Goal: Task Accomplishment & Management: Manage account settings

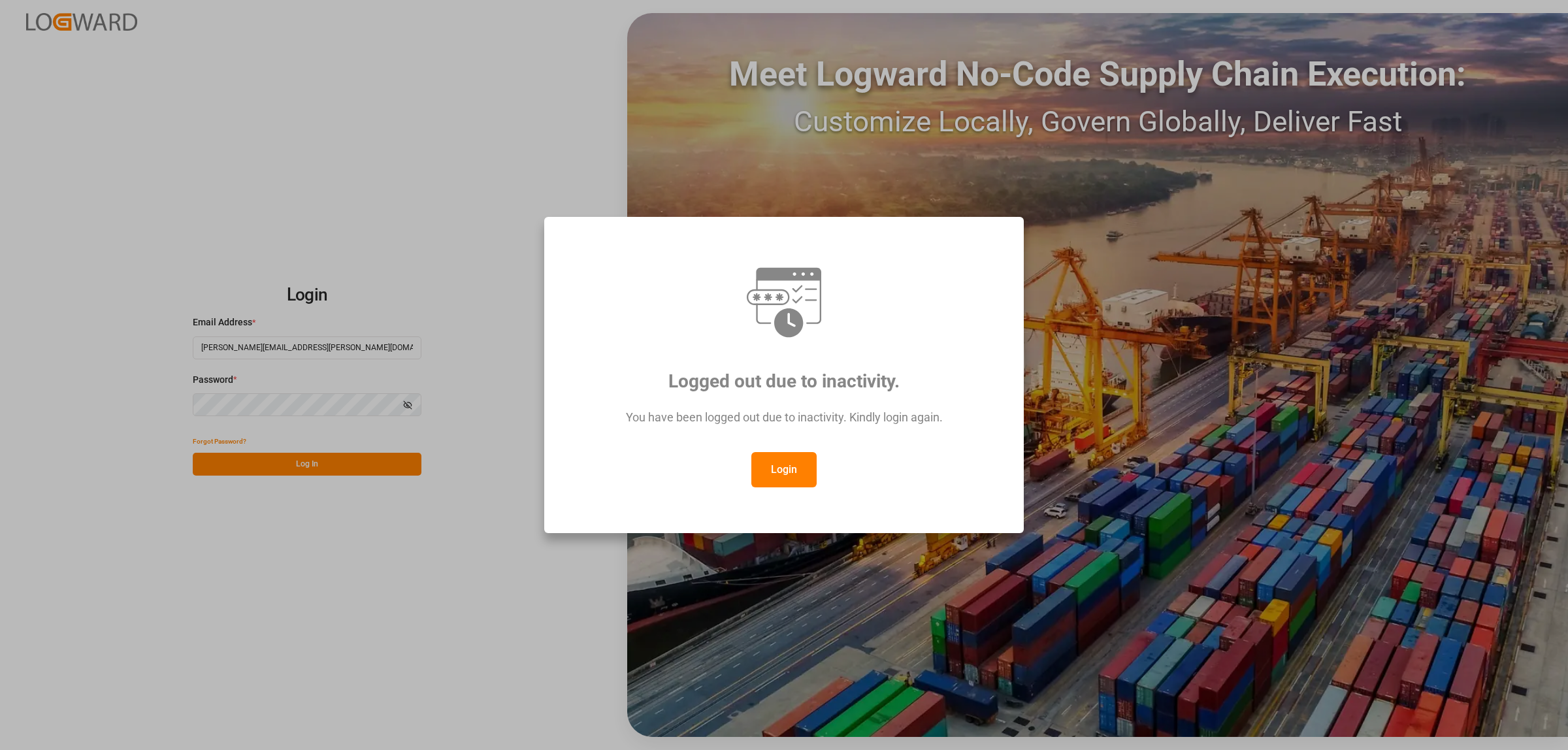
click at [798, 481] on button "Login" at bounding box center [784, 470] width 65 height 35
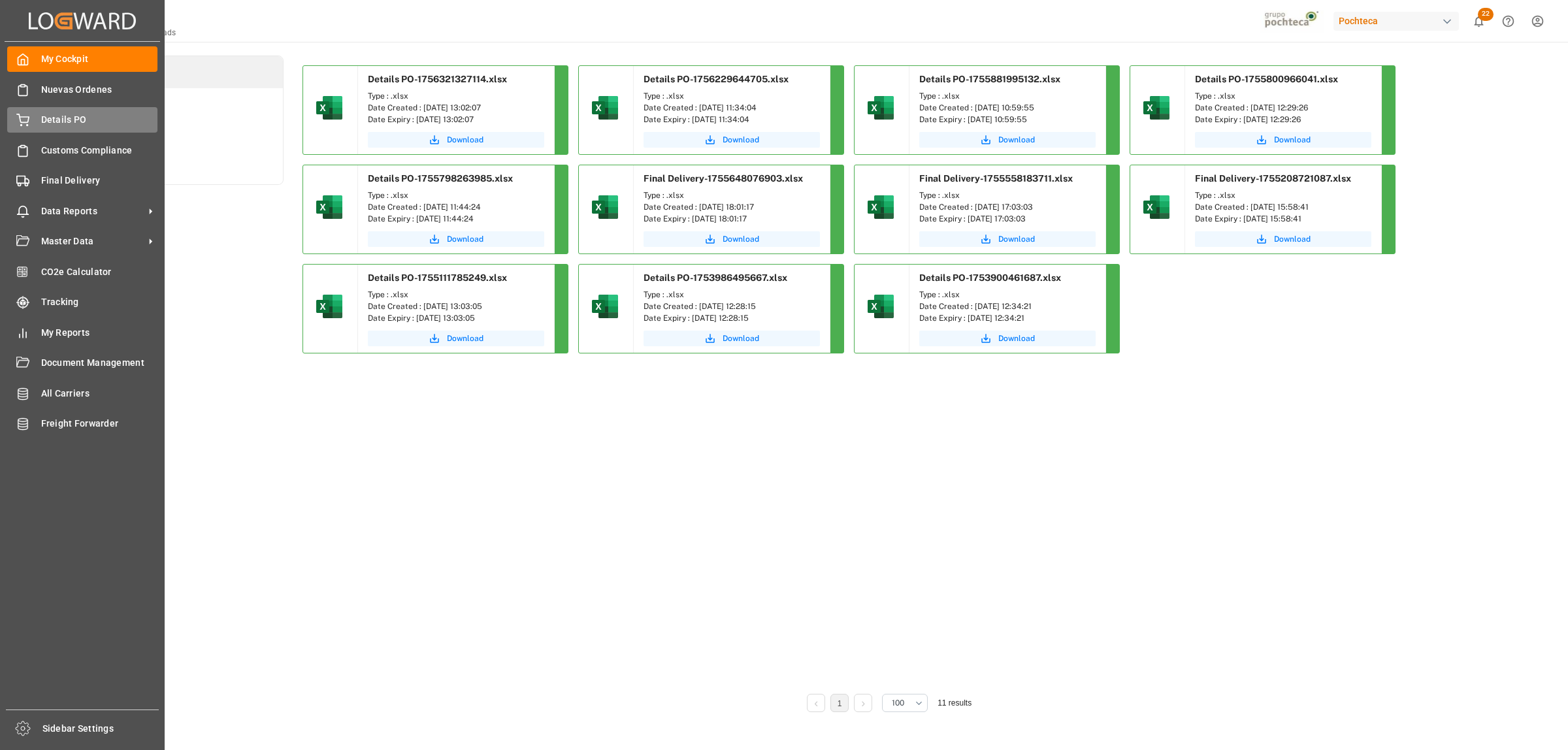
click at [37, 116] on div "Details PO Details PO" at bounding box center [82, 120] width 150 height 26
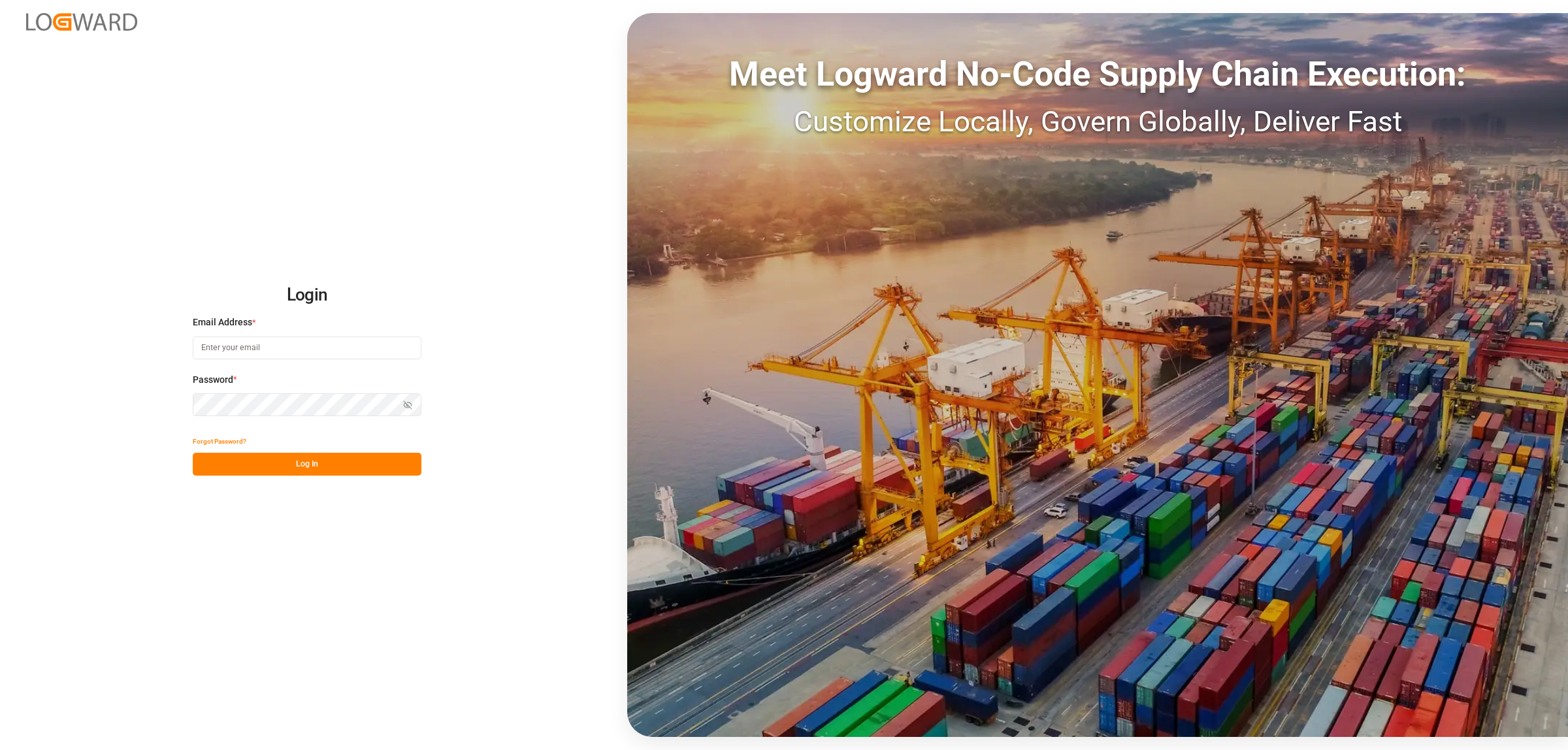
type input "[PERSON_NAME][EMAIL_ADDRESS][PERSON_NAME][DOMAIN_NAME]"
click at [266, 469] on button "Log In" at bounding box center [307, 464] width 229 height 23
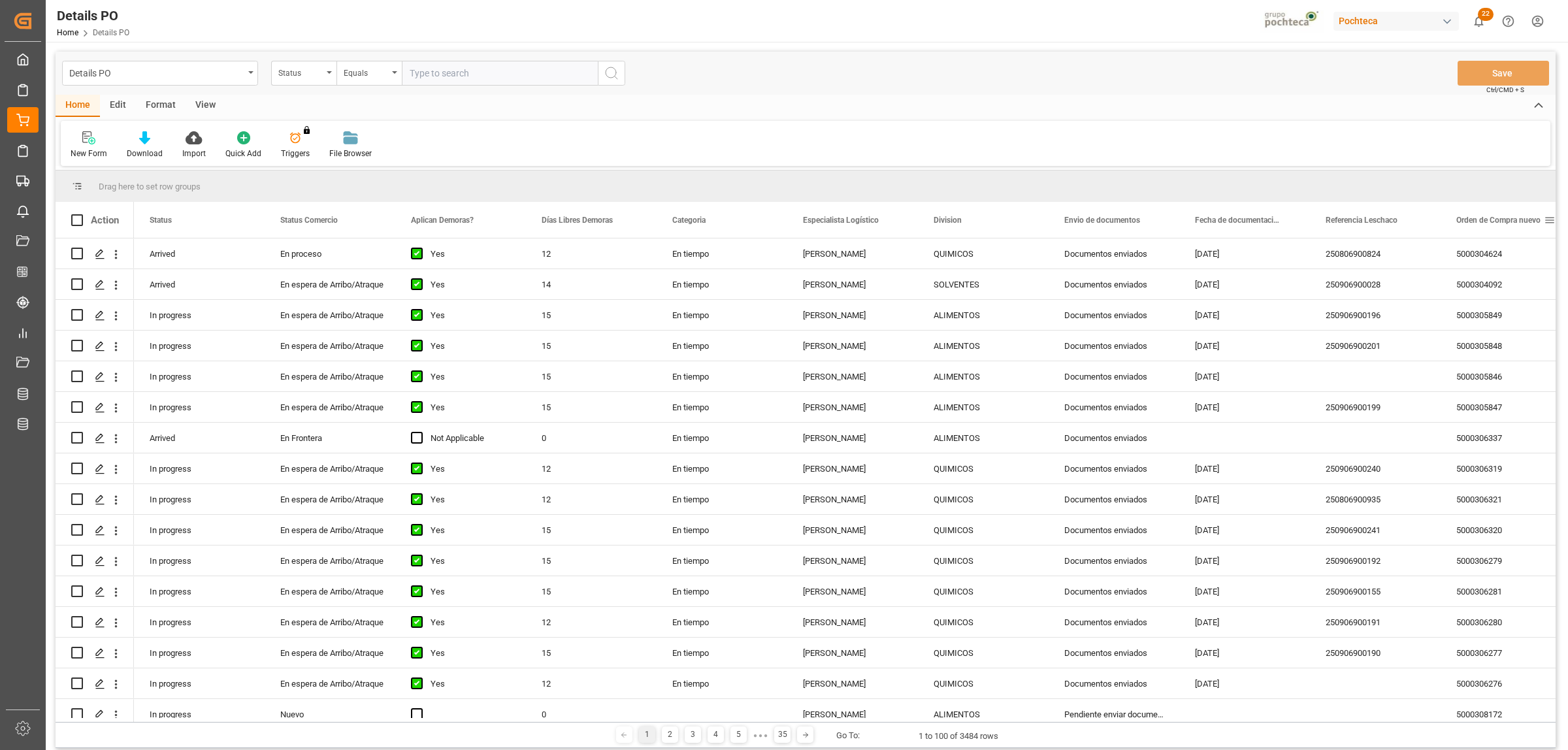
click at [1549, 220] on span at bounding box center [1550, 220] width 12 height 12
click at [1507, 226] on span "filter" at bounding box center [1506, 222] width 12 height 12
click at [1461, 291] on input "Filter Value" at bounding box center [1483, 291] width 128 height 26
paste input "5000306342"
type input "5000306342"
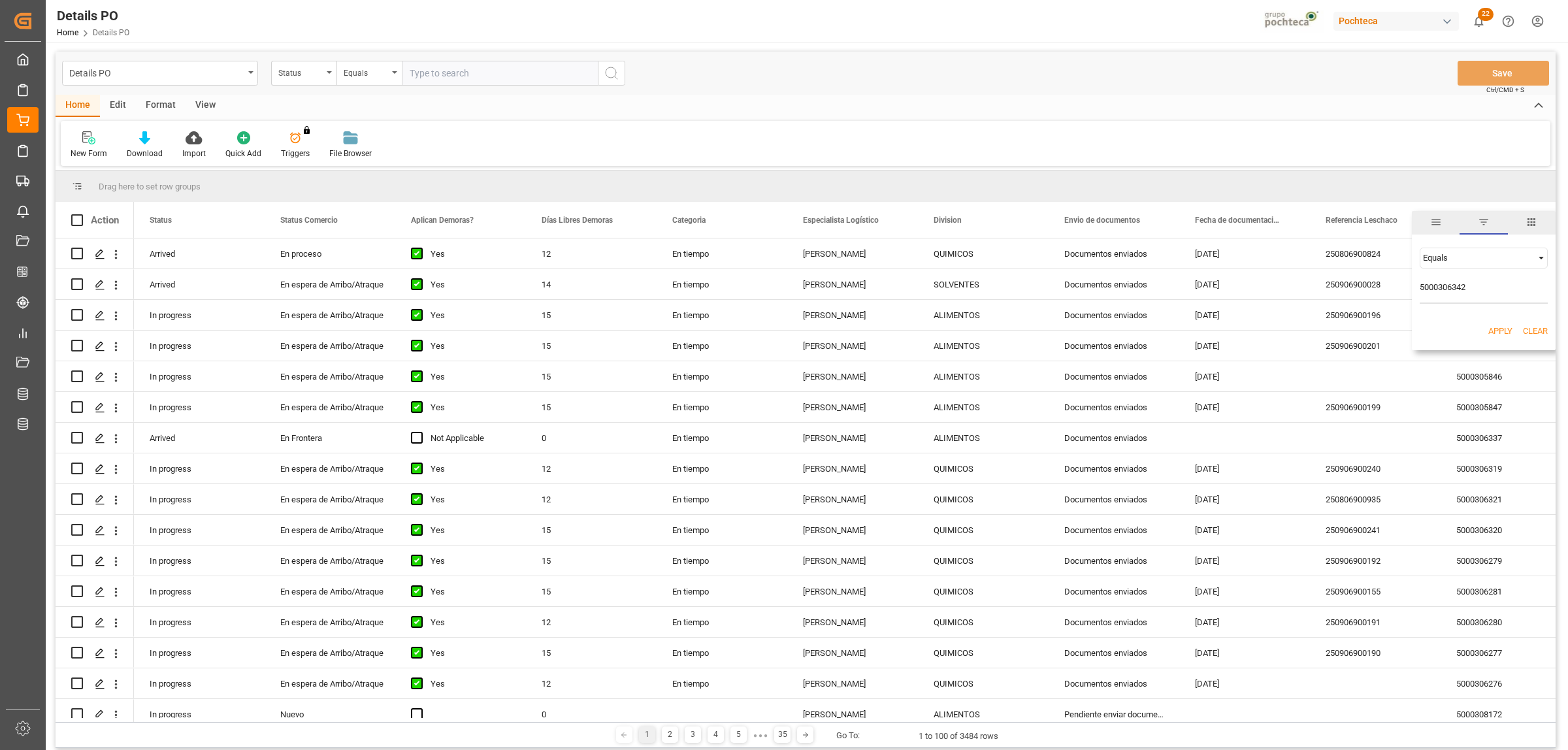
click at [1491, 330] on button "Apply" at bounding box center [1500, 331] width 24 height 13
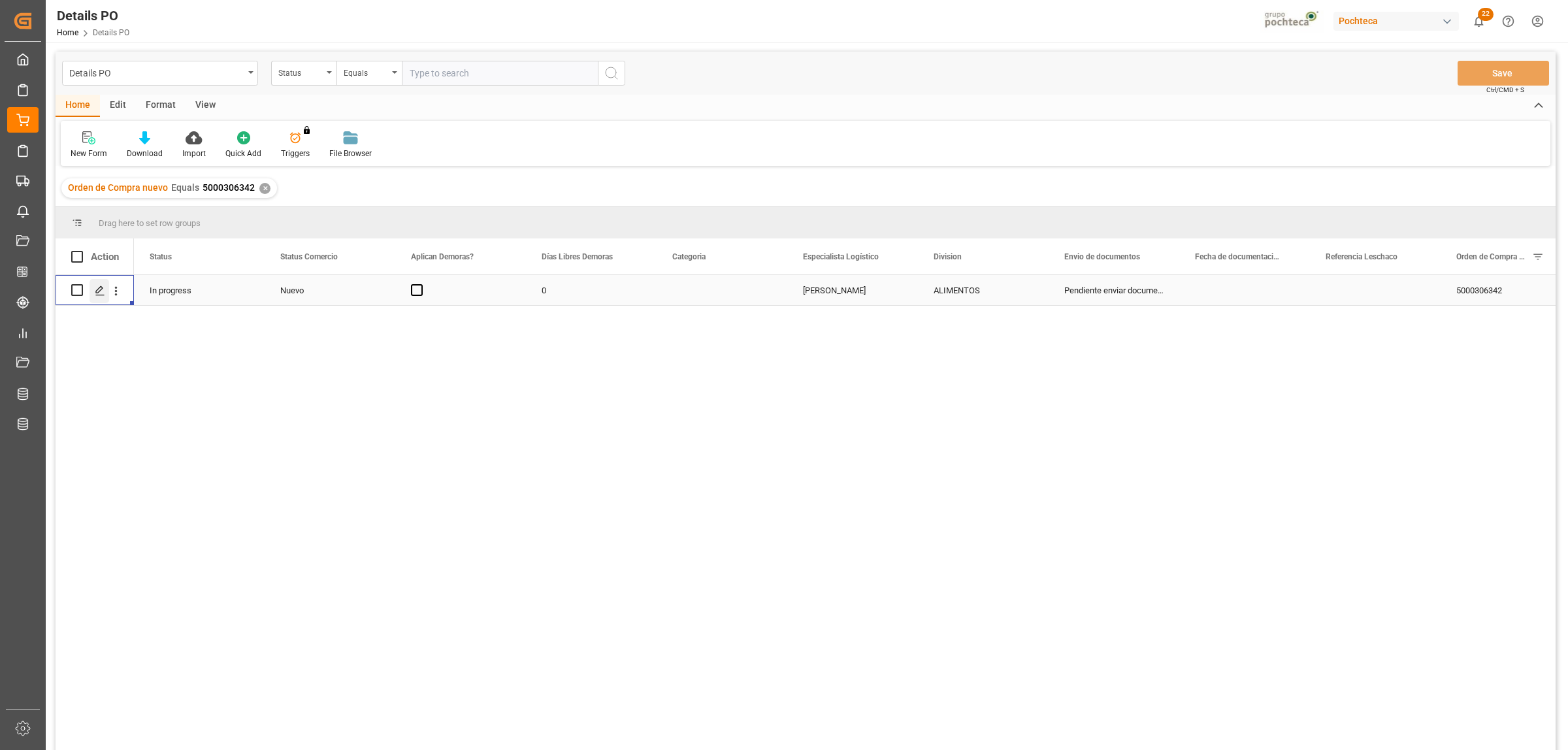
click at [92, 293] on div "Press SPACE to select this row." at bounding box center [99, 291] width 20 height 24
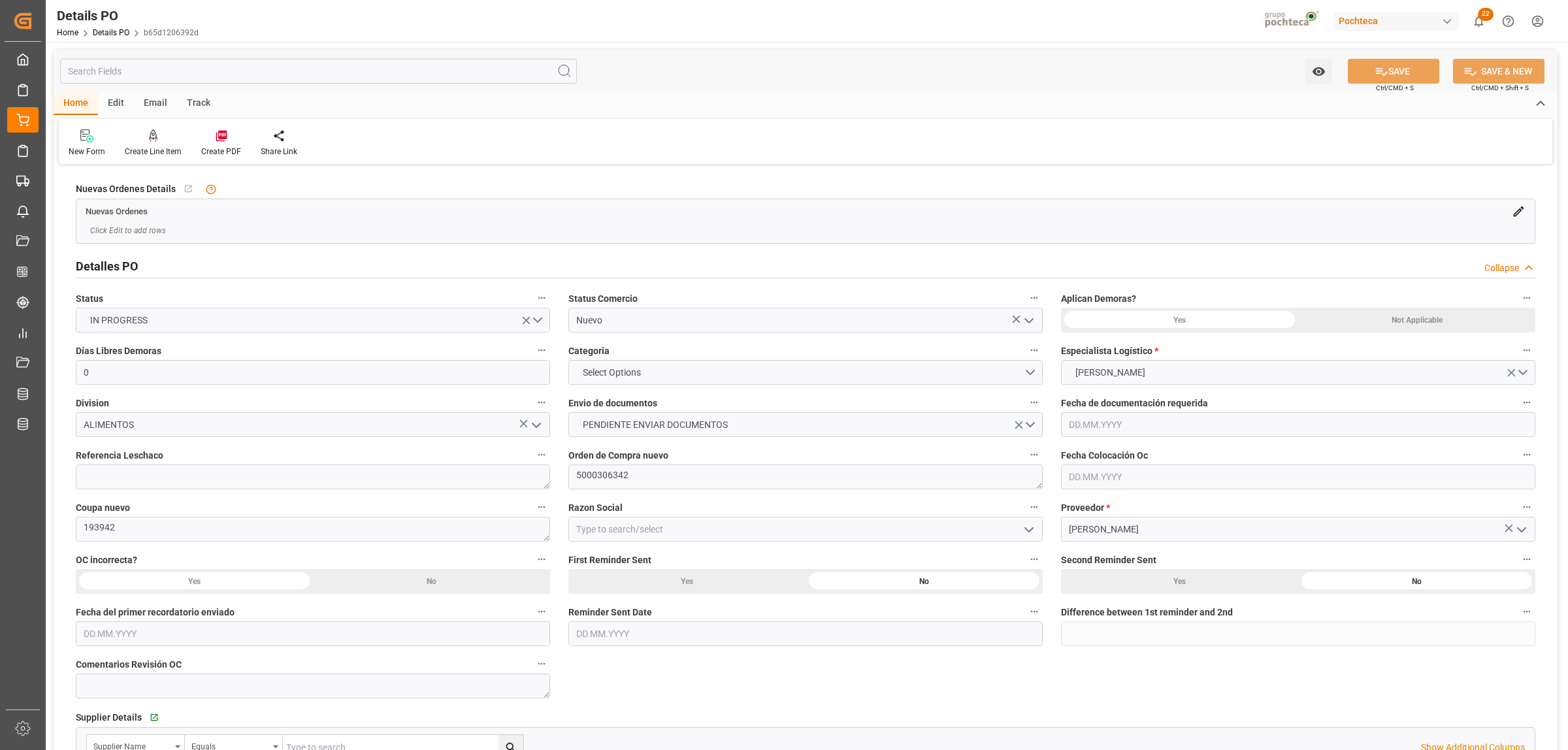
type input "0"
type input "[DATE]"
click at [1032, 318] on icon "open menu" at bounding box center [1028, 320] width 15 height 15
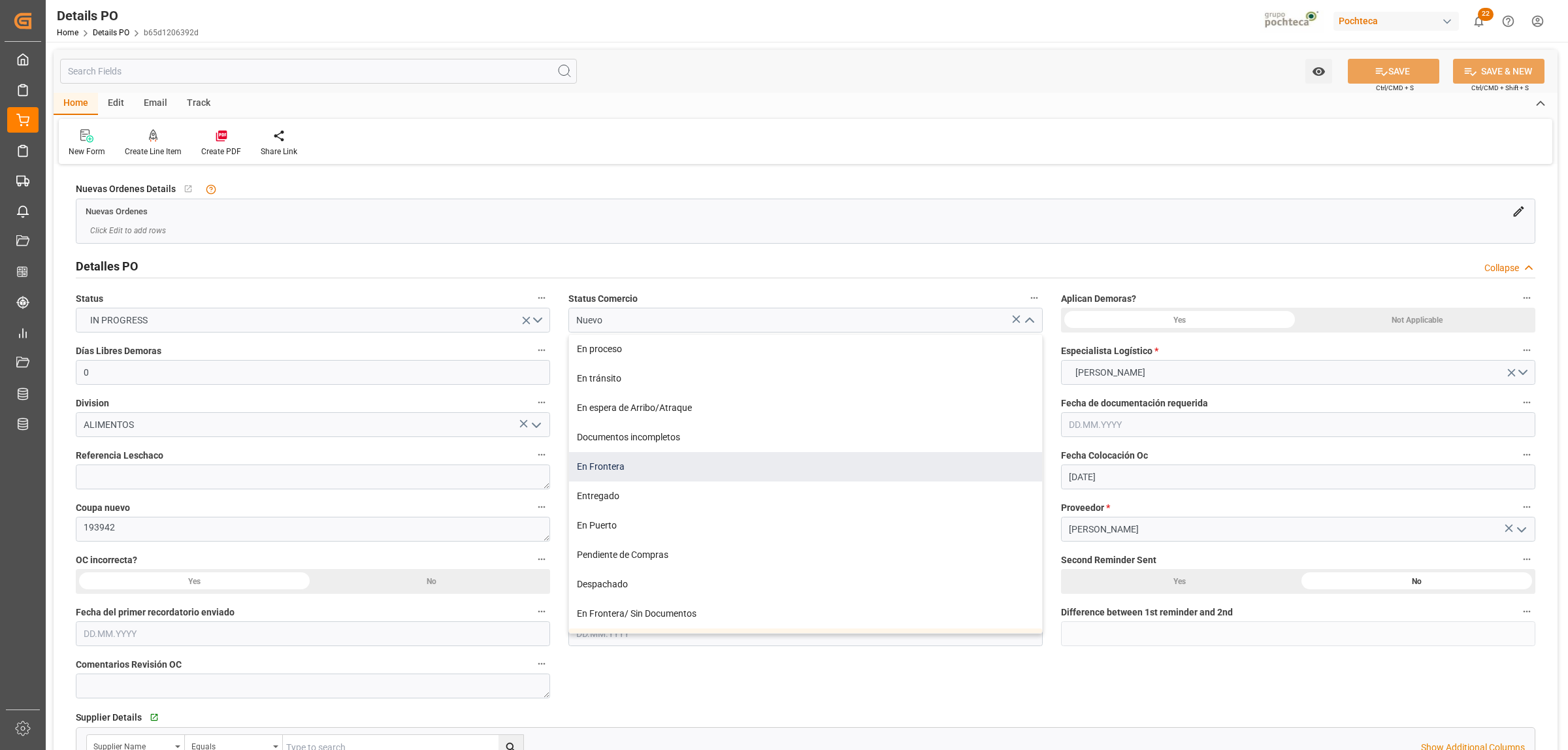
click at [618, 469] on div "En Frontera" at bounding box center [805, 467] width 473 height 29
type input "En Frontera"
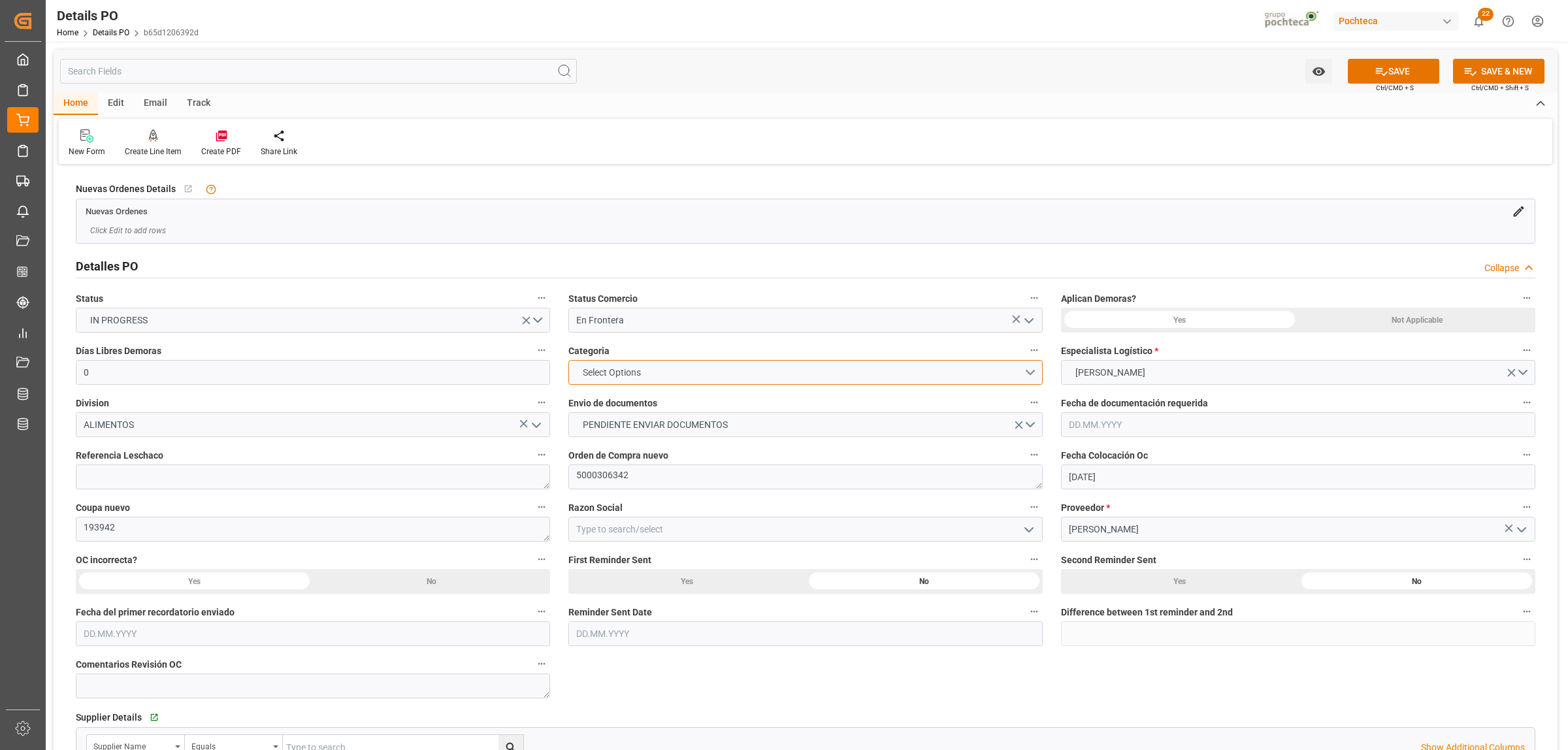
click at [1031, 376] on button "Select Options" at bounding box center [806, 373] width 474 height 25
click at [598, 396] on div "EN TIEMPO" at bounding box center [805, 403] width 473 height 27
click at [610, 422] on span "PENDIENTE ENVIAR DOCUMENTOS" at bounding box center [654, 425] width 158 height 14
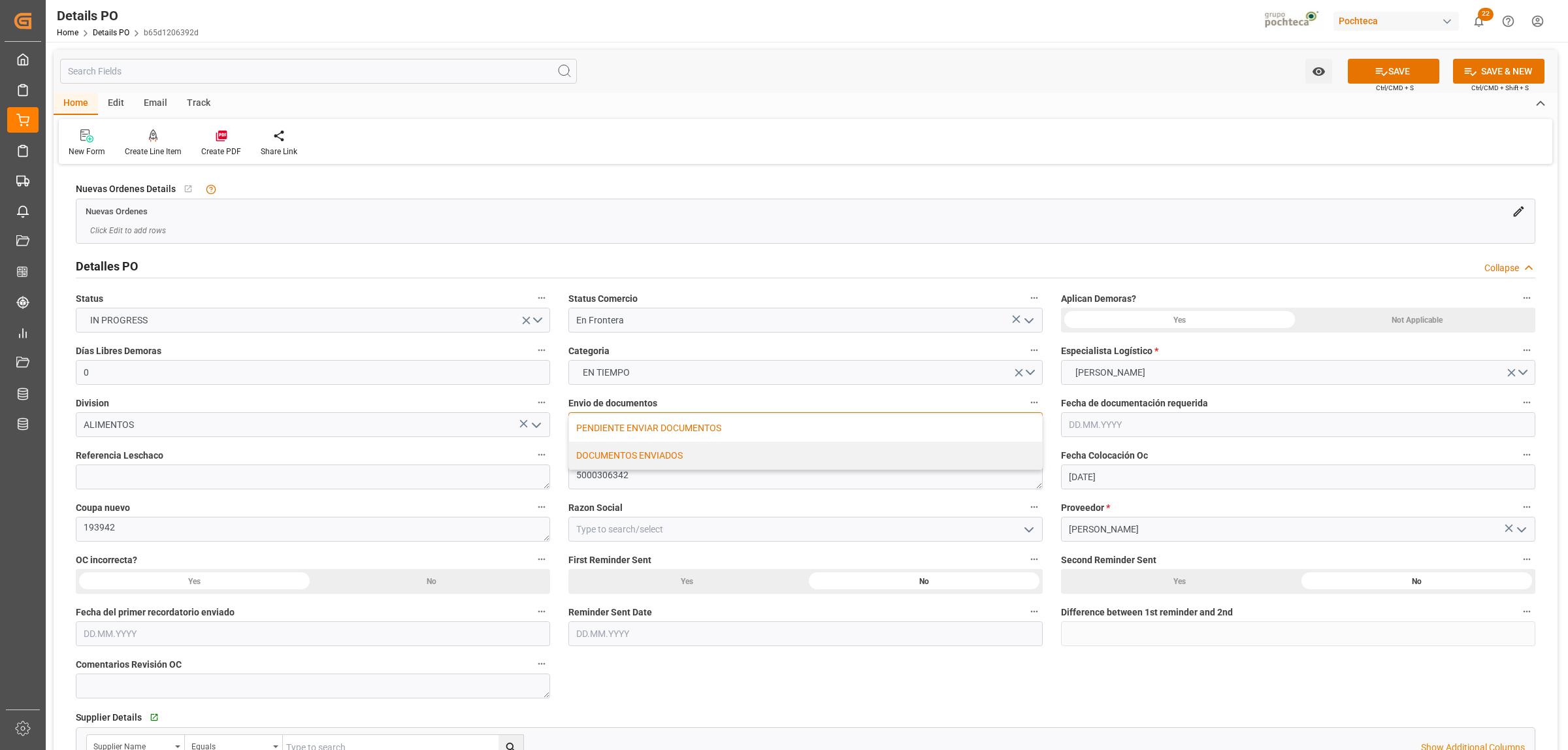
click at [610, 457] on div "DOCUMENTOS ENVIADOS" at bounding box center [805, 455] width 473 height 27
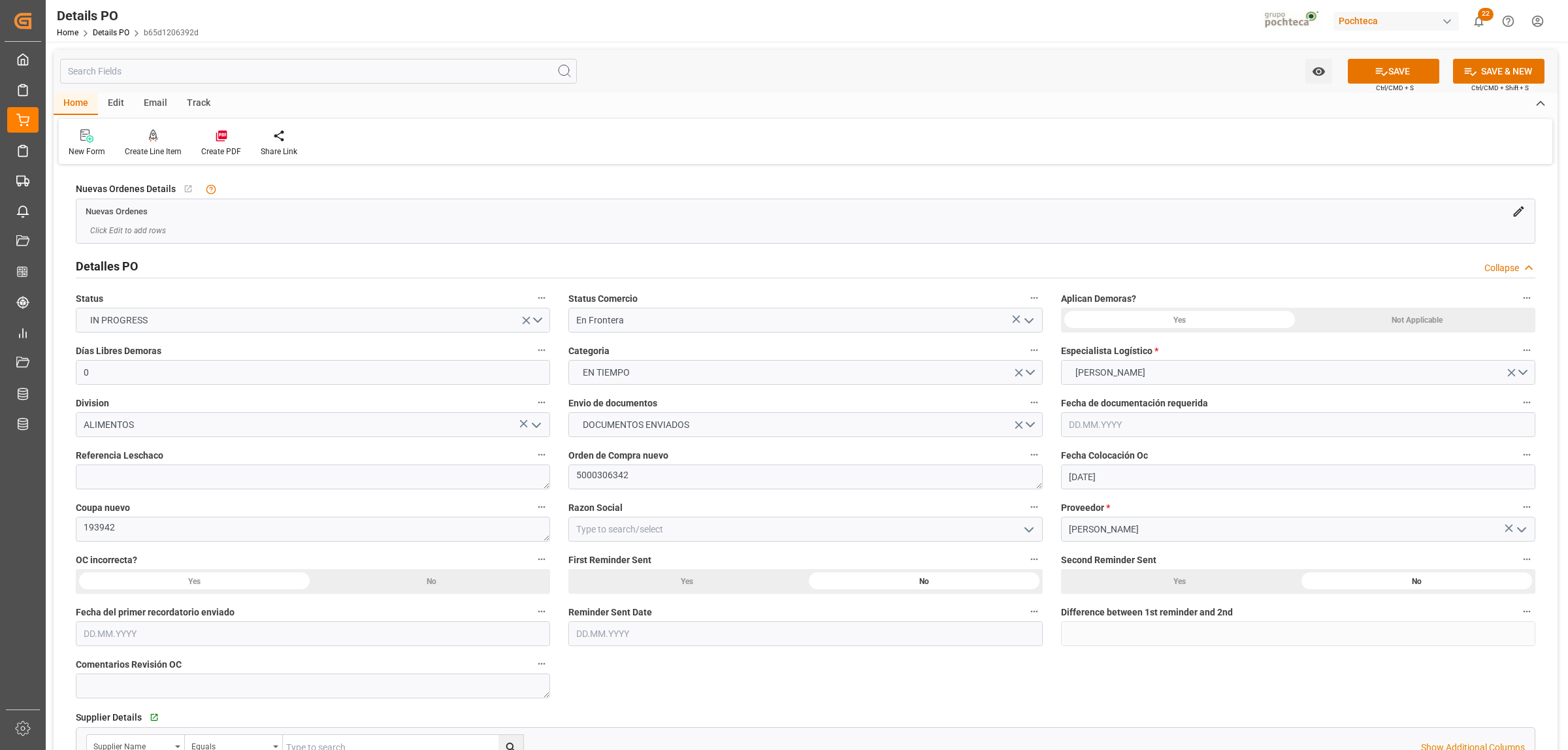
click at [1027, 525] on icon "open menu" at bounding box center [1028, 529] width 15 height 15
click at [608, 561] on div "Materias Primas" at bounding box center [805, 558] width 473 height 29
type input "Materias Primas"
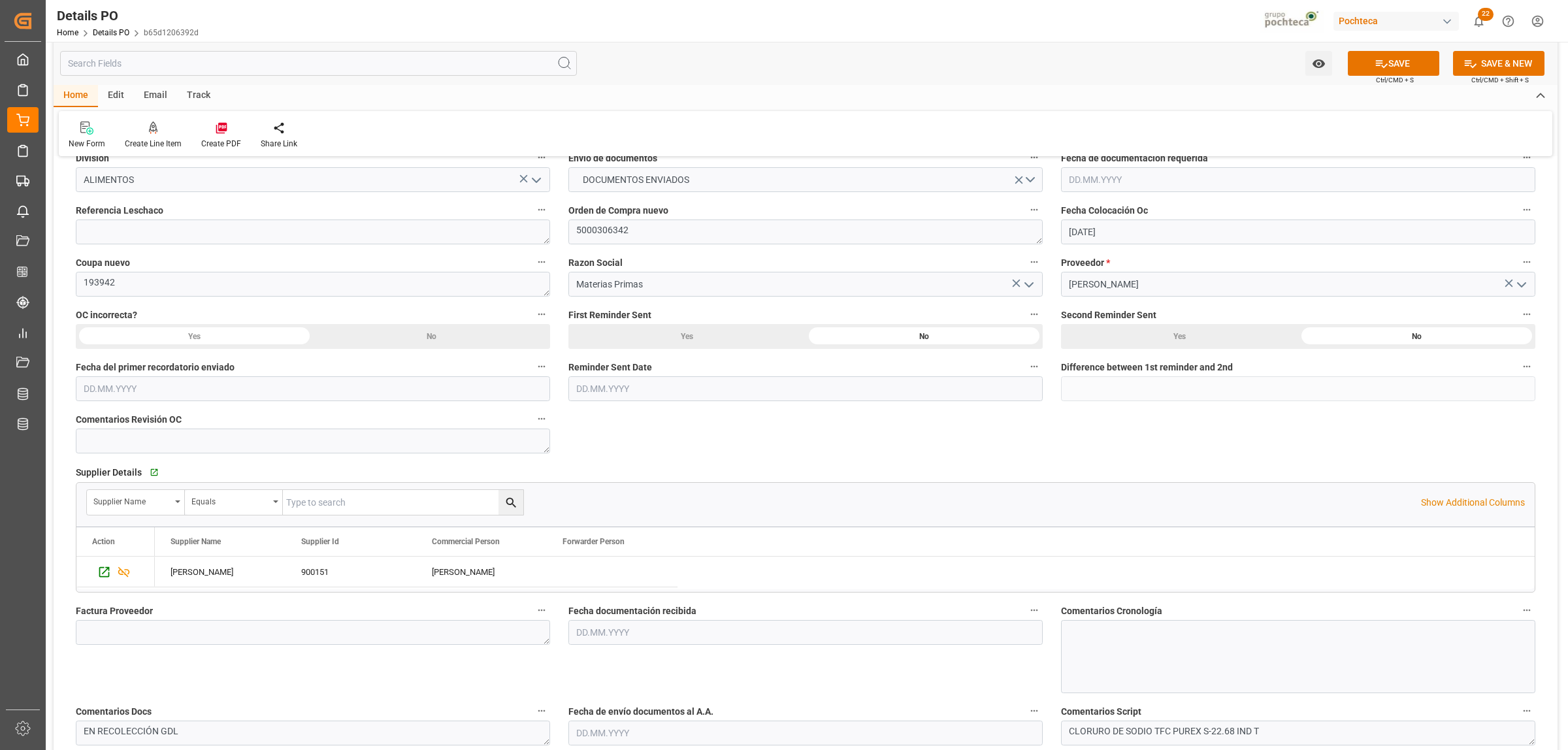
scroll to position [327, 0]
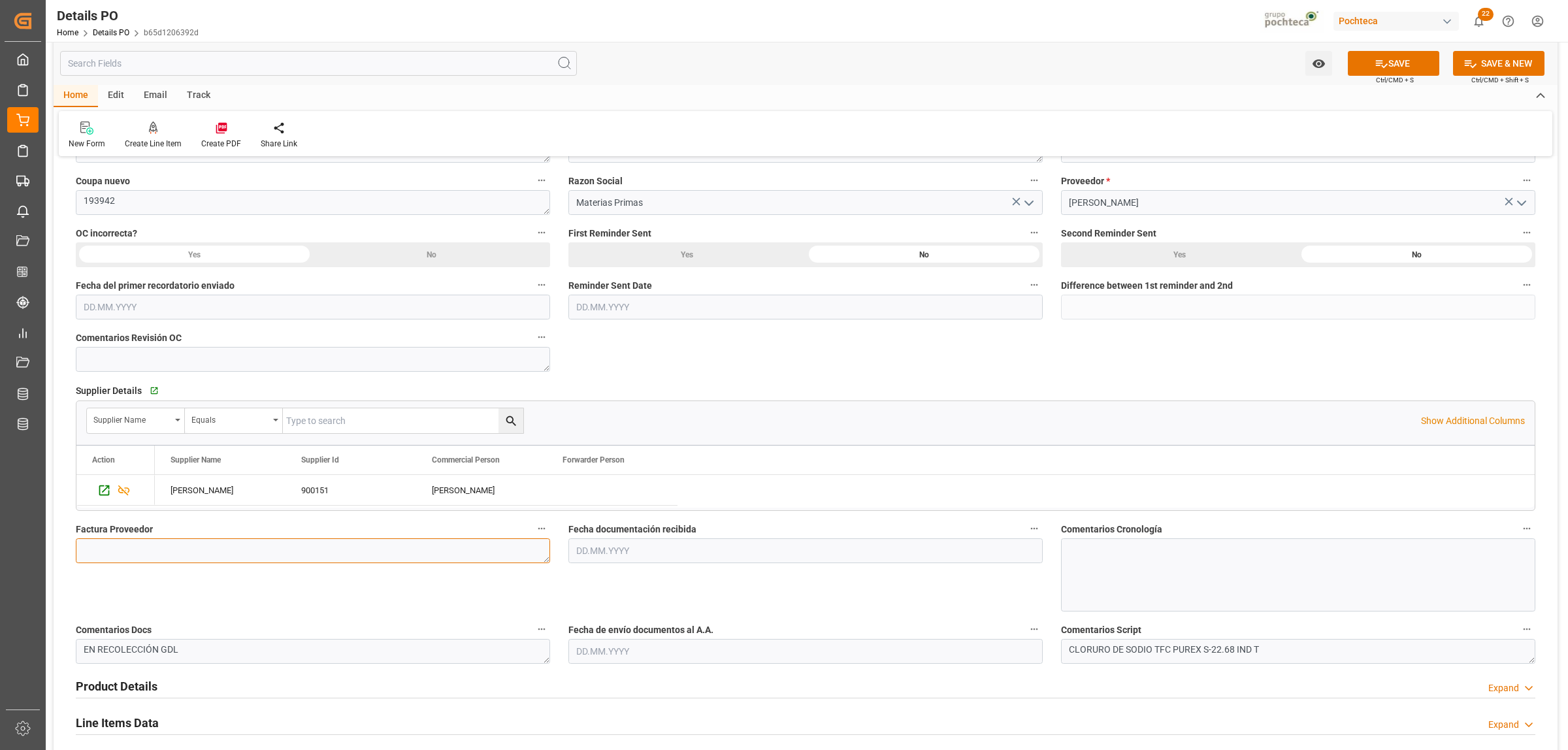
click at [169, 547] on textarea at bounding box center [313, 551] width 474 height 25
paste textarea "5403679266"
type textarea "5403679266"
click at [619, 561] on input "text" at bounding box center [806, 551] width 474 height 25
click at [619, 550] on input "text" at bounding box center [806, 551] width 474 height 25
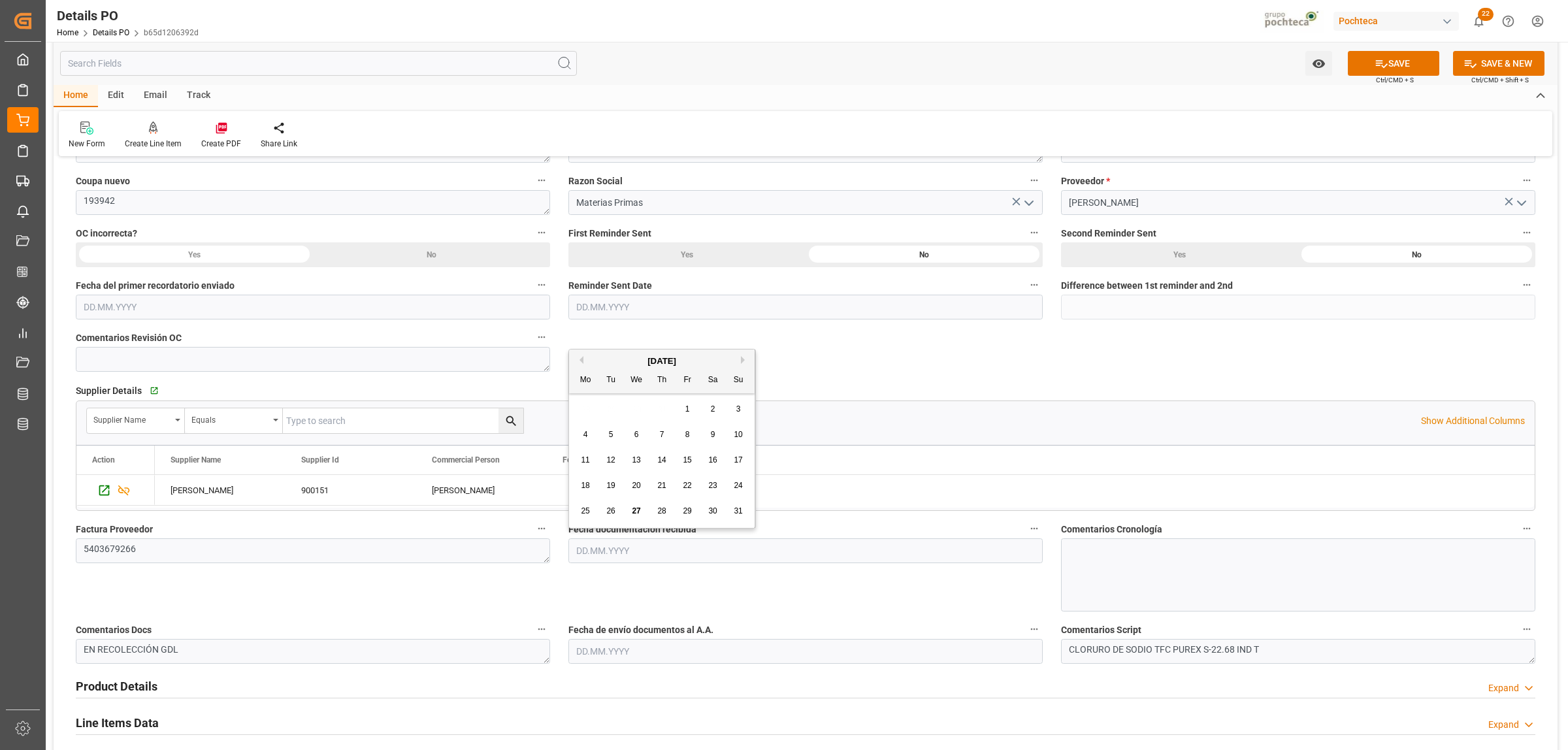
click at [632, 510] on div "27" at bounding box center [636, 511] width 16 height 15
type input "[DATE]"
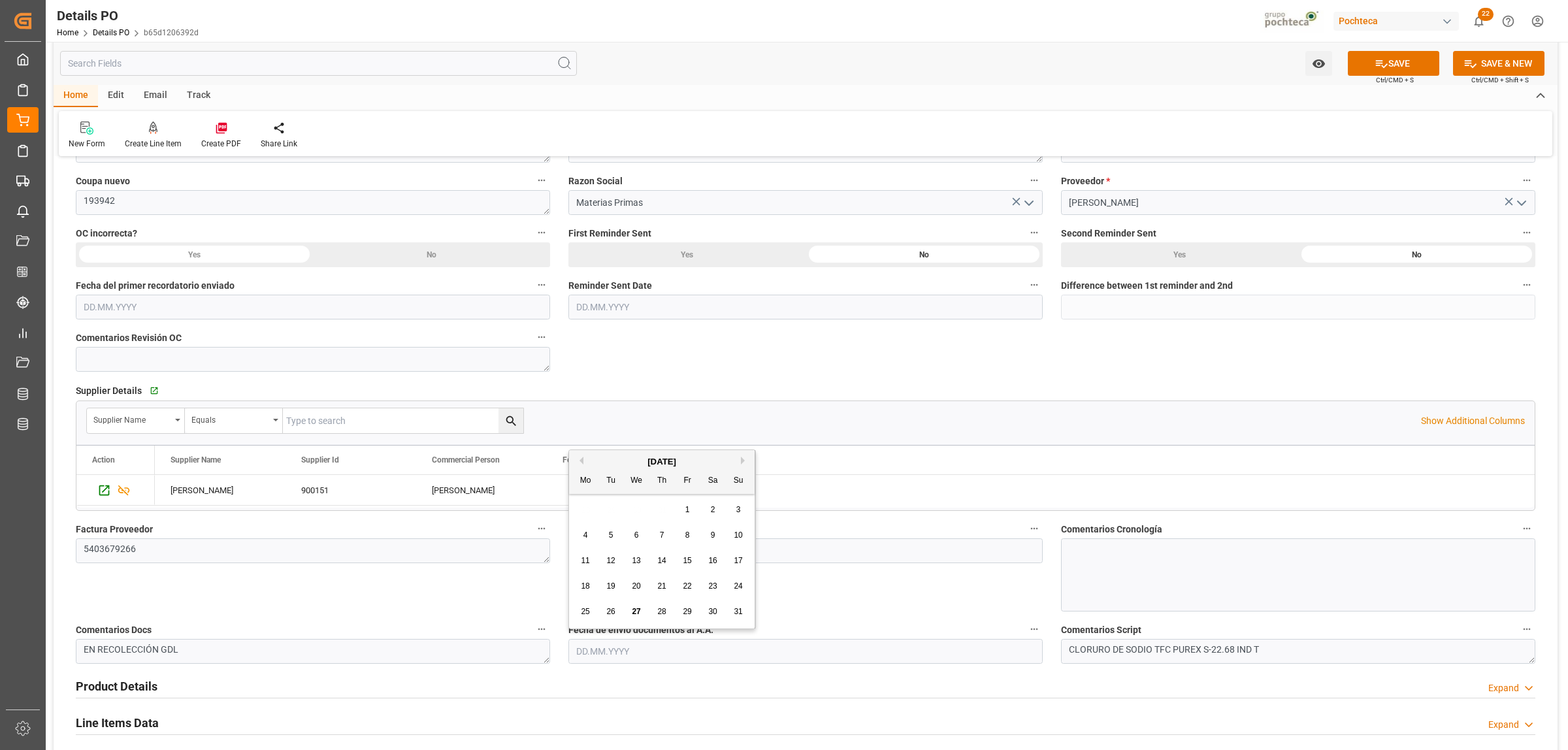
click at [605, 649] on input "text" at bounding box center [806, 652] width 474 height 25
click at [632, 616] on span "27" at bounding box center [636, 611] width 9 height 9
type input "[DATE]"
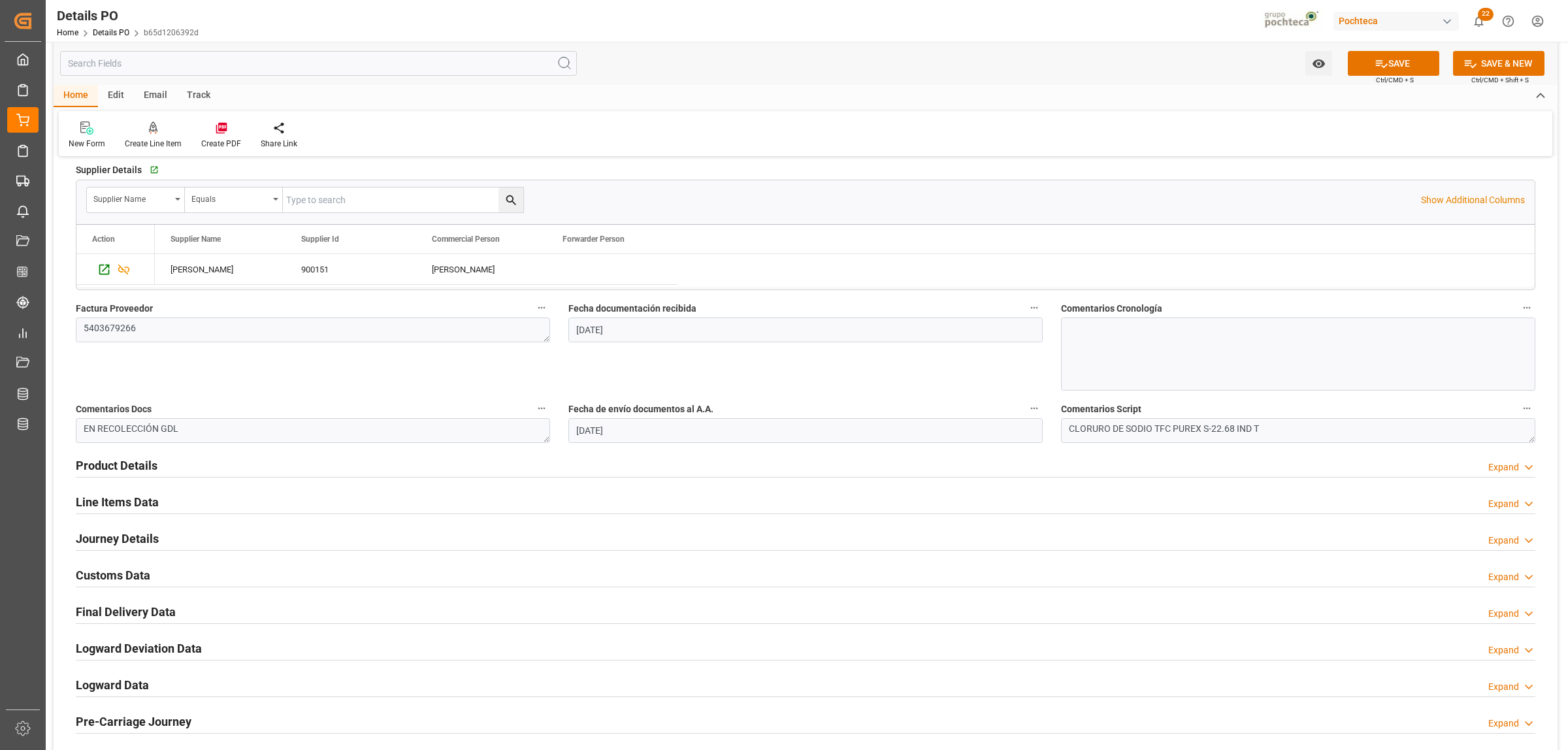
scroll to position [572, 0]
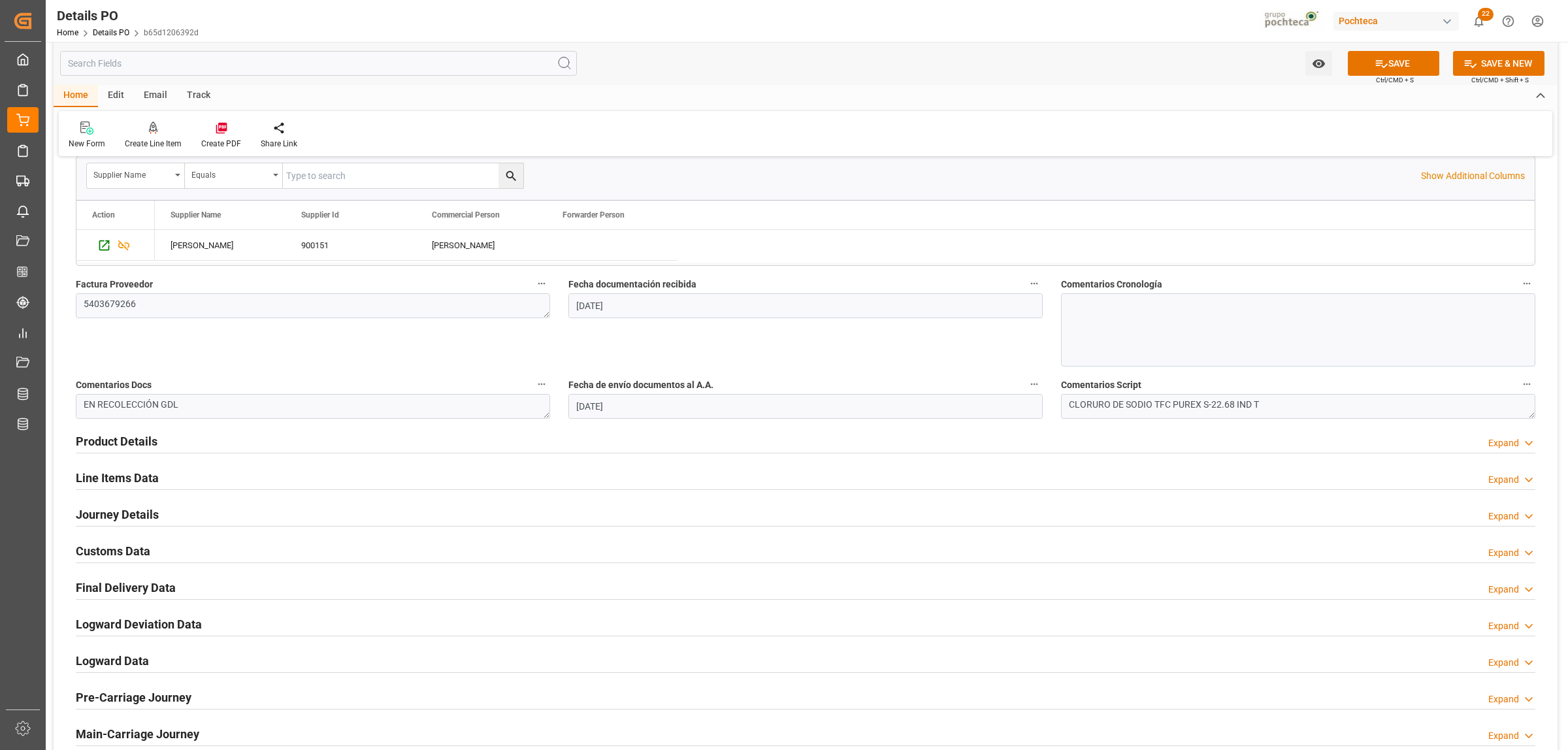
click at [144, 448] on h2 "Product Details" at bounding box center [116, 441] width 81 height 18
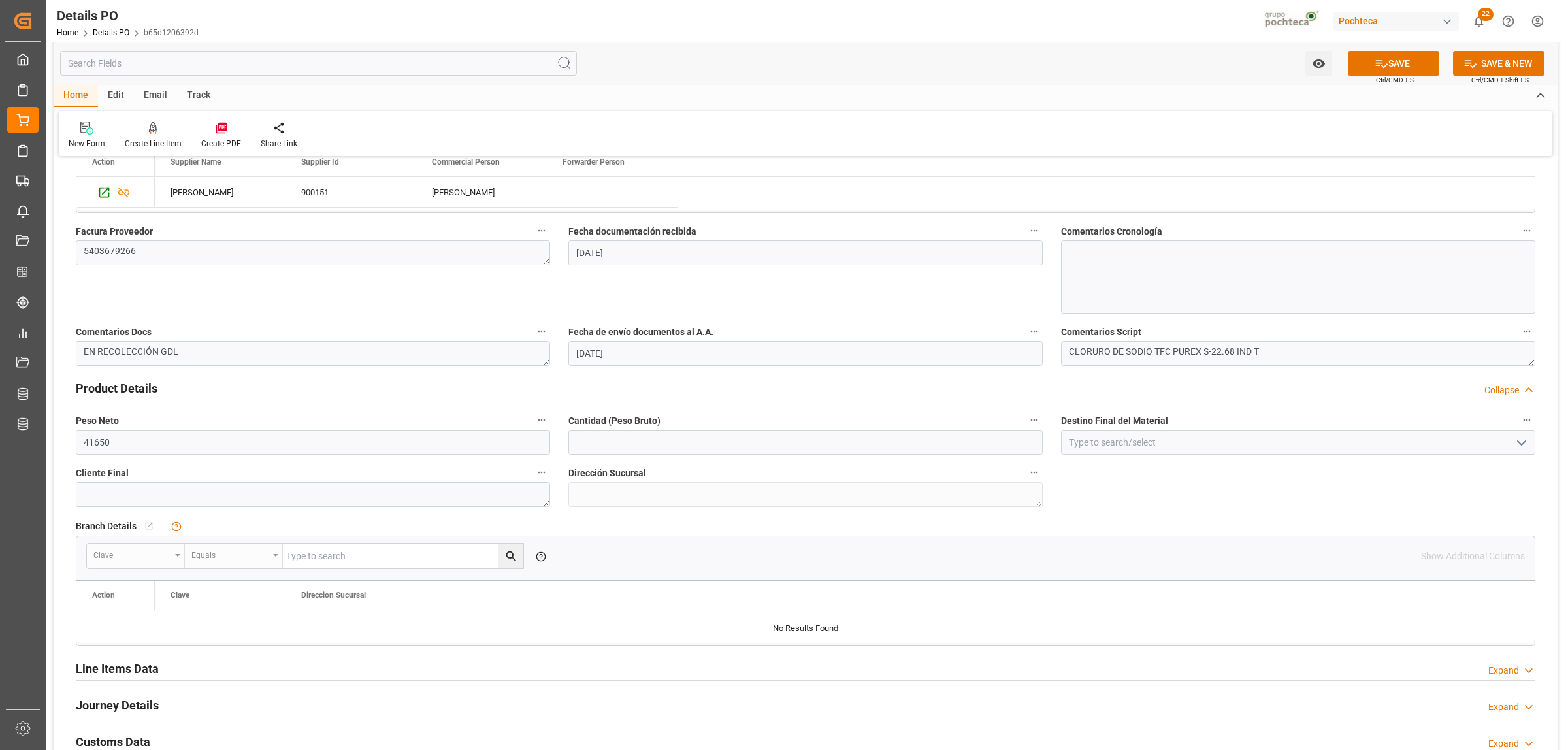
scroll to position [653, 0]
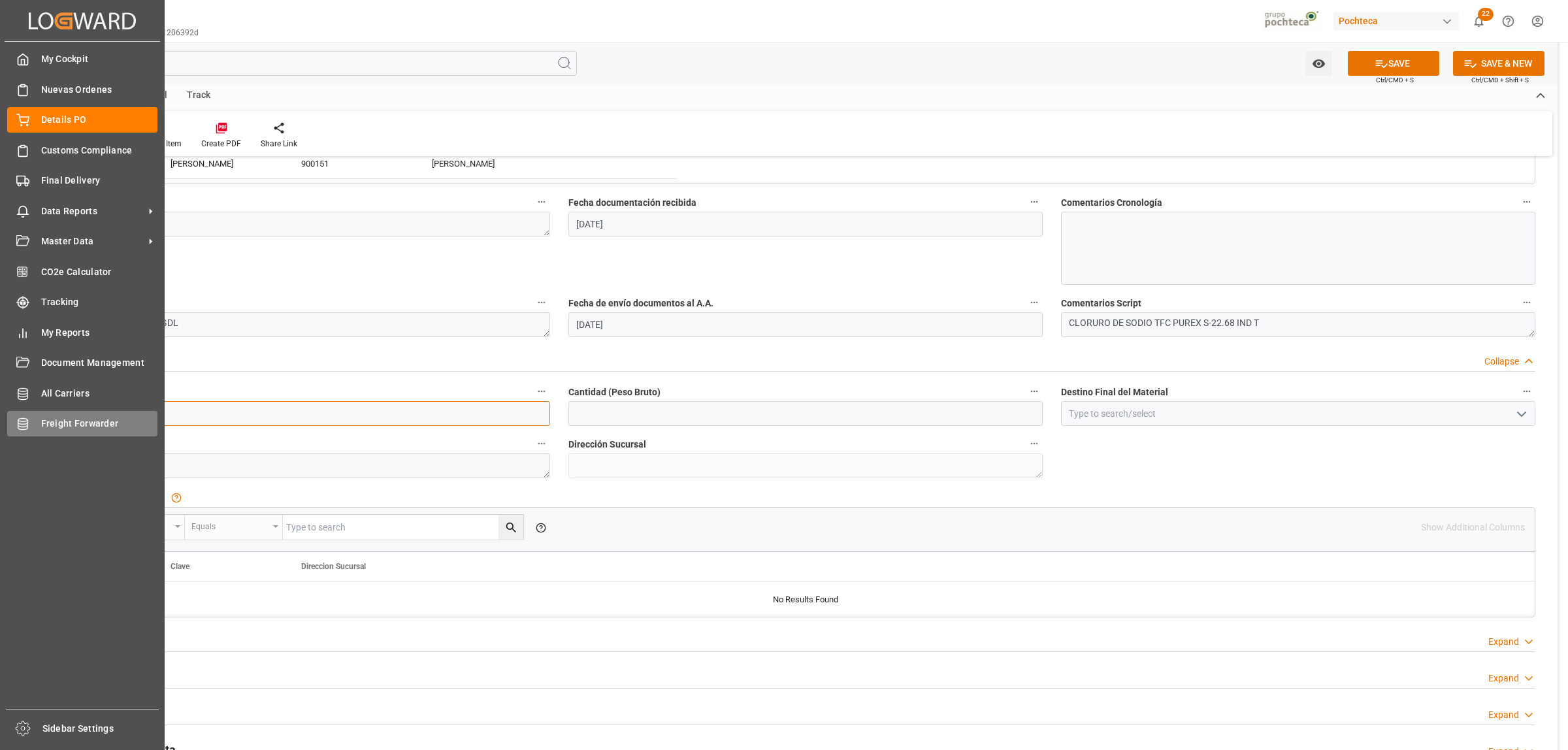
drag, startPoint x: 116, startPoint y: 413, endPoint x: 43, endPoint y: 413, distance: 73.0
click at [43, 413] on div "Created by potrace 1.15, written by [PERSON_NAME] [DATE]-[DATE] Created by potr…" at bounding box center [784, 375] width 1568 height 750
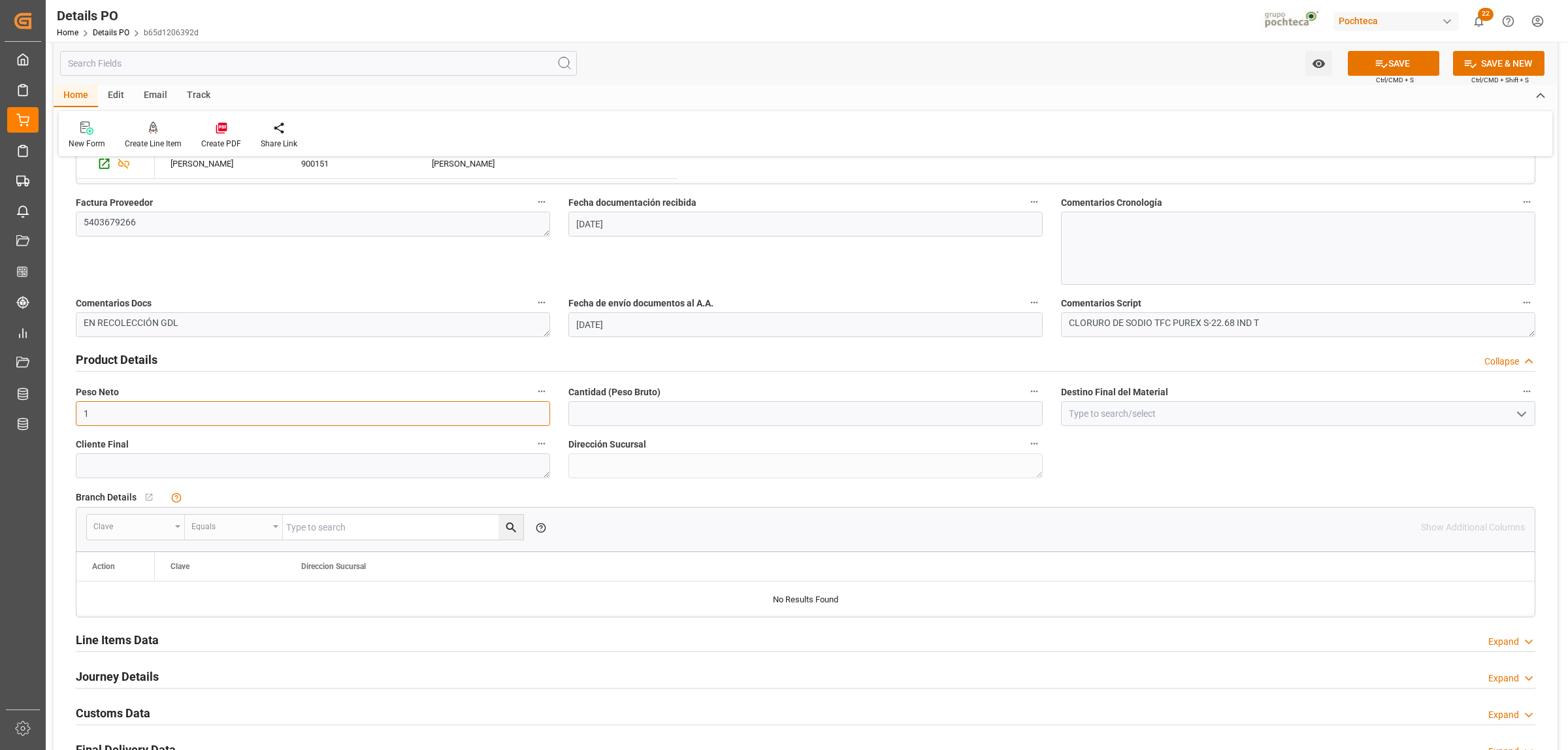
type input "19000"
click at [596, 414] on input "text" at bounding box center [806, 414] width 474 height 25
type input "19000"
click at [1095, 415] on input at bounding box center [1298, 414] width 474 height 25
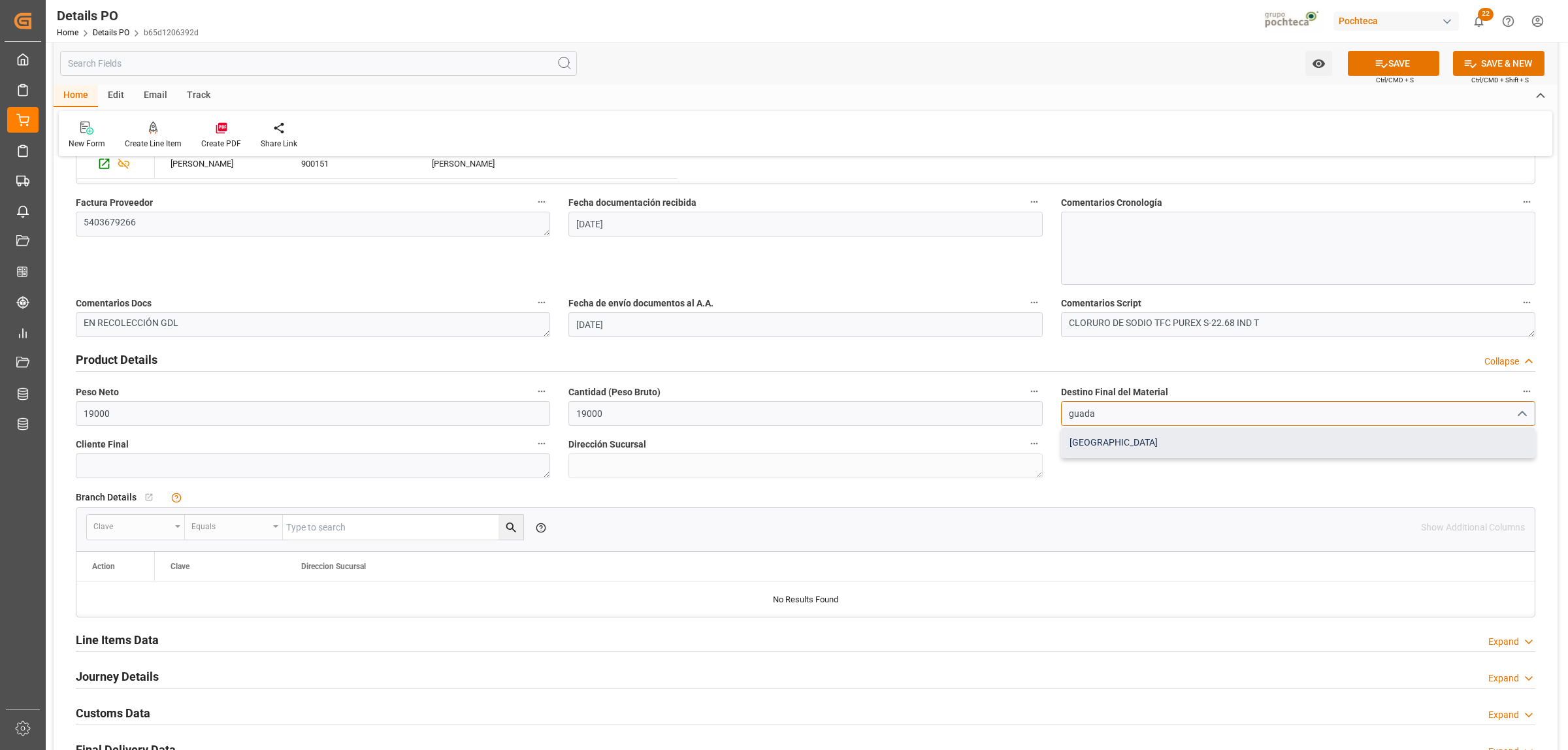
click at [1096, 437] on div "[GEOGRAPHIC_DATA]" at bounding box center [1298, 443] width 473 height 29
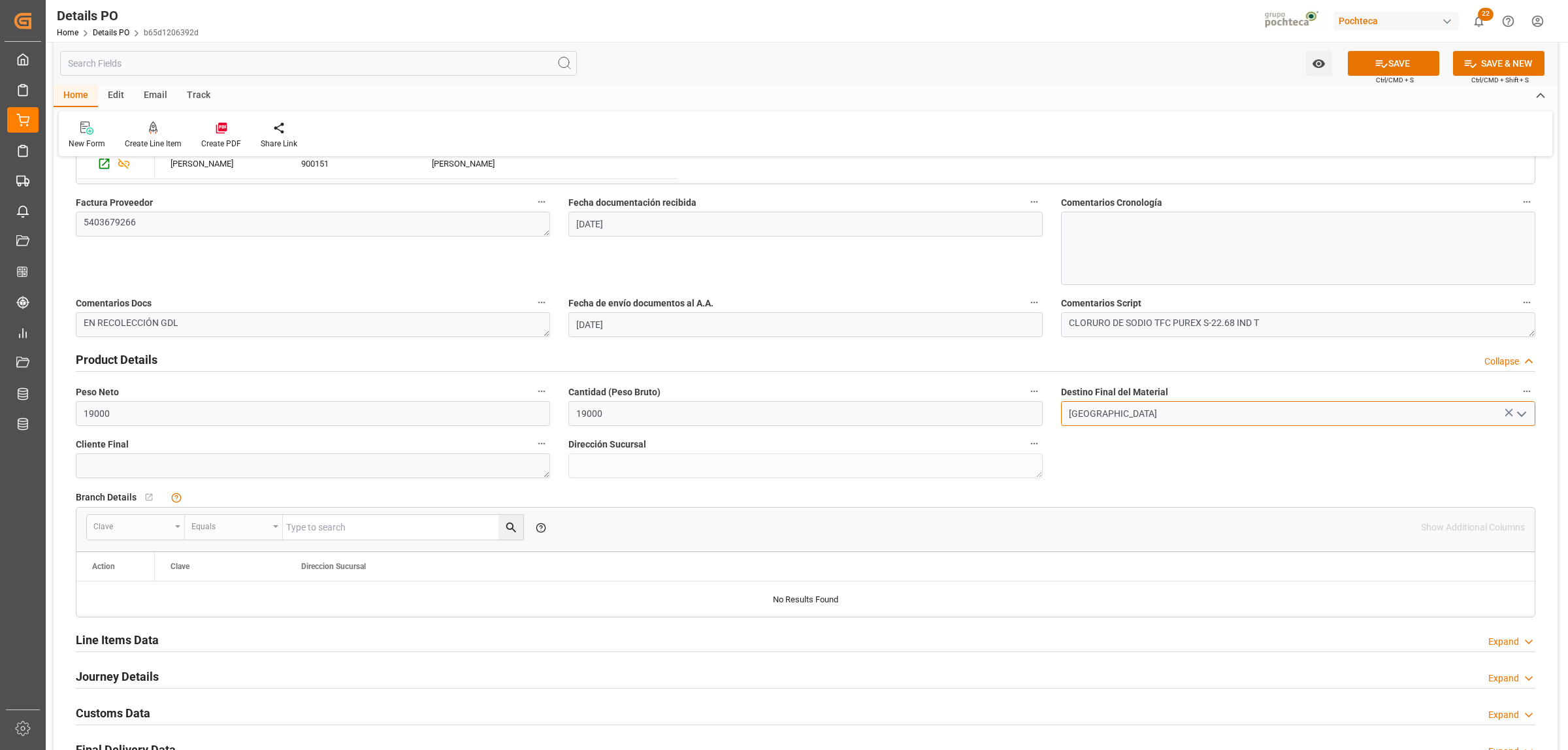
type input "[GEOGRAPHIC_DATA]"
click at [139, 638] on h2 "Line Items Data" at bounding box center [117, 640] width 83 height 18
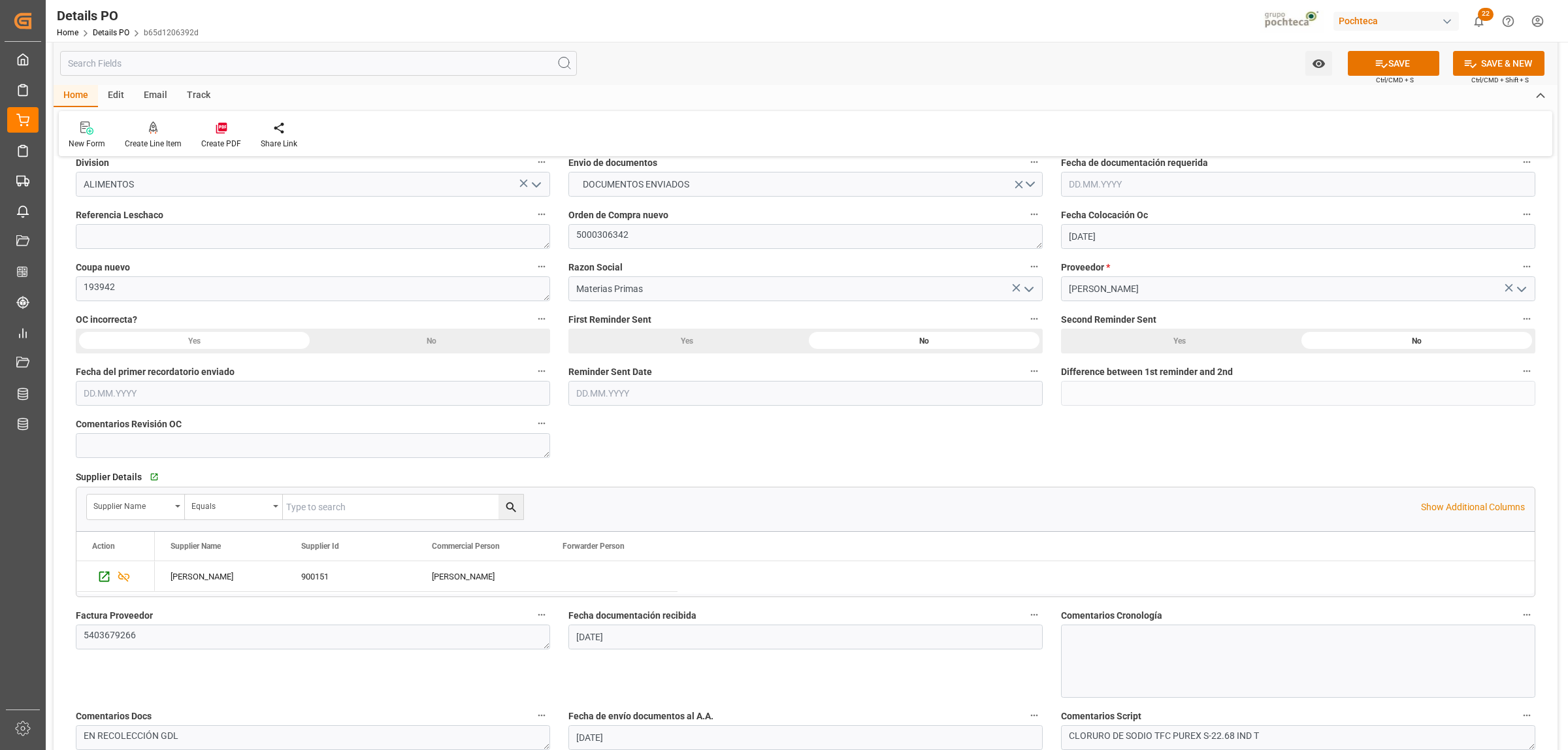
scroll to position [81, 0]
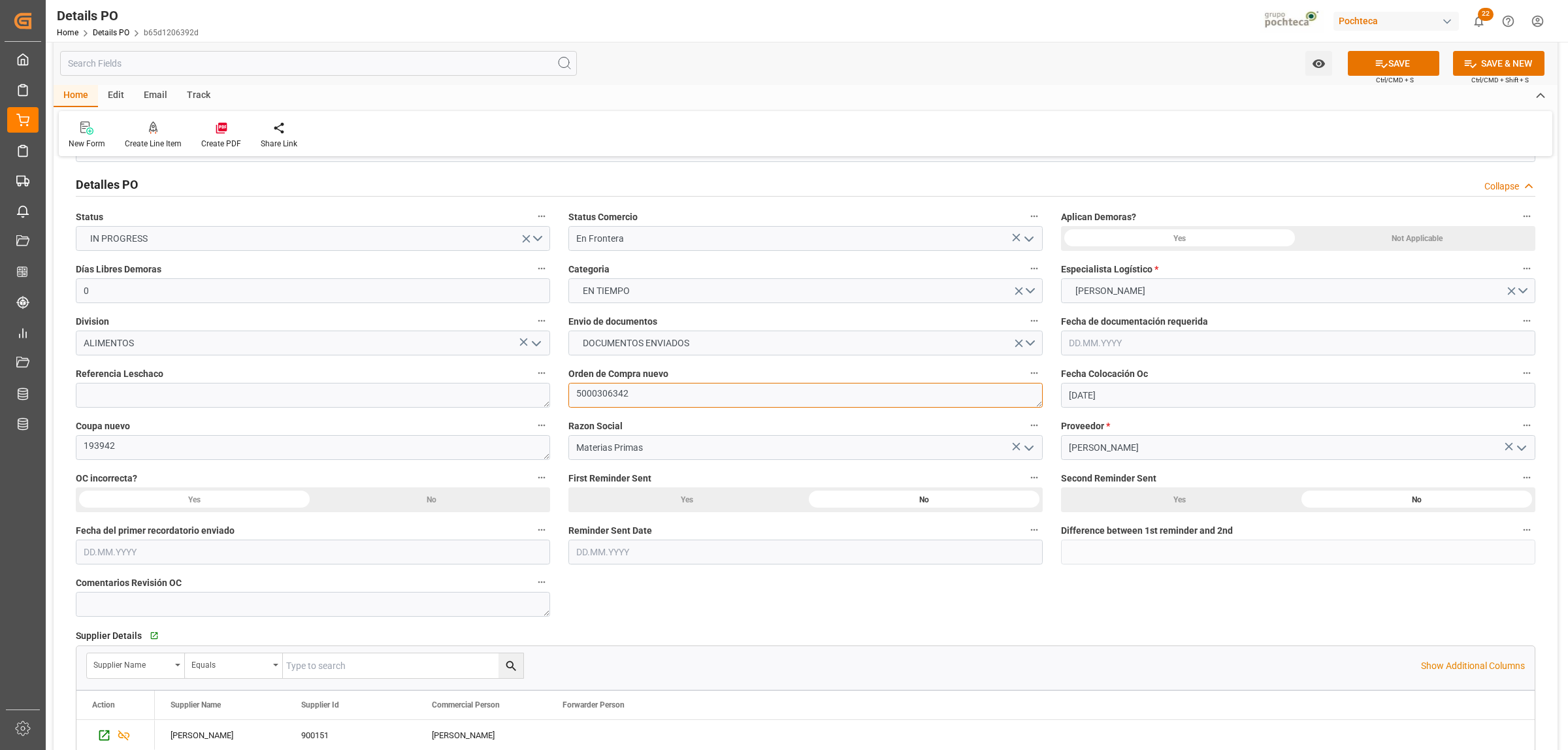
drag, startPoint x: 627, startPoint y: 396, endPoint x: 575, endPoint y: 393, distance: 52.1
click at [575, 393] on textarea "5000306342" at bounding box center [806, 396] width 474 height 25
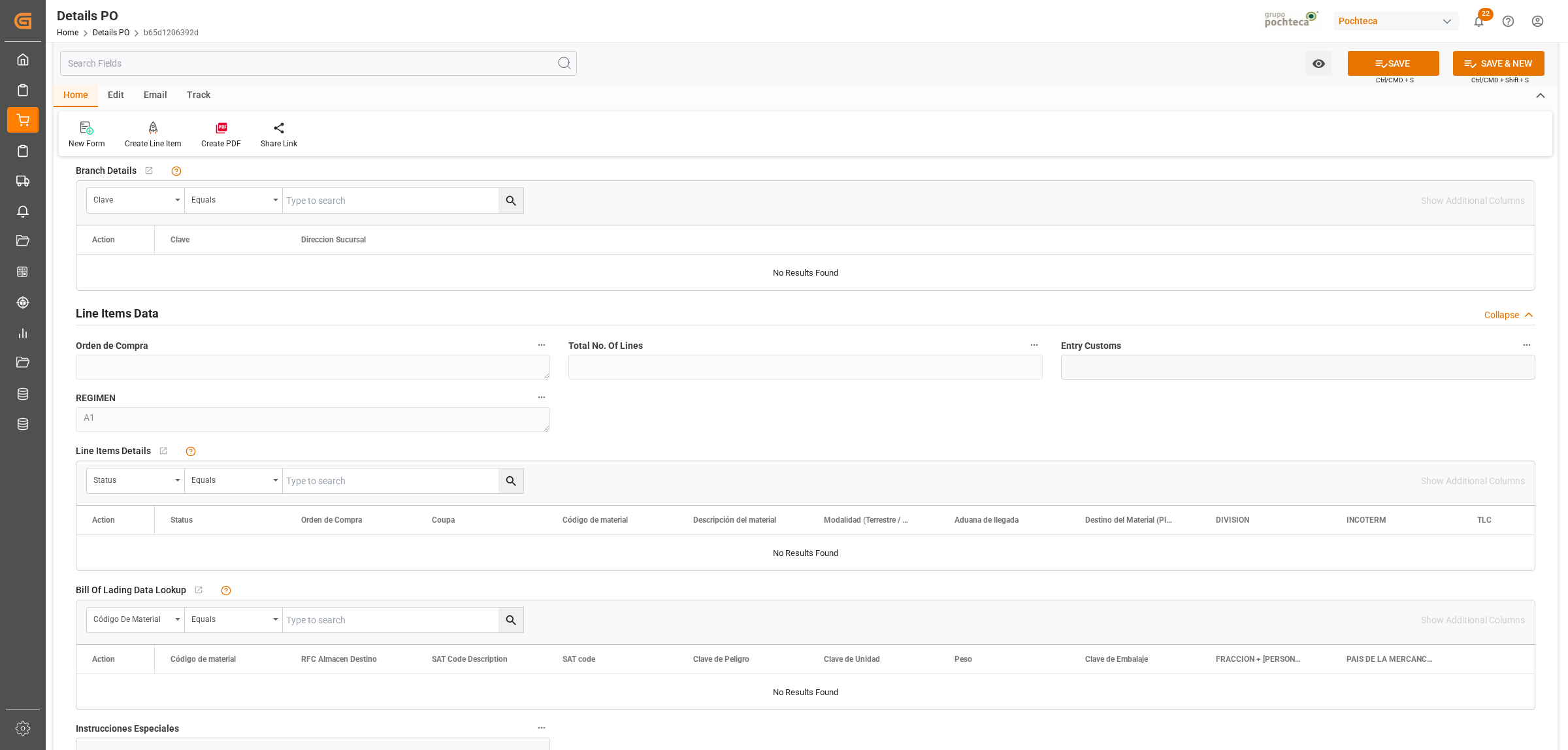
scroll to position [1062, 0]
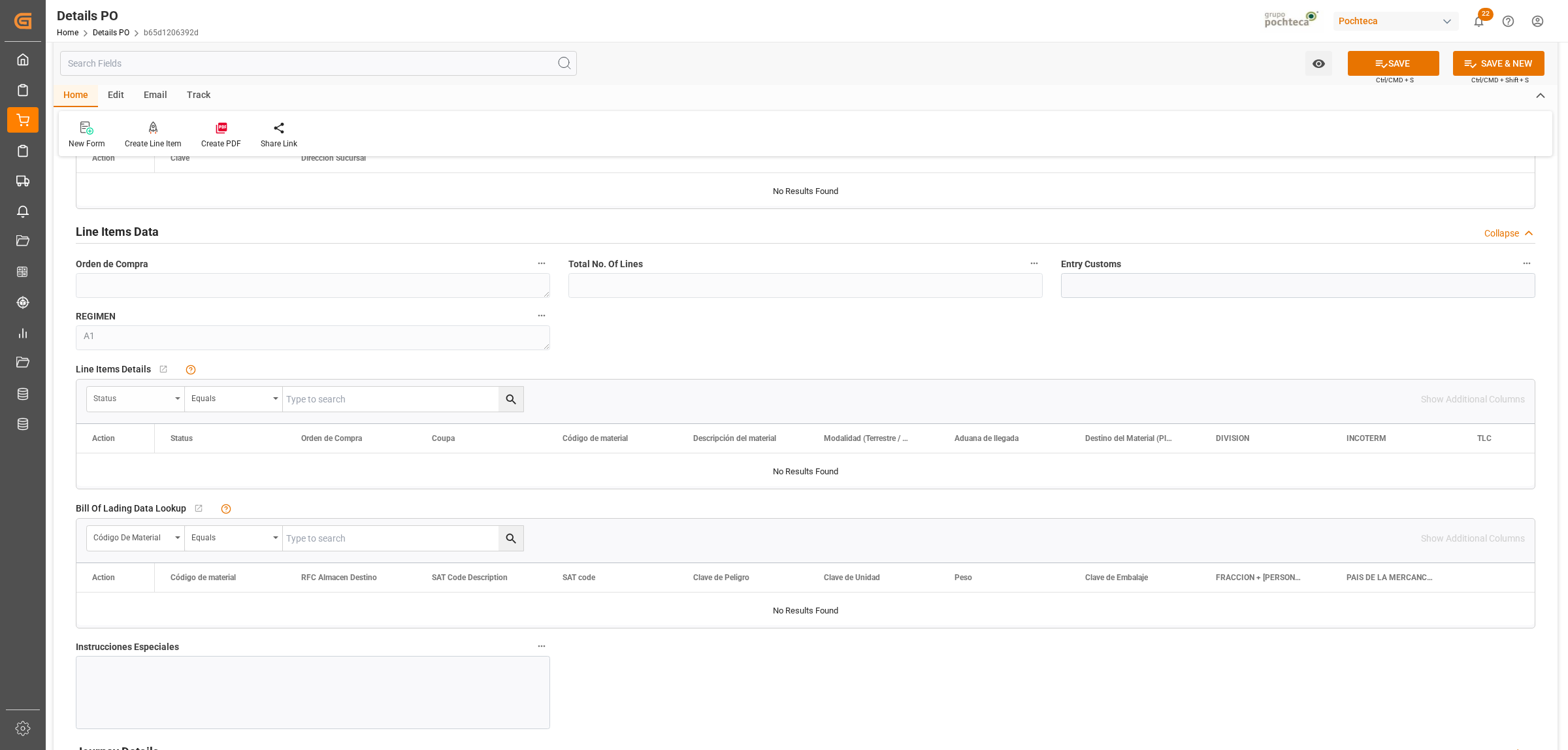
click at [180, 396] on div "Status" at bounding box center [136, 399] width 98 height 25
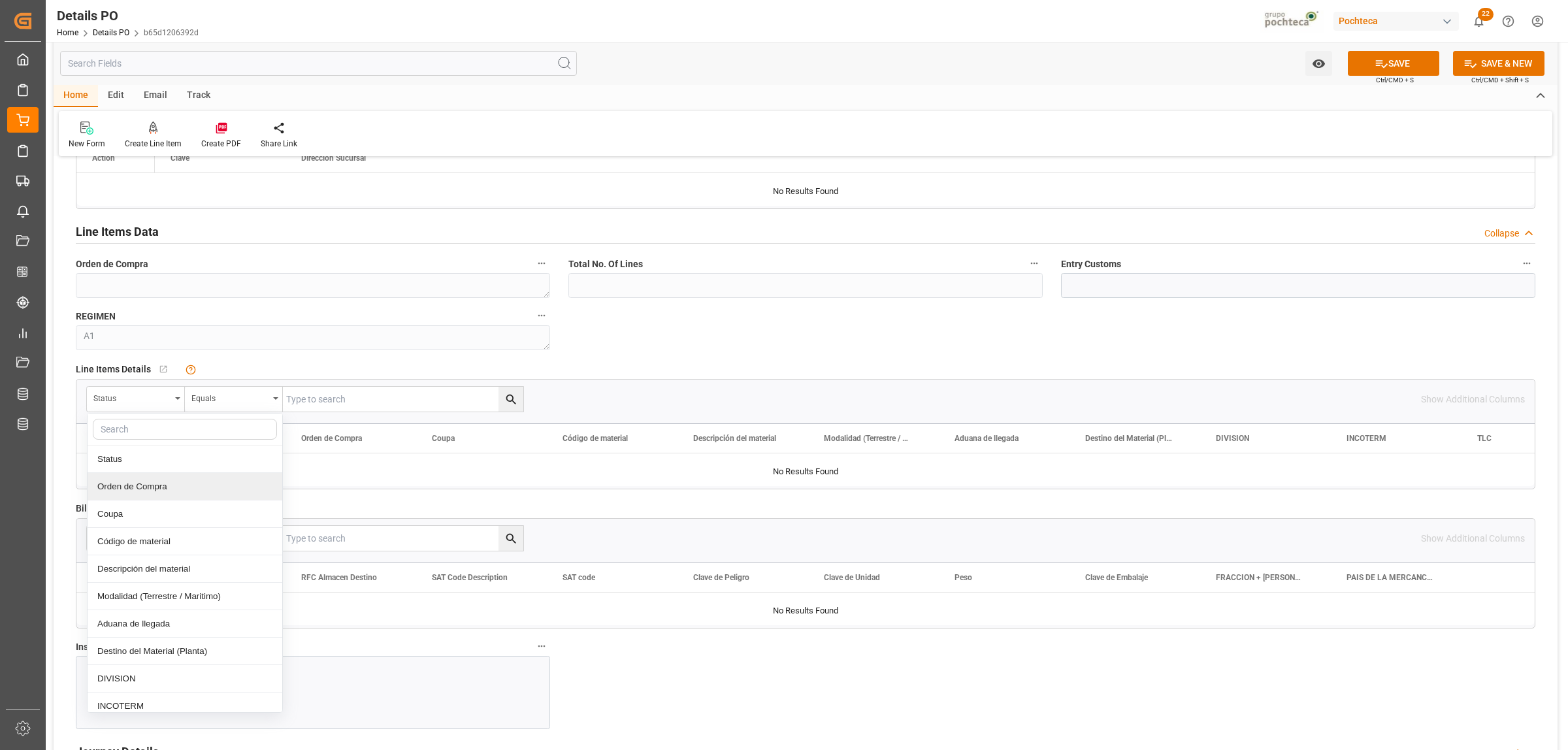
drag, startPoint x: 132, startPoint y: 491, endPoint x: 164, endPoint y: 478, distance: 34.5
click at [132, 491] on div "Orden de Compra" at bounding box center [184, 487] width 194 height 27
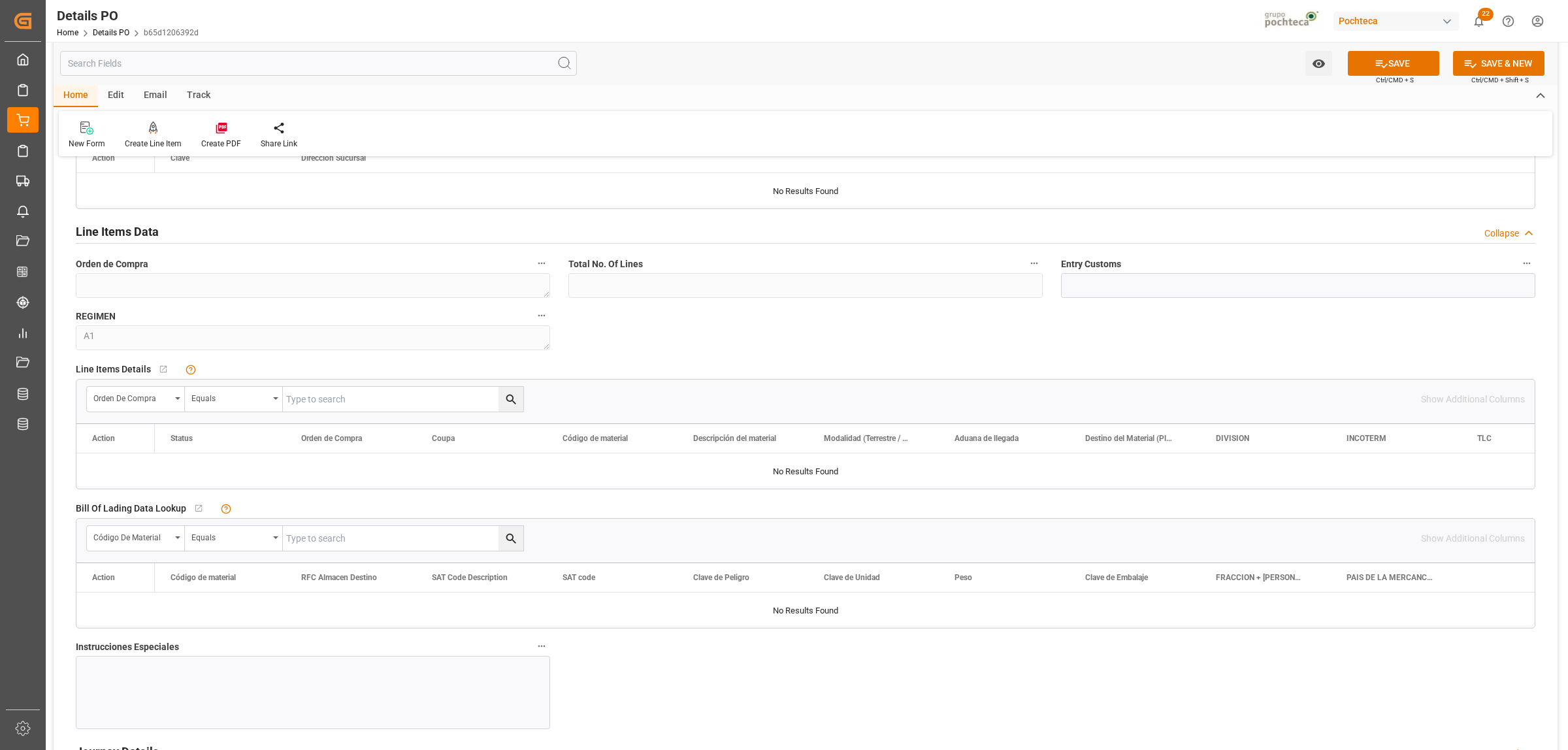
click at [311, 402] on input "text" at bounding box center [403, 399] width 241 height 25
paste input "5000306342"
type input "5000306342"
click at [510, 402] on icon "search button" at bounding box center [510, 399] width 10 height 10
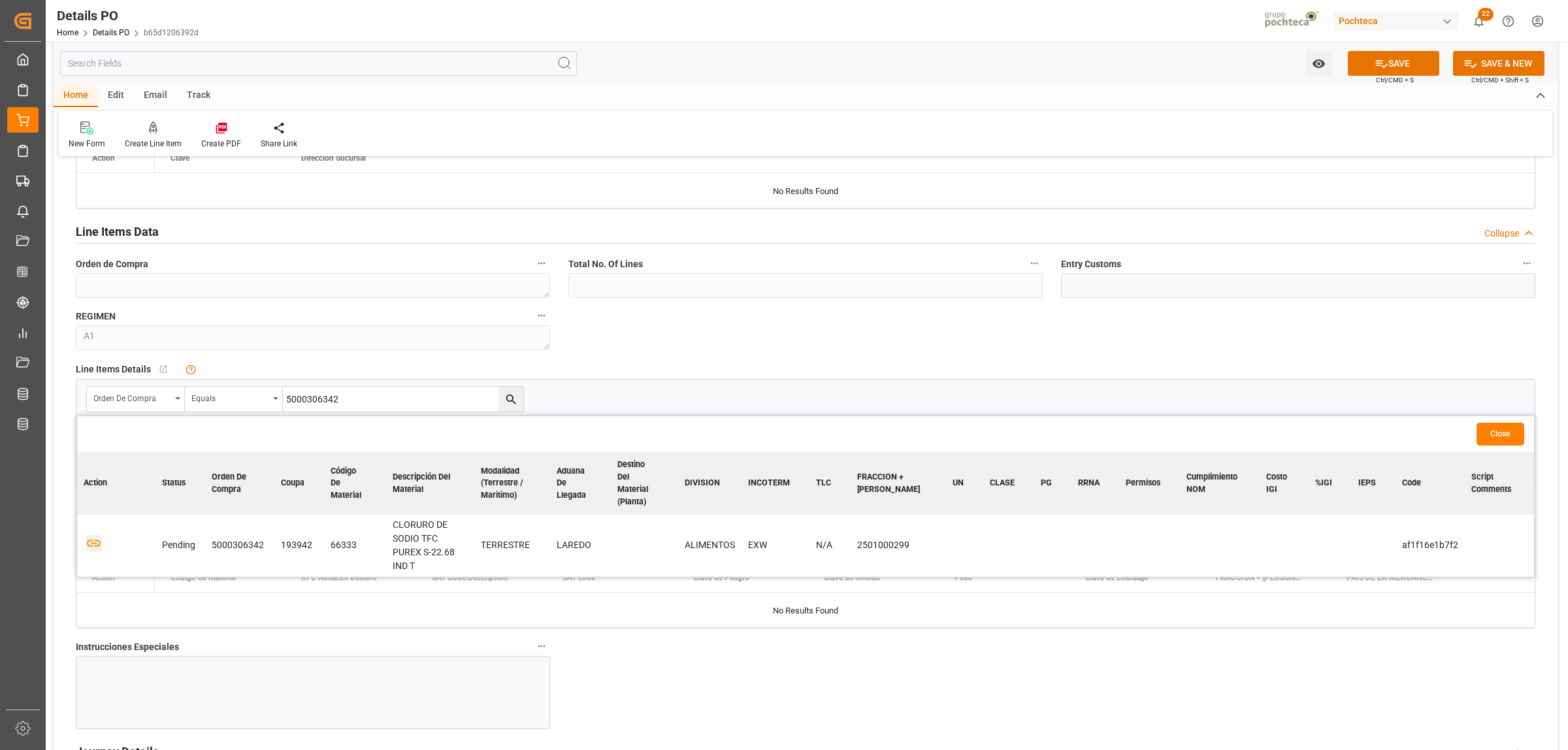
click at [89, 535] on icon "button" at bounding box center [94, 543] width 16 height 16
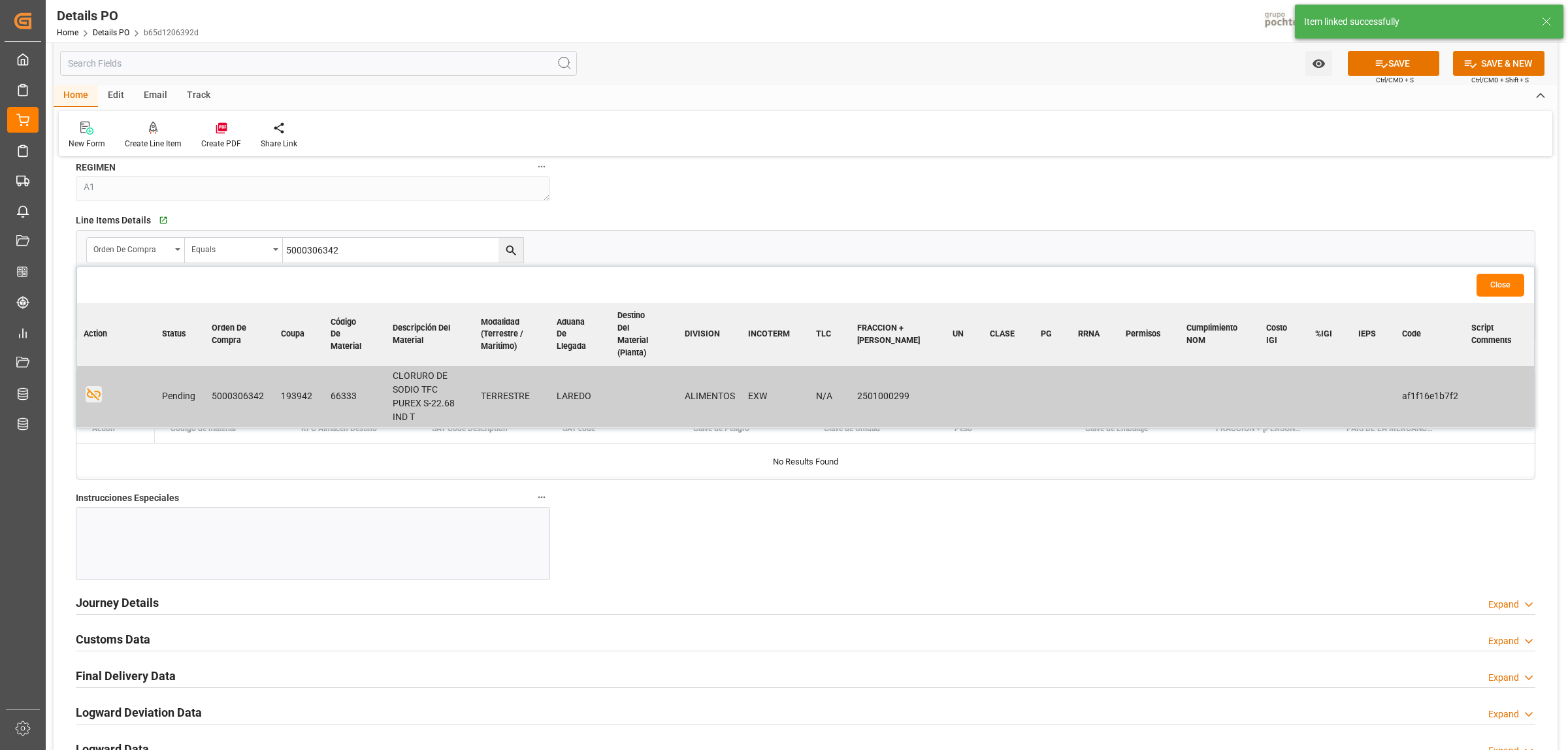
scroll to position [1225, 0]
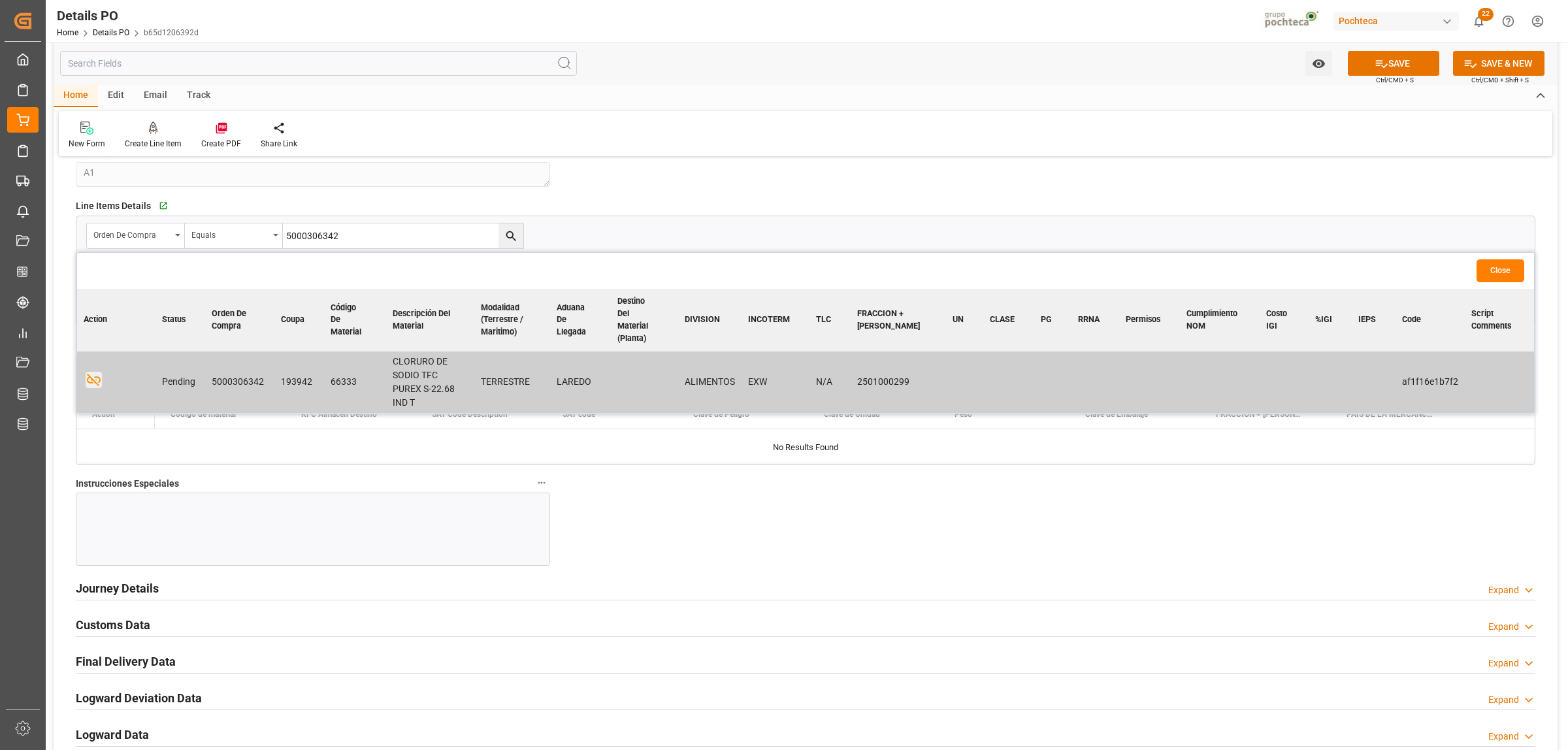
click at [167, 503] on div at bounding box center [313, 529] width 474 height 73
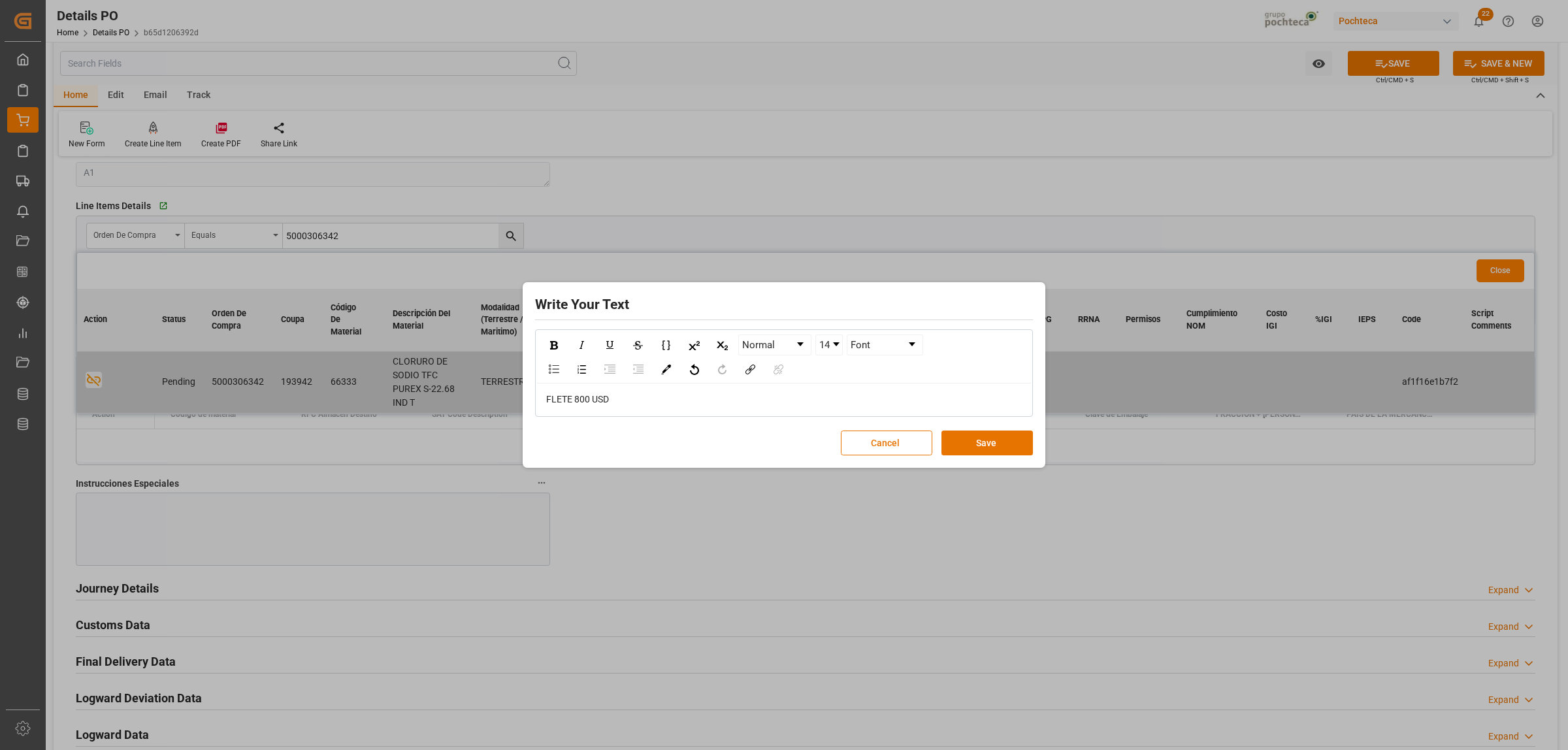
drag, startPoint x: 632, startPoint y: 387, endPoint x: 588, endPoint y: 400, distance: 45.9
click at [545, 396] on div "FLETE 800 USD" at bounding box center [784, 400] width 495 height 32
drag, startPoint x: 612, startPoint y: 400, endPoint x: 530, endPoint y: 402, distance: 82.0
click at [530, 402] on div "Write Your Text Normal 14 Font FLETE 800 USD Cancel Save" at bounding box center [784, 375] width 516 height 180
click at [555, 345] on img "rdw-inline-control" at bounding box center [554, 346] width 8 height 9
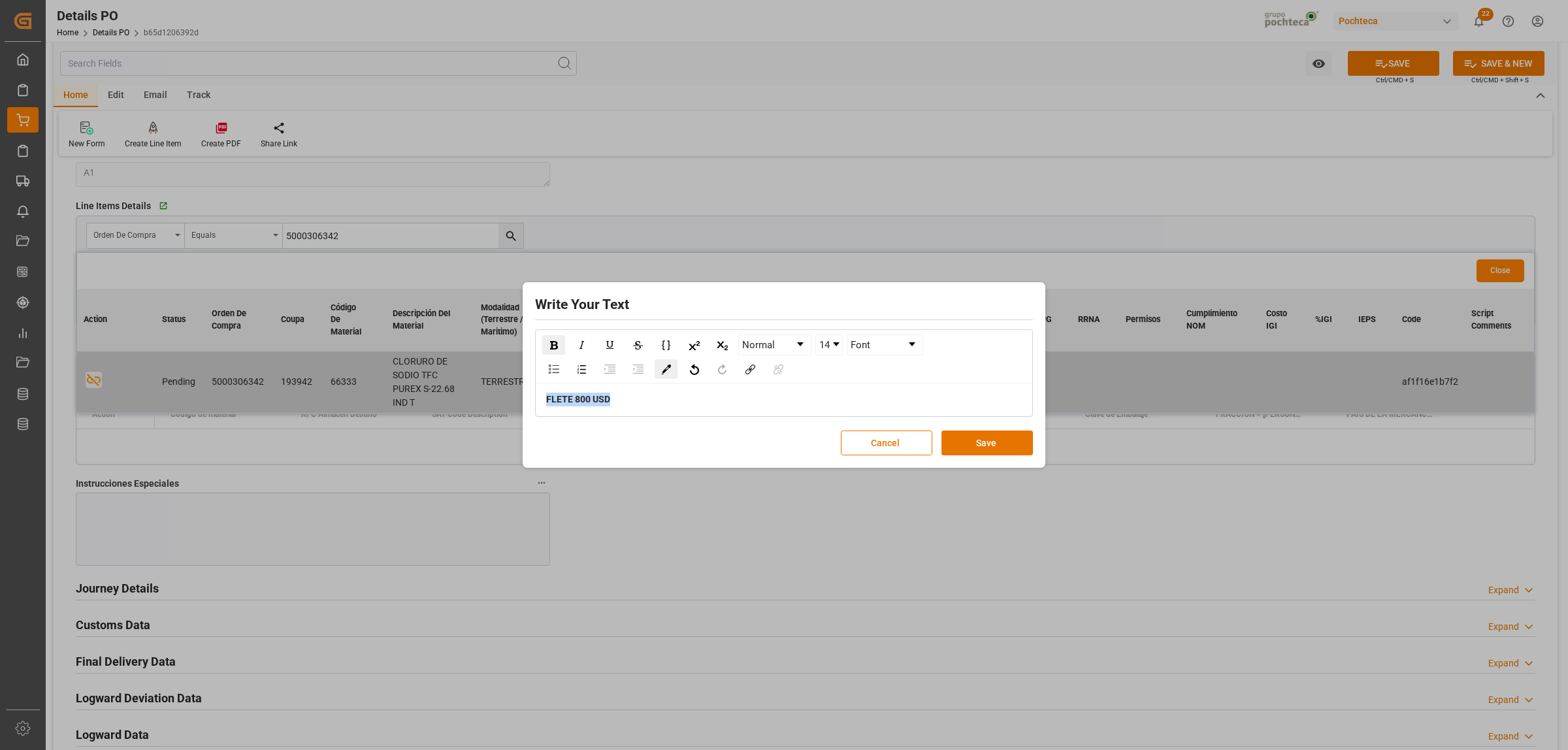
click at [663, 372] on img "rdw-color-picker" at bounding box center [666, 369] width 10 height 10
click at [693, 346] on span "rdw-color-picker" at bounding box center [693, 346] width 15 height 15
click at [838, 350] on link "14" at bounding box center [829, 345] width 26 height 20
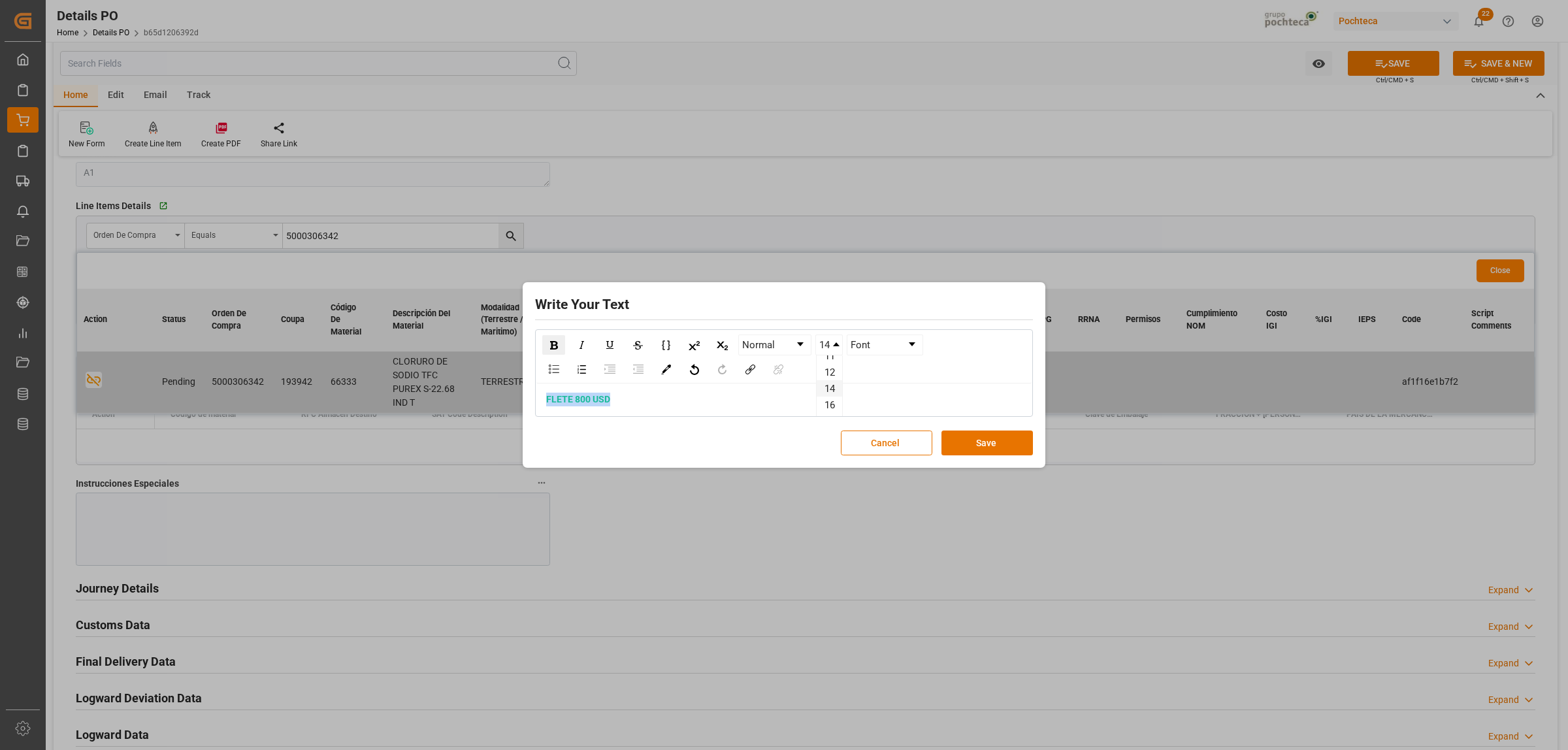
scroll to position [81, 0]
click at [828, 410] on li "24" at bounding box center [829, 412] width 26 height 16
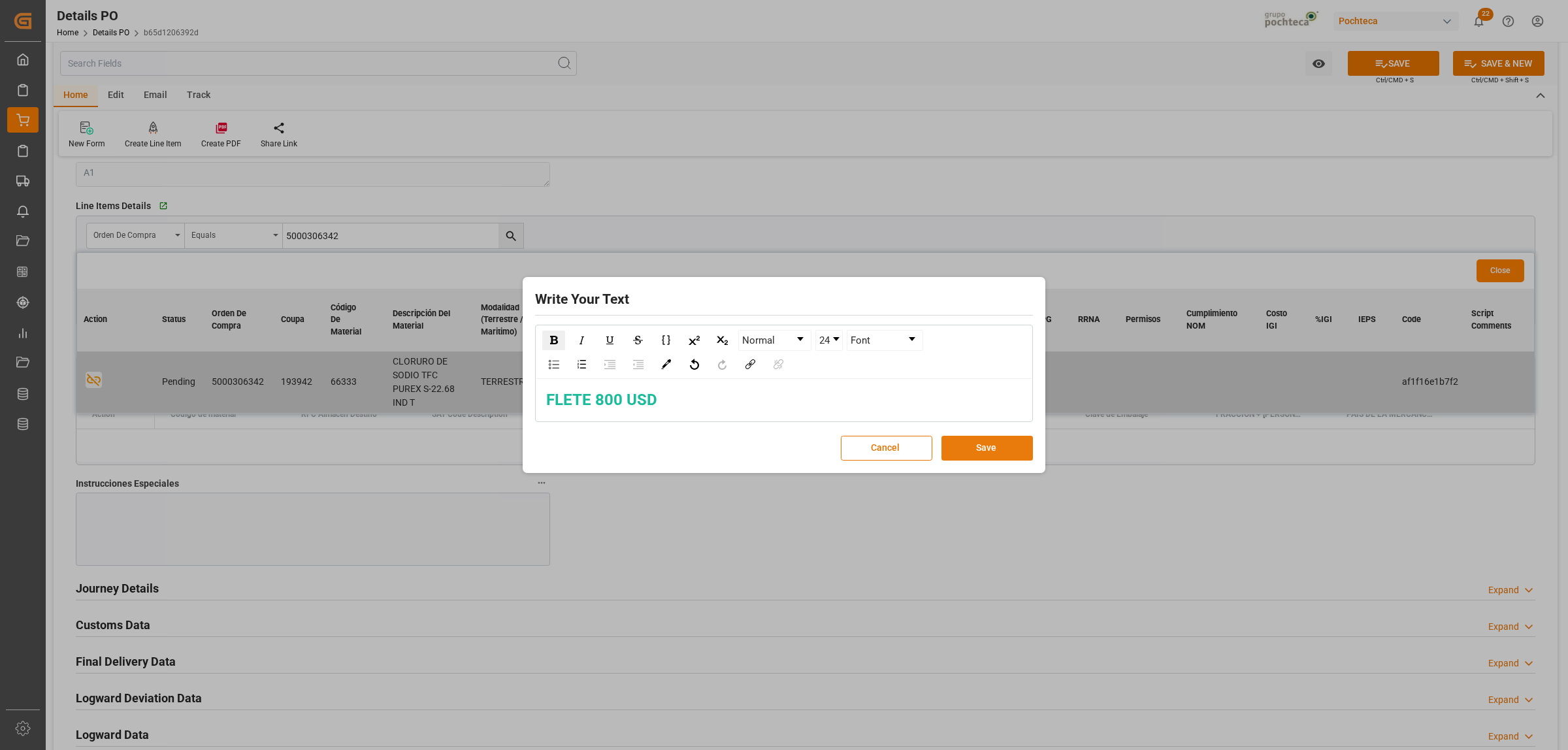
click at [965, 446] on button "Save" at bounding box center [987, 448] width 92 height 25
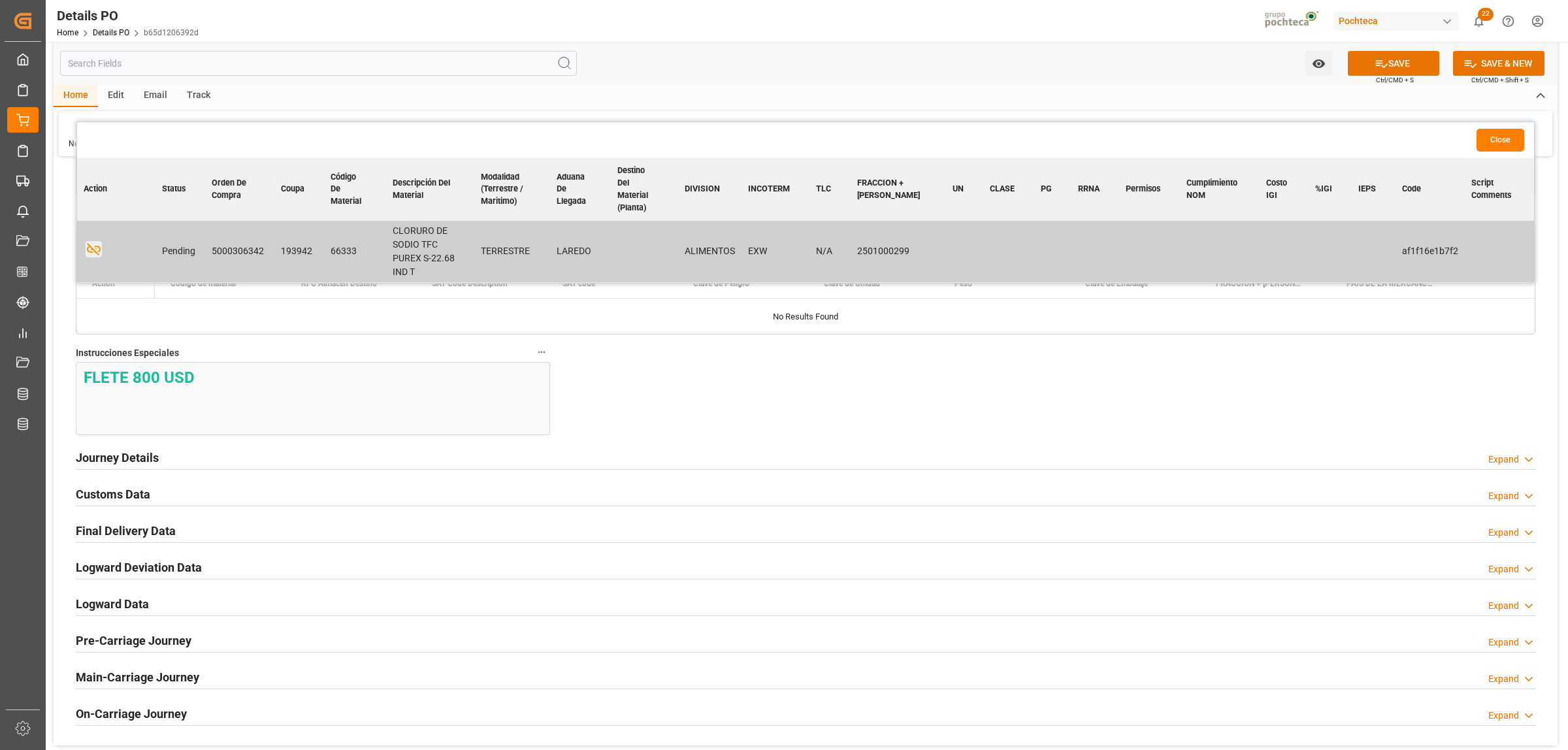
scroll to position [1388, 0]
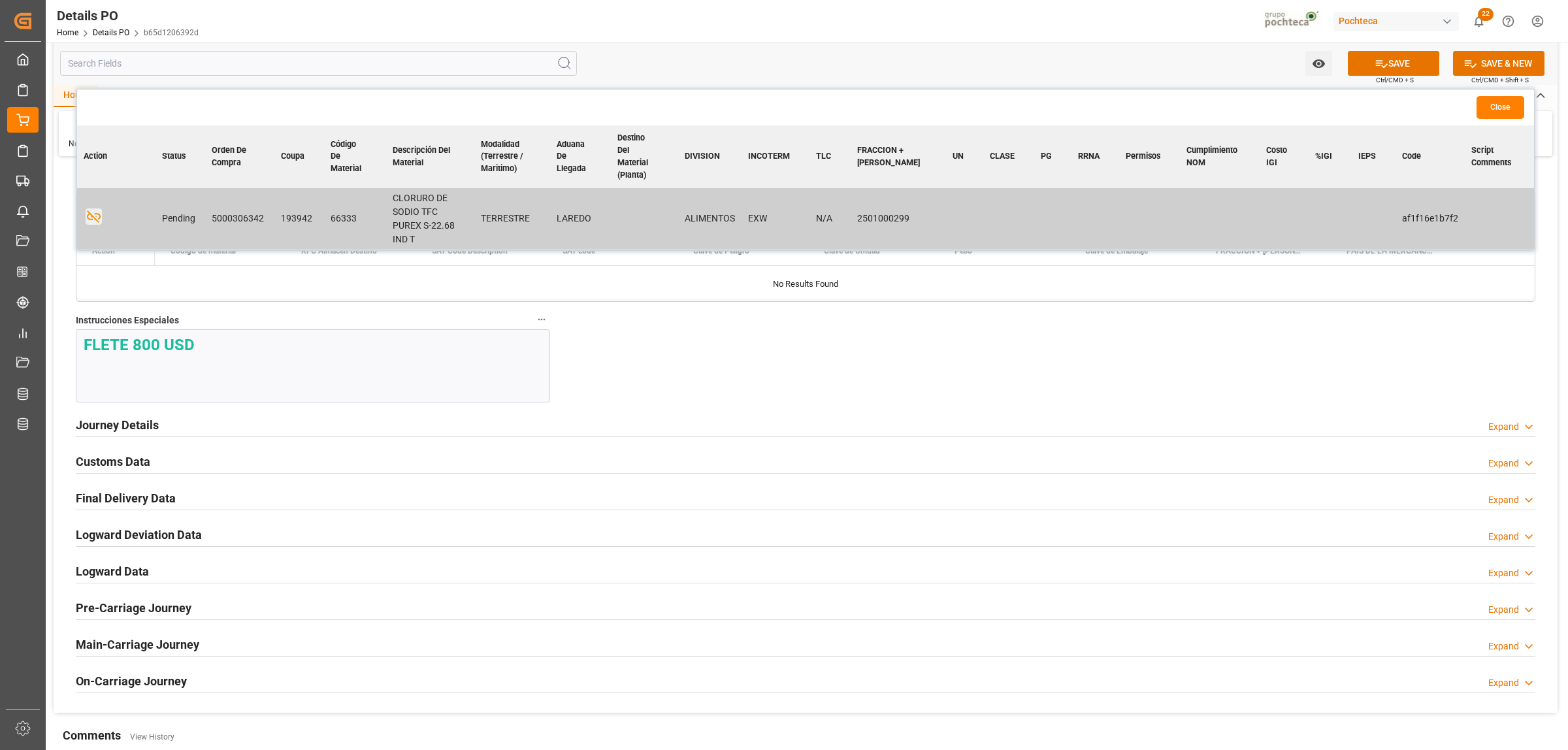
click at [155, 429] on h2 "Journey Details" at bounding box center [117, 425] width 83 height 18
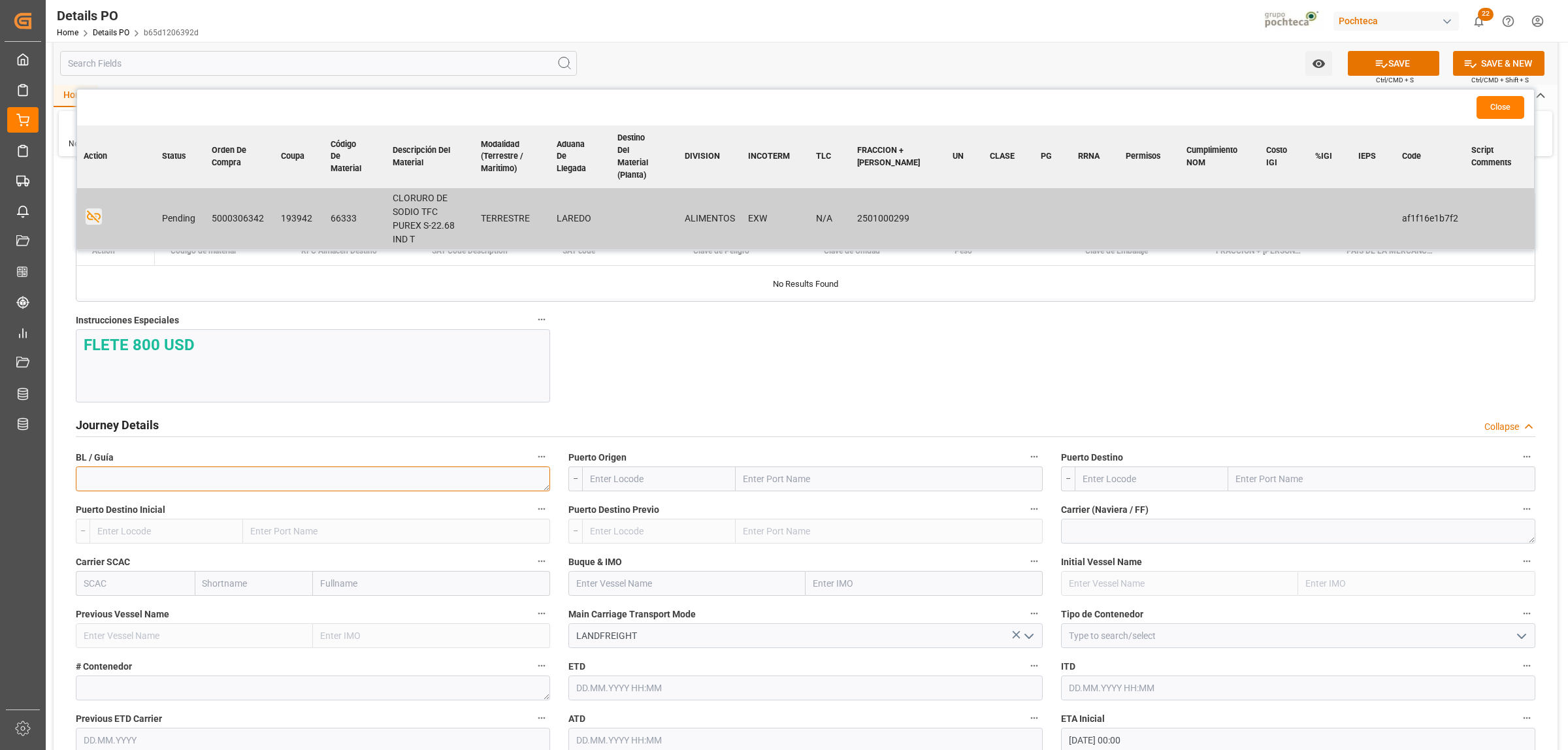
click at [164, 490] on textarea at bounding box center [313, 479] width 474 height 25
paste textarea "911797951"
type textarea "911797951"
click at [759, 478] on input "text" at bounding box center [889, 479] width 307 height 25
type input "LAREDO"
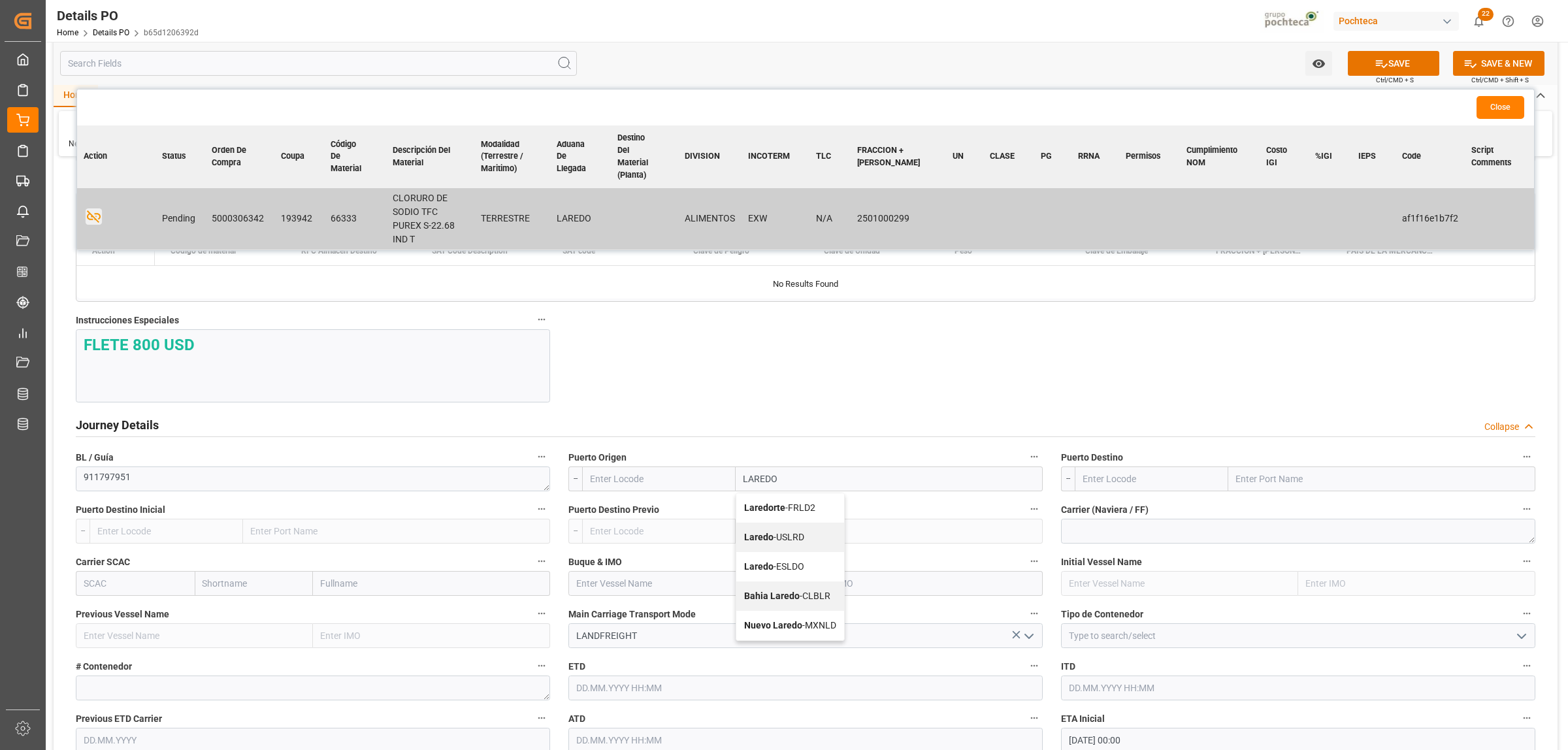
click at [762, 536] on b "Laredo" at bounding box center [759, 537] width 29 height 10
type input "USLRD"
type input "Laredo"
click at [1267, 482] on input "text" at bounding box center [1382, 479] width 307 height 25
type input "NUEVO LAREDO"
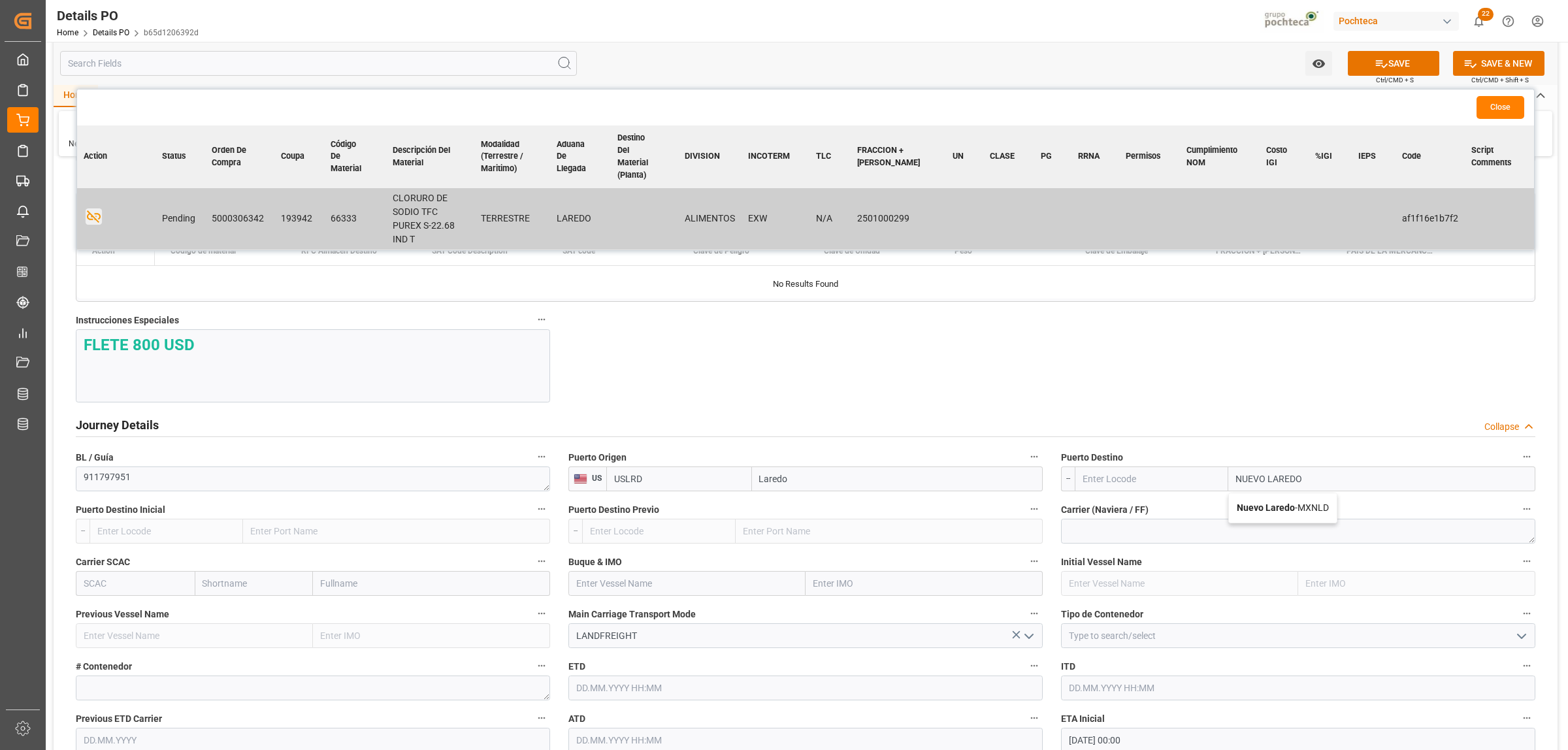
click at [1259, 509] on b "Nuevo Laredo" at bounding box center [1265, 508] width 58 height 10
type input "MXNLD"
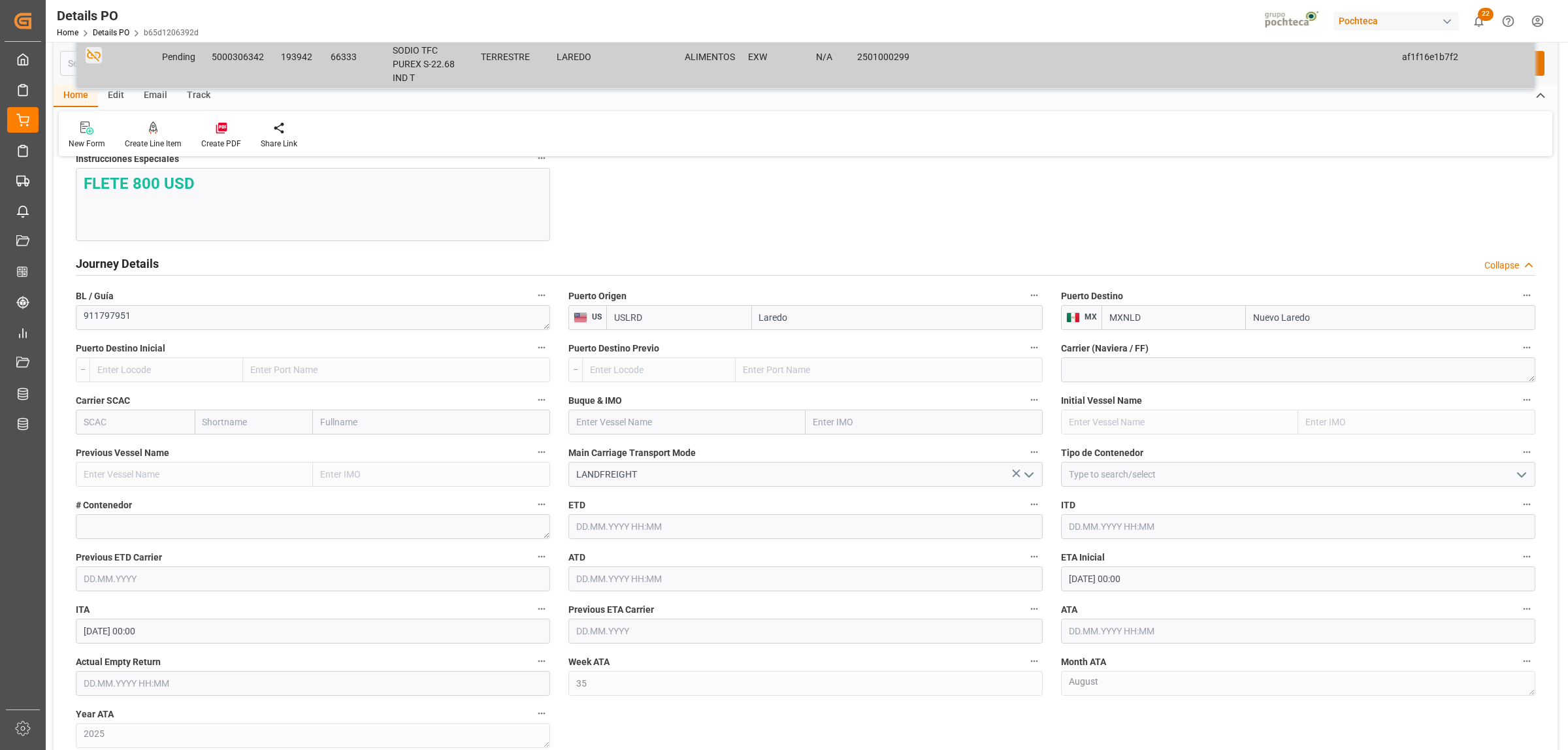
scroll to position [1551, 0]
type input "Nuevo Laredo"
click at [1522, 473] on icon "open menu" at bounding box center [1521, 473] width 15 height 15
click at [1090, 591] on div "FTL" at bounding box center [1298, 589] width 473 height 29
type input "FTL"
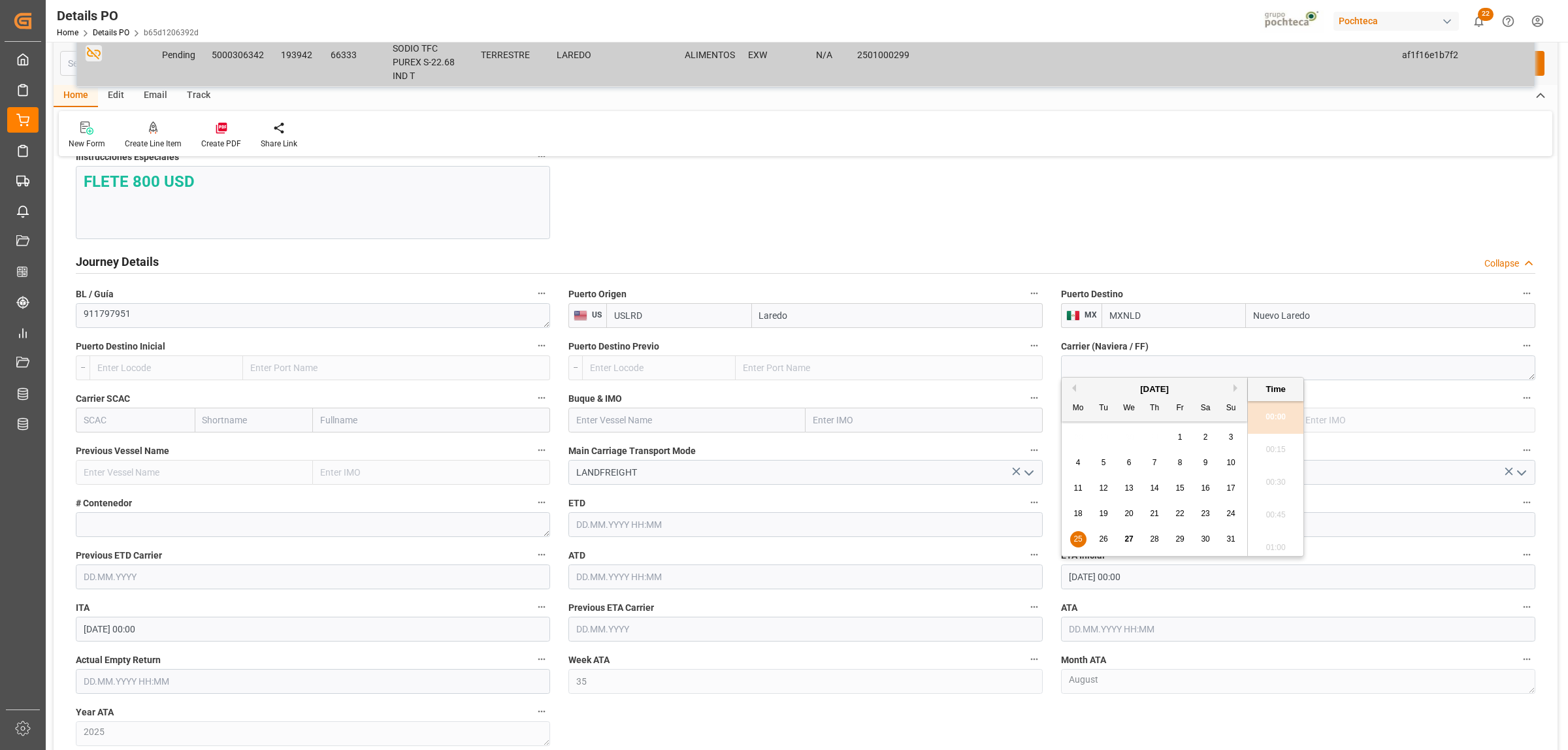
click at [1146, 578] on input "[DATE] 00:00" at bounding box center [1298, 577] width 474 height 25
click at [1124, 539] on span "27" at bounding box center [1128, 539] width 9 height 9
type input "[DATE] 00:00"
click at [1092, 633] on input "text" at bounding box center [1298, 629] width 474 height 25
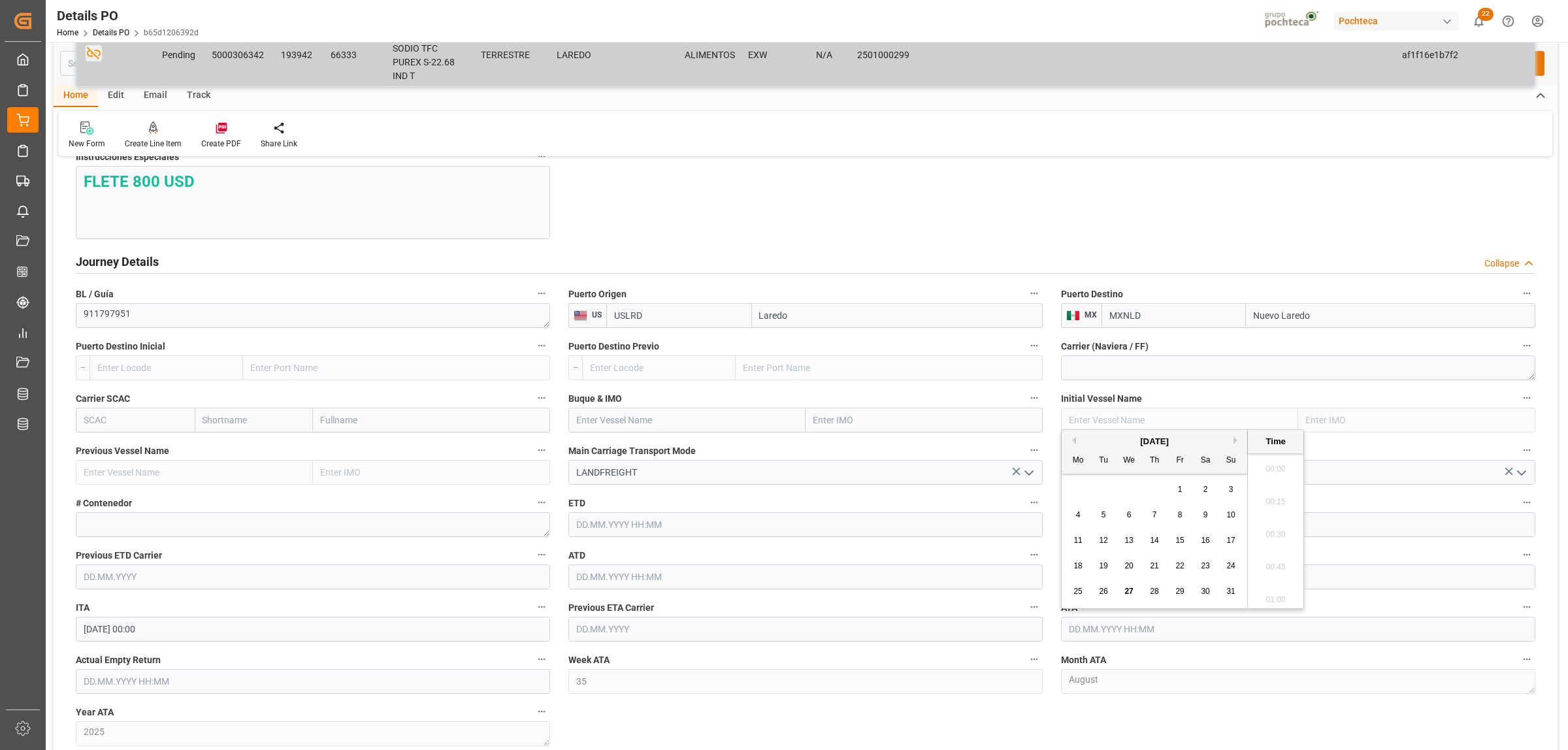
scroll to position [1866, 0]
click at [1128, 594] on span "27" at bounding box center [1128, 591] width 9 height 9
type input "[DATE] 00:00"
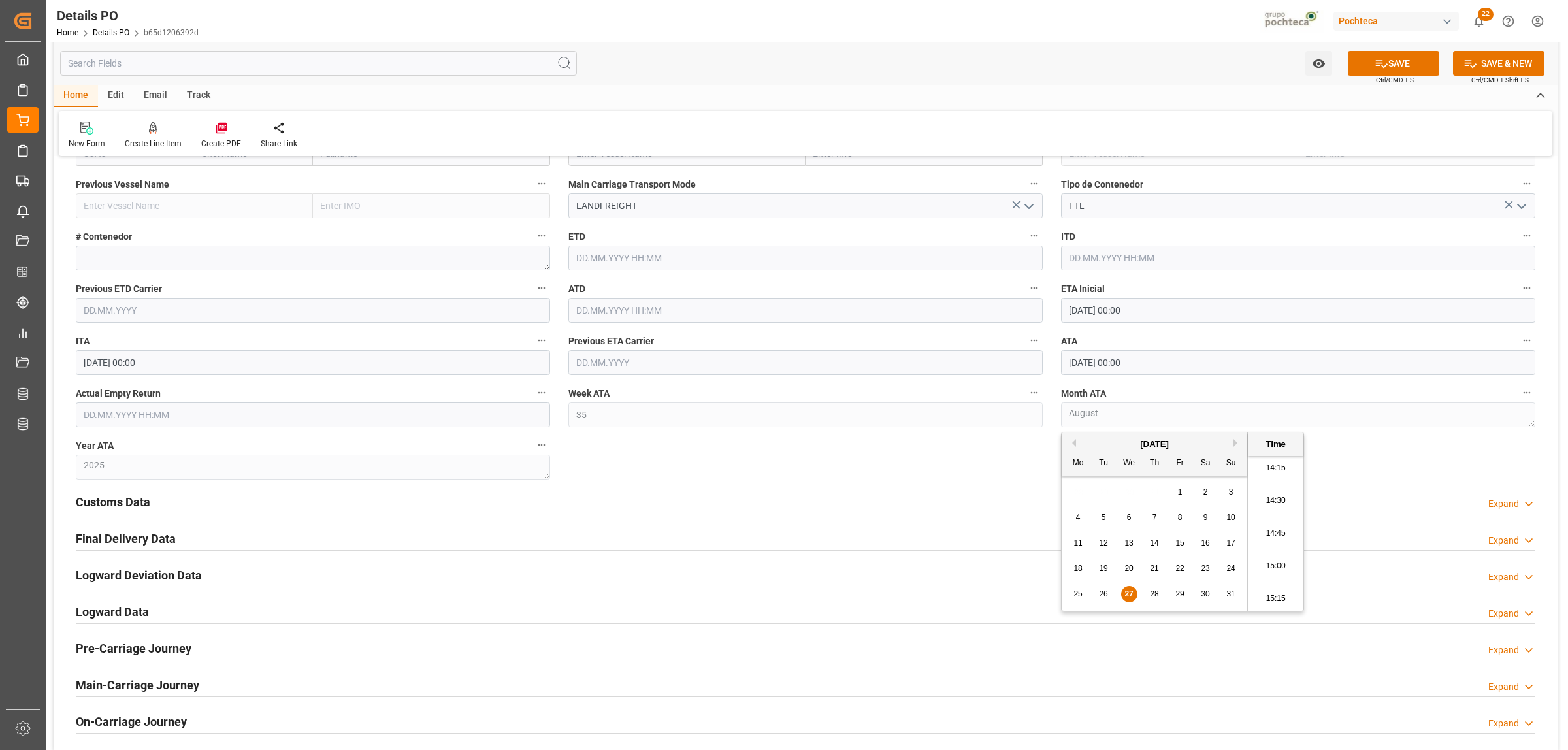
scroll to position [1878, 0]
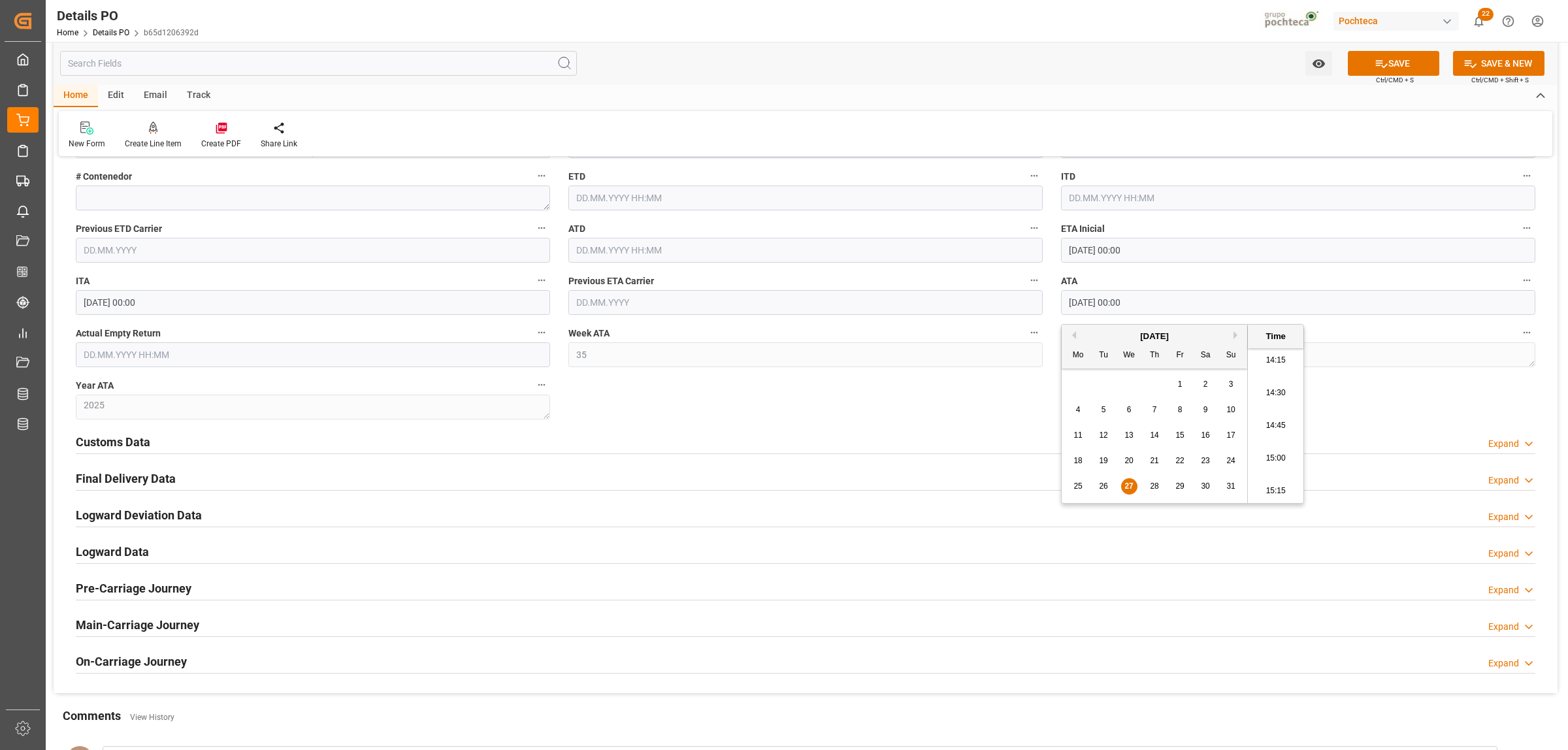
click at [128, 439] on h2 "Customs Data" at bounding box center [112, 442] width 74 height 18
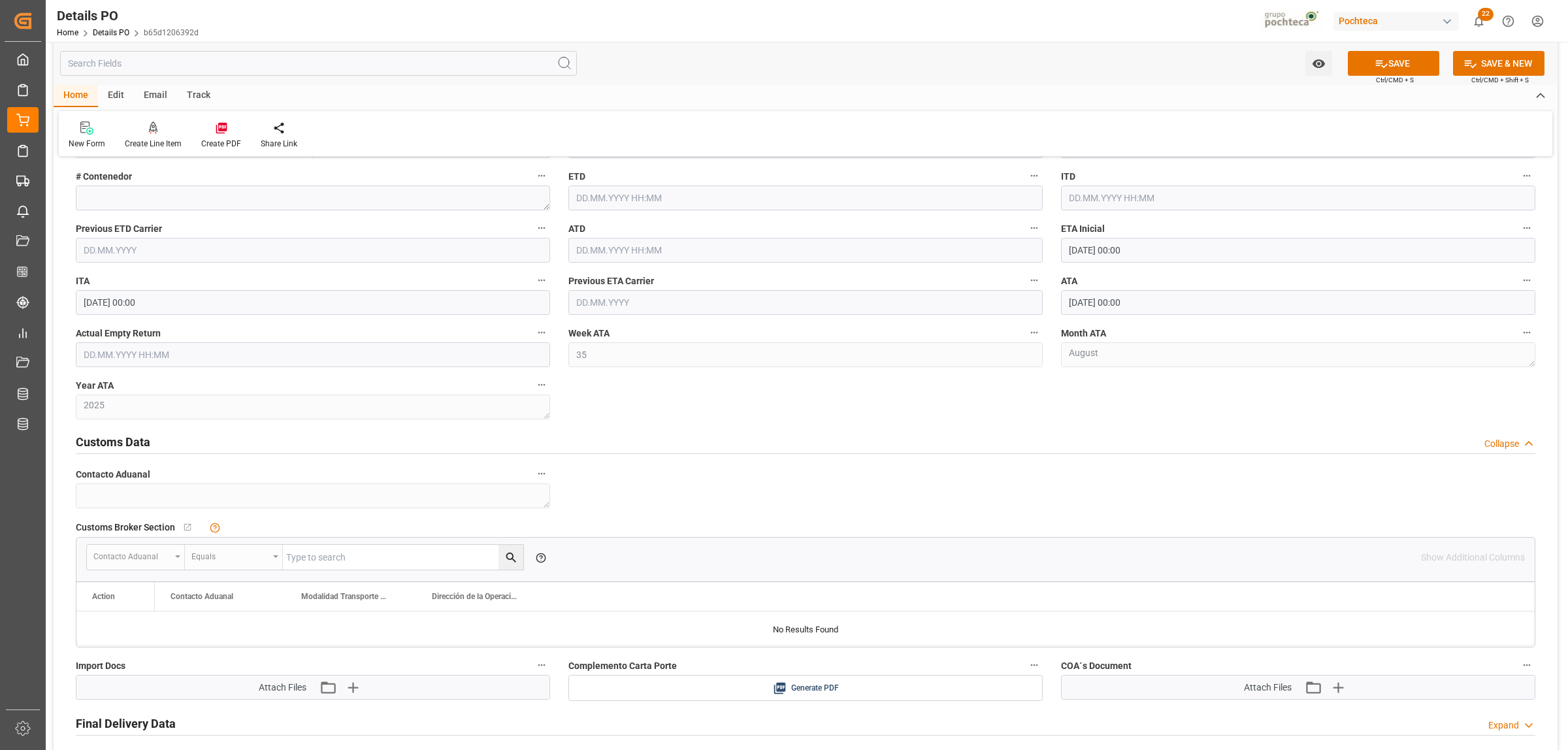
scroll to position [2042, 0]
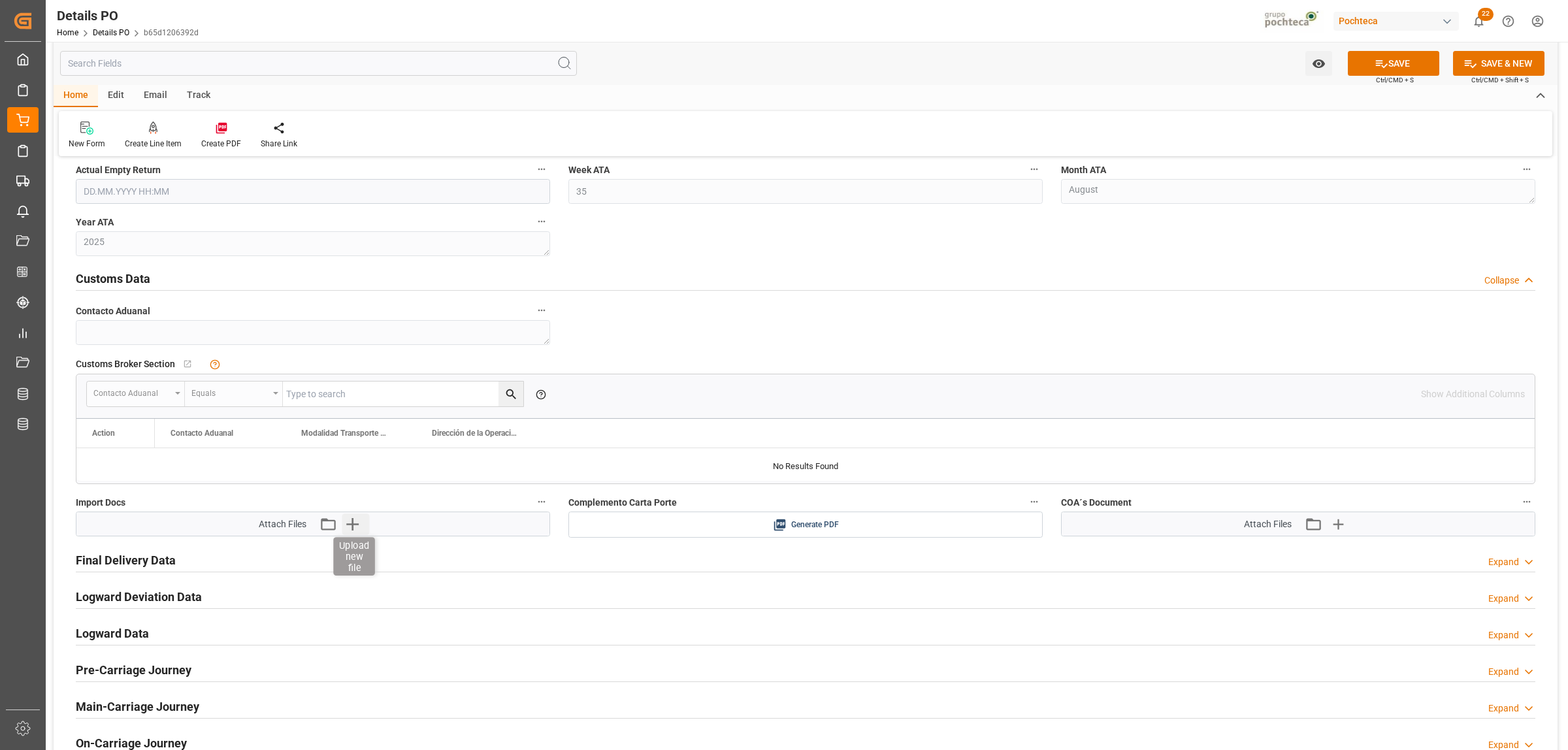
click at [349, 524] on icon "button" at bounding box center [352, 524] width 21 height 21
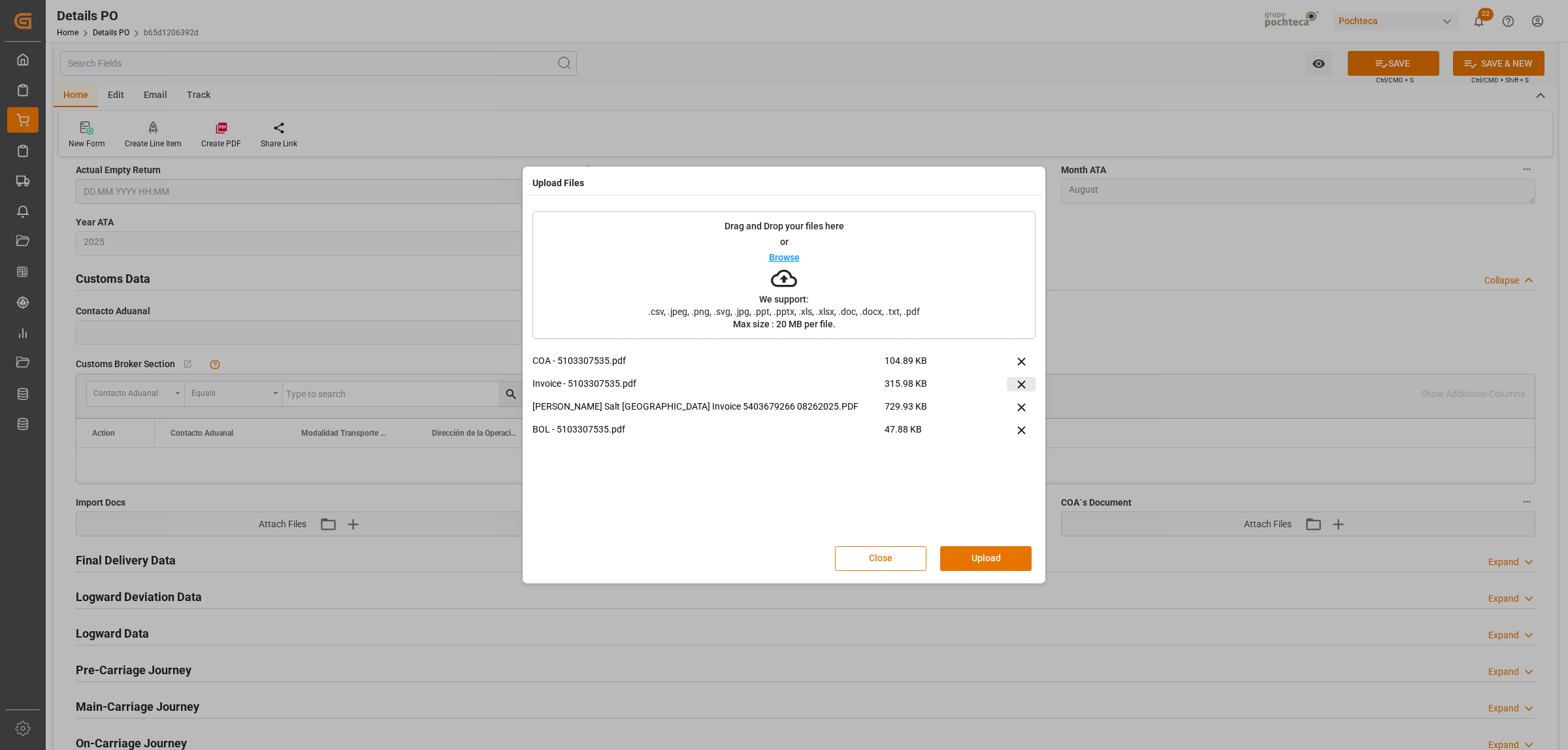
click at [1024, 386] on icon at bounding box center [1021, 385] width 14 height 14
click at [993, 565] on button "Upload" at bounding box center [985, 558] width 92 height 25
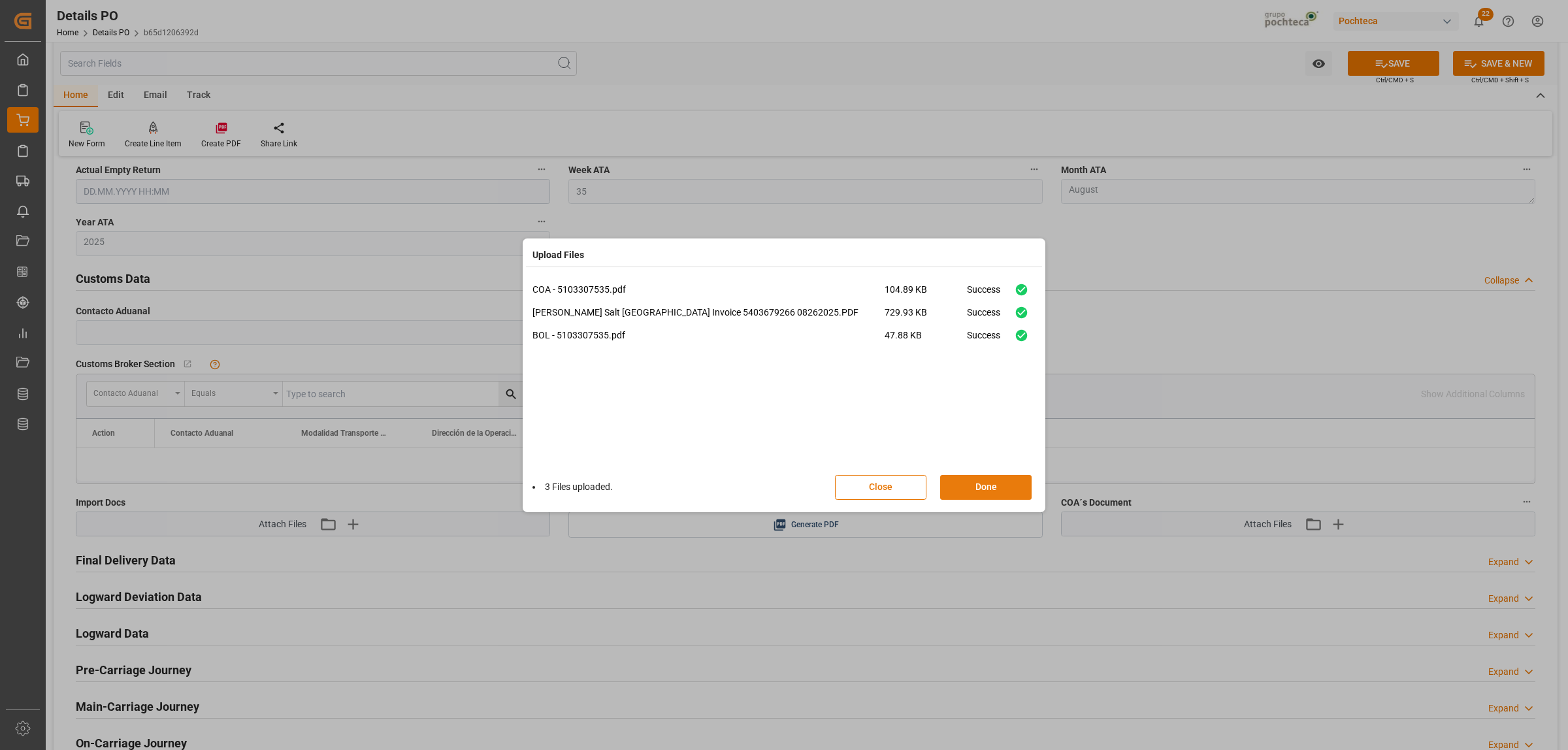
click at [982, 487] on button "Done" at bounding box center [985, 487] width 92 height 25
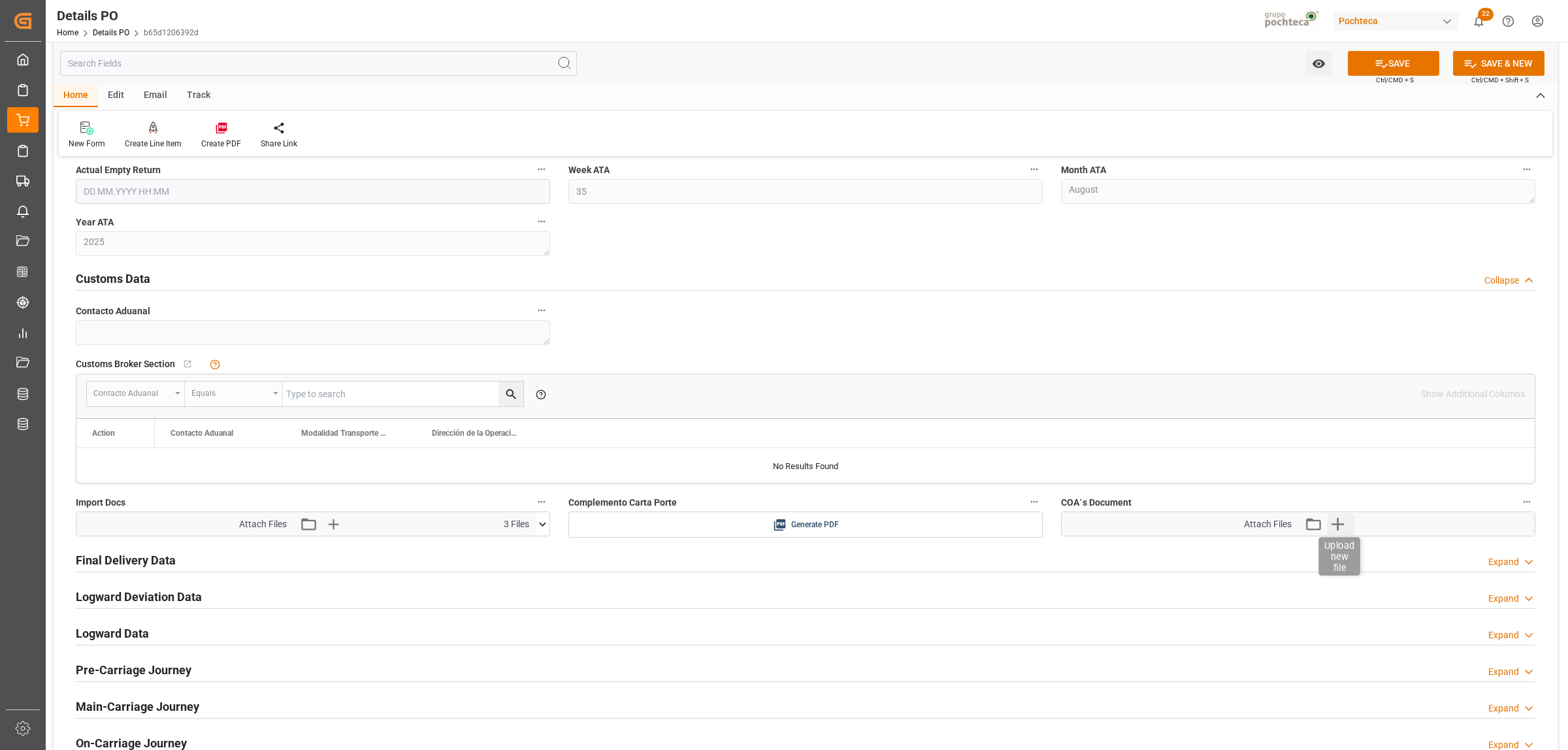
click at [1336, 523] on icon "button" at bounding box center [1338, 524] width 21 height 21
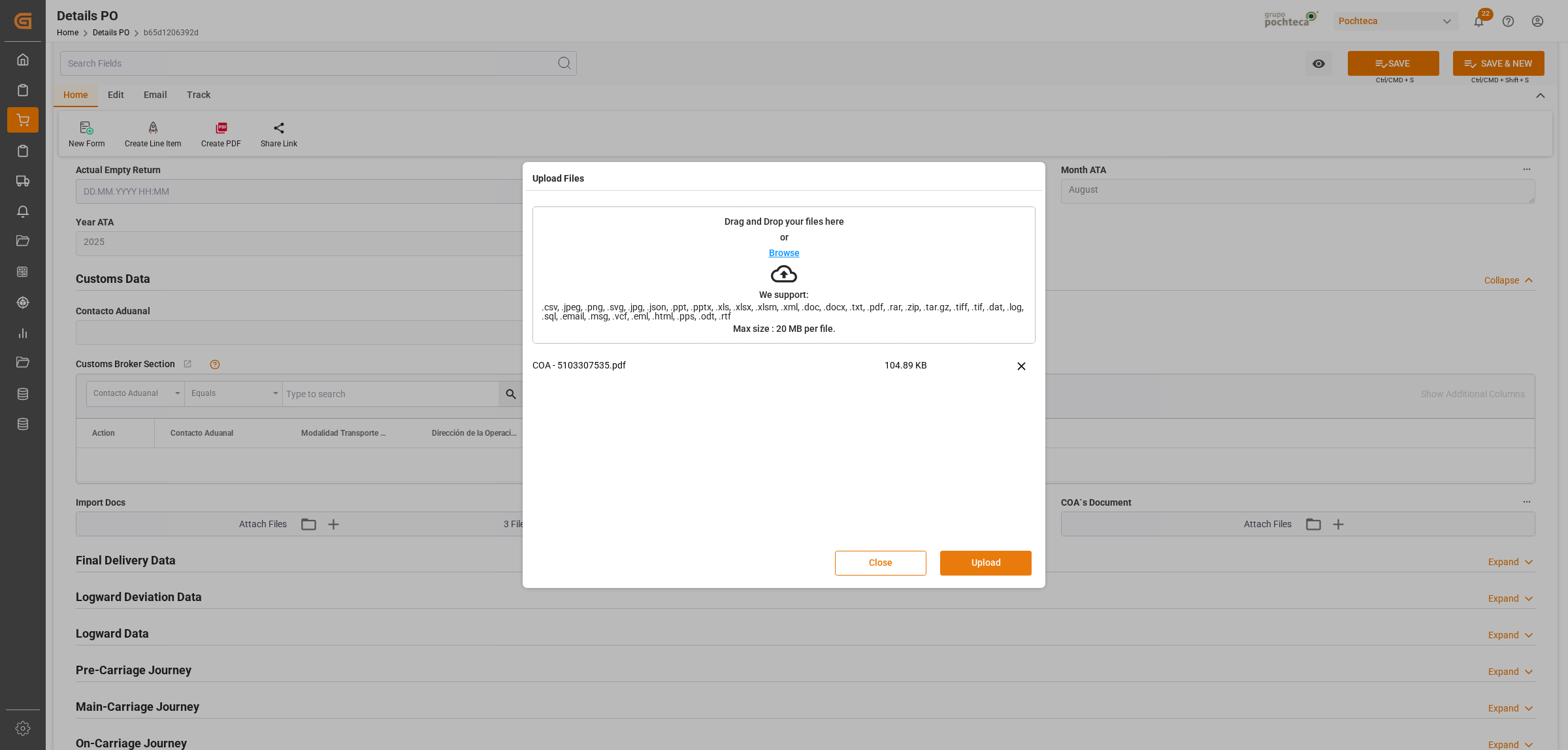
click at [974, 569] on button "Upload" at bounding box center [985, 563] width 92 height 25
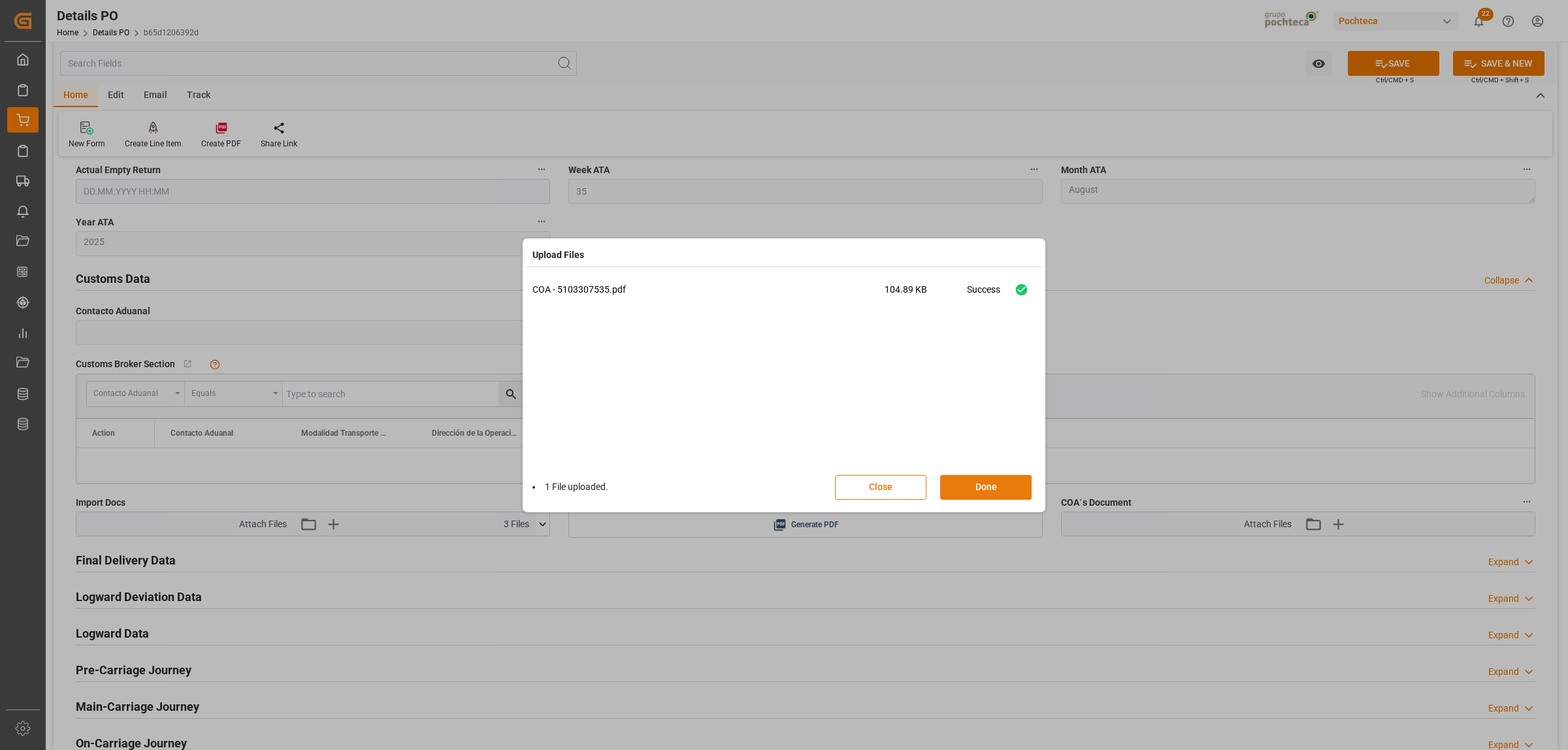
click at [982, 492] on button "Done" at bounding box center [985, 487] width 92 height 25
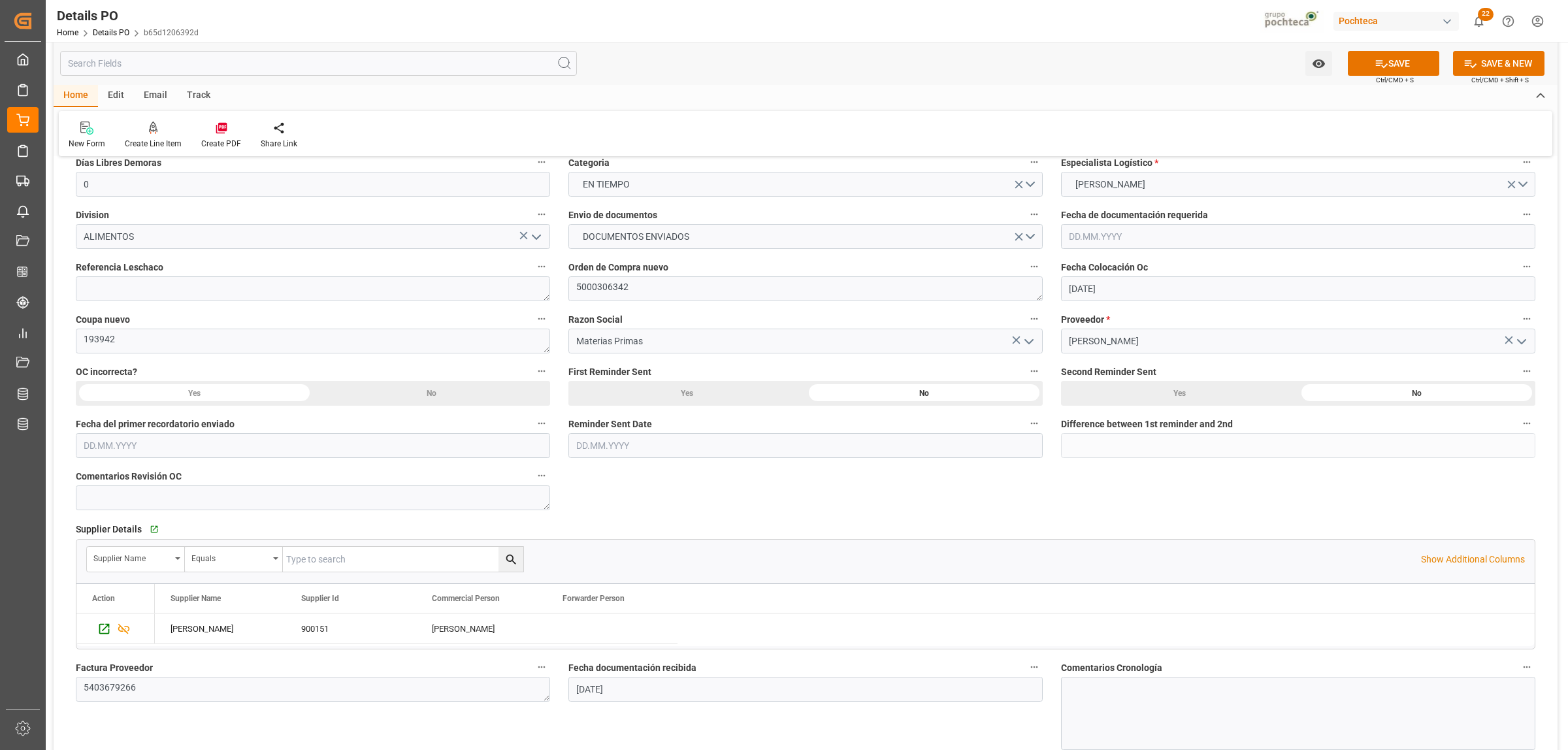
scroll to position [164, 0]
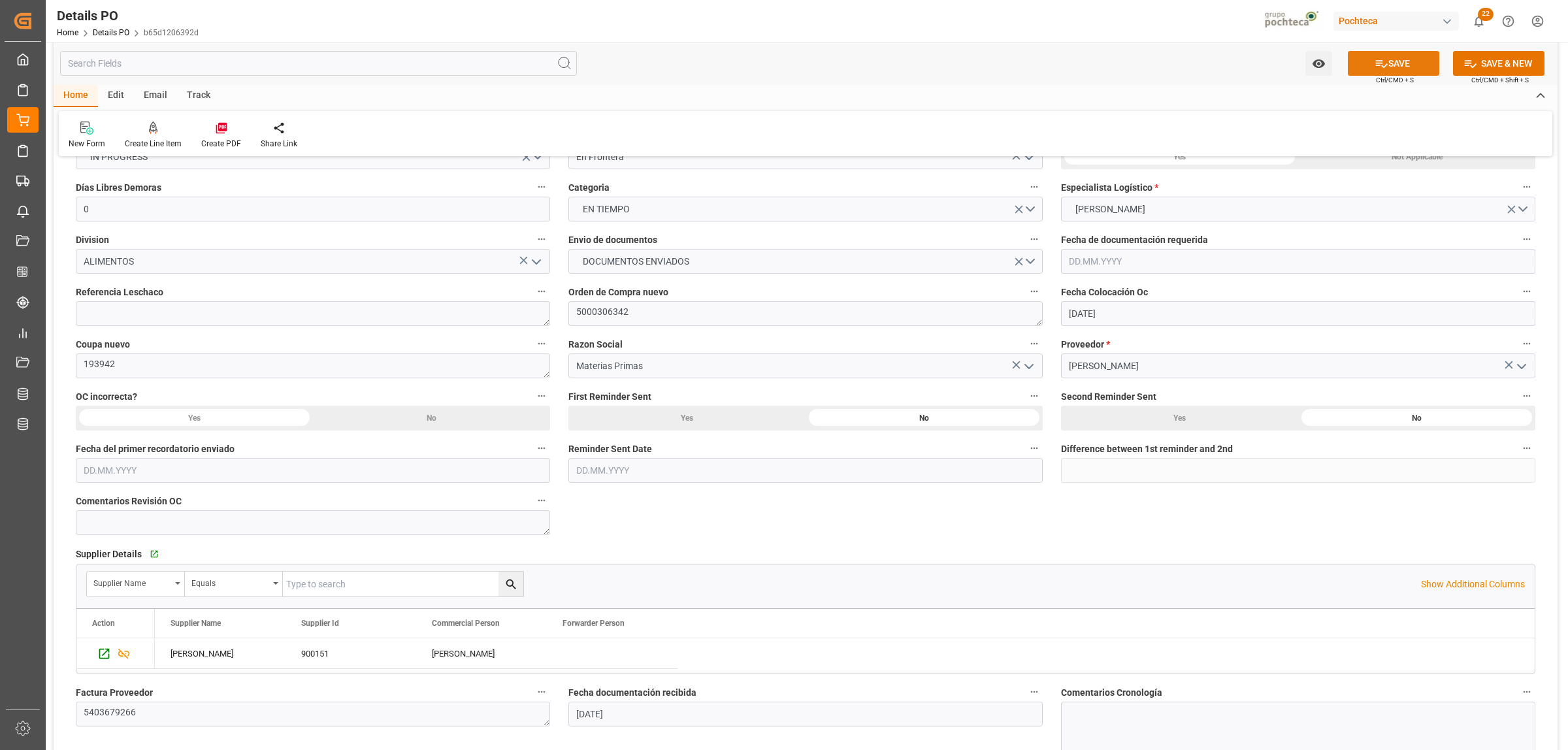
click at [1380, 57] on icon at bounding box center [1381, 63] width 14 height 14
click at [216, 129] on icon at bounding box center [222, 128] width 13 height 13
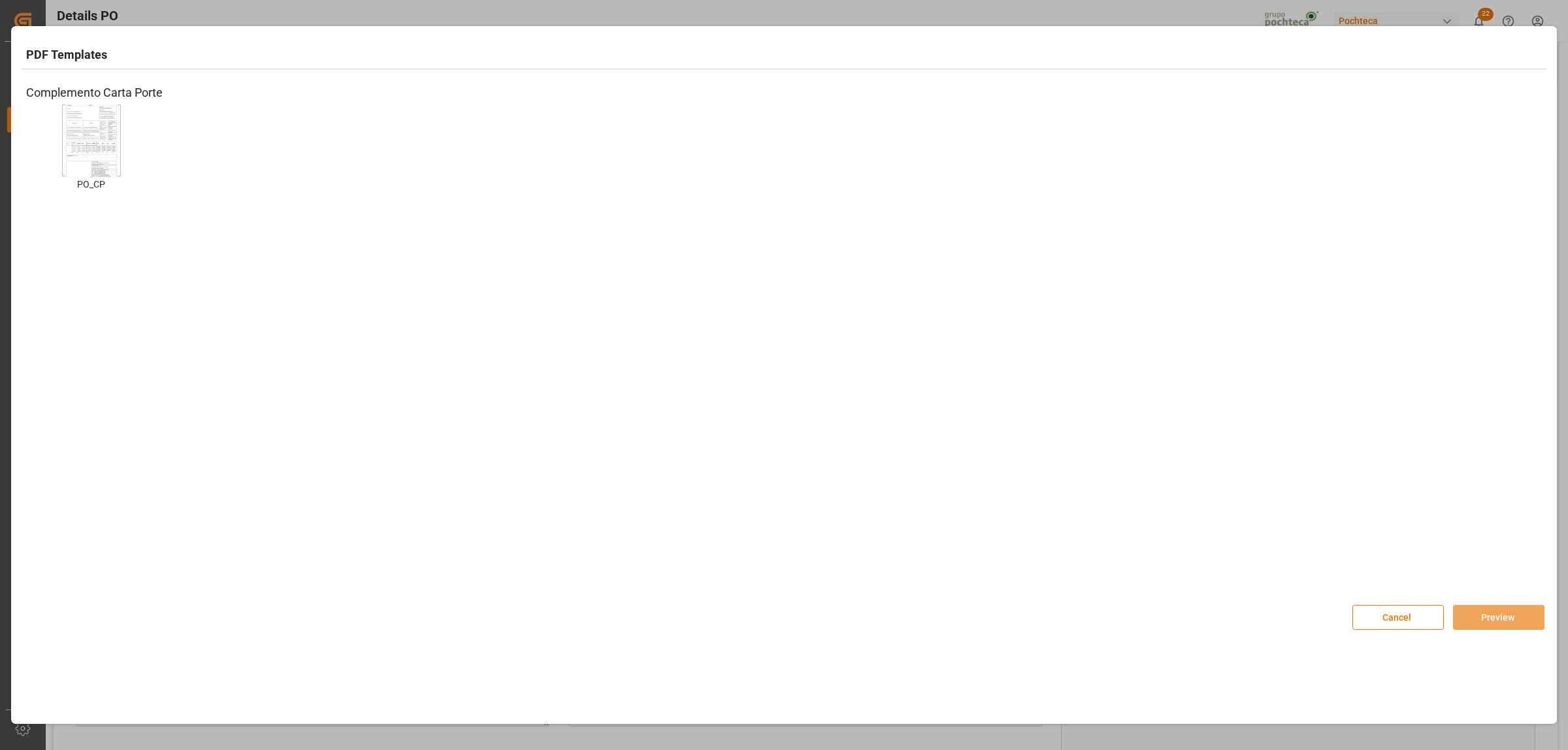
click at [95, 148] on img at bounding box center [91, 141] width 52 height 74
click at [1515, 630] on div "Cancel Preview" at bounding box center [784, 610] width 1539 height 57
click at [1510, 622] on button "Preview" at bounding box center [1498, 617] width 92 height 25
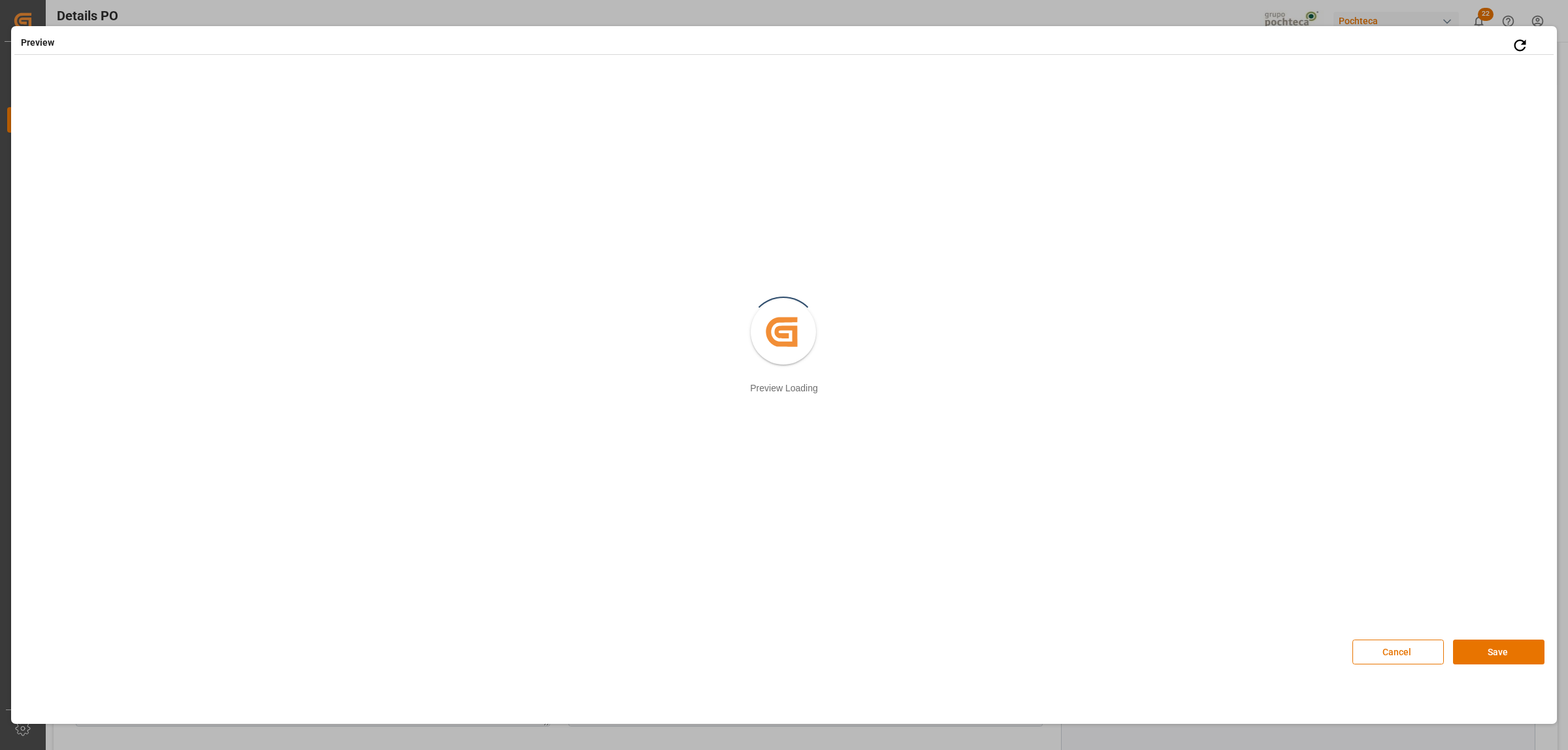
click at [1465, 653] on button "Save" at bounding box center [1498, 652] width 92 height 25
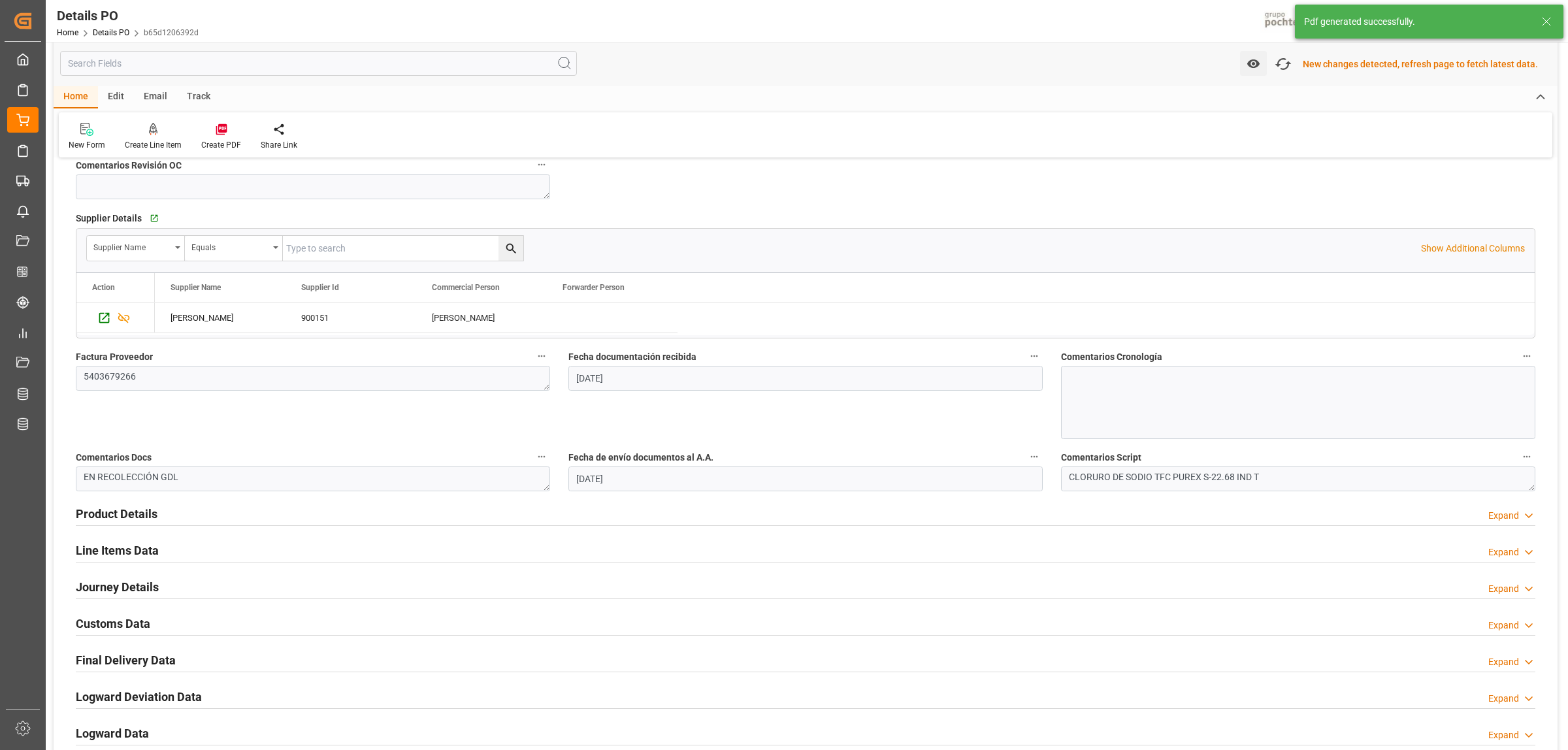
scroll to position [655, 0]
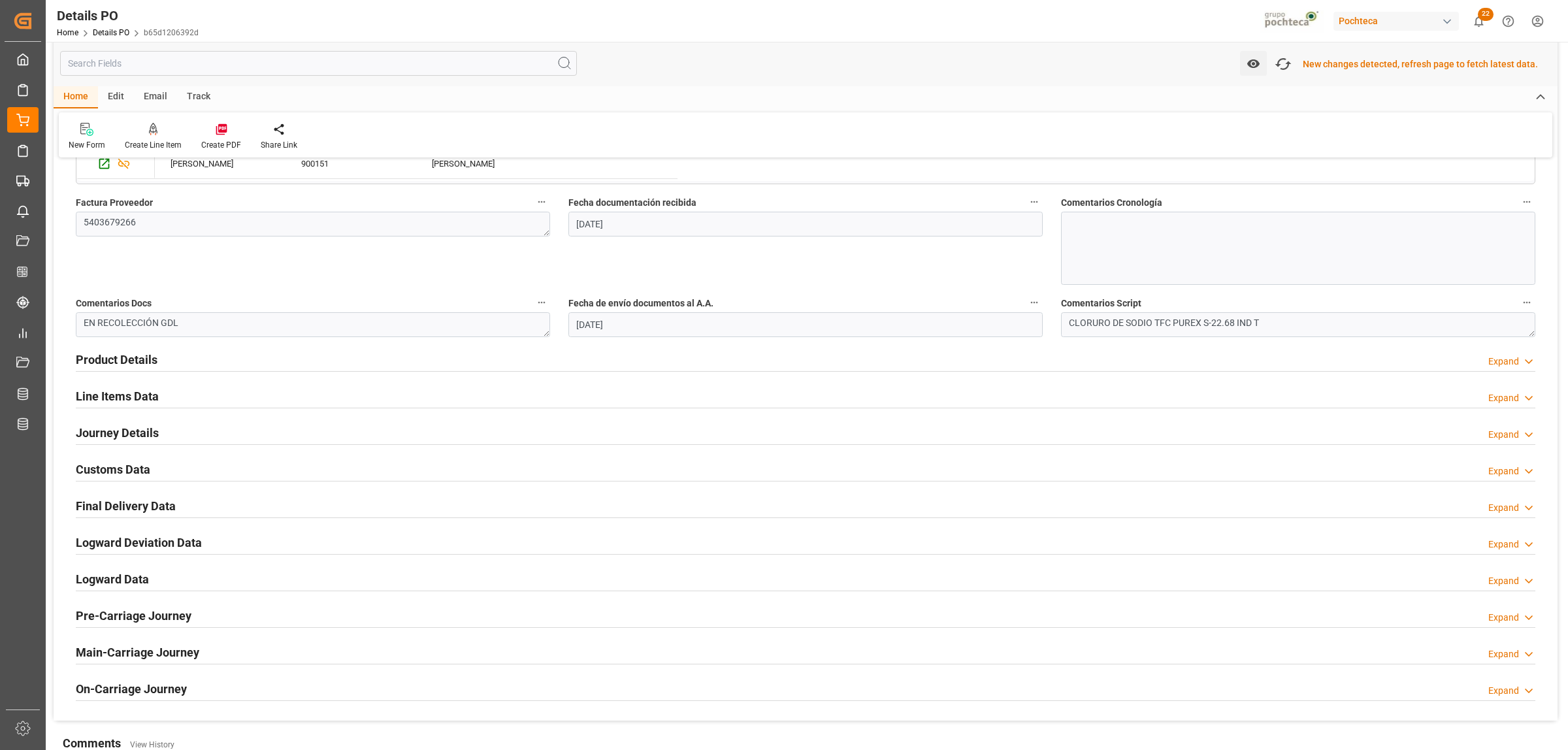
click at [132, 468] on h2 "Customs Data" at bounding box center [112, 470] width 74 height 18
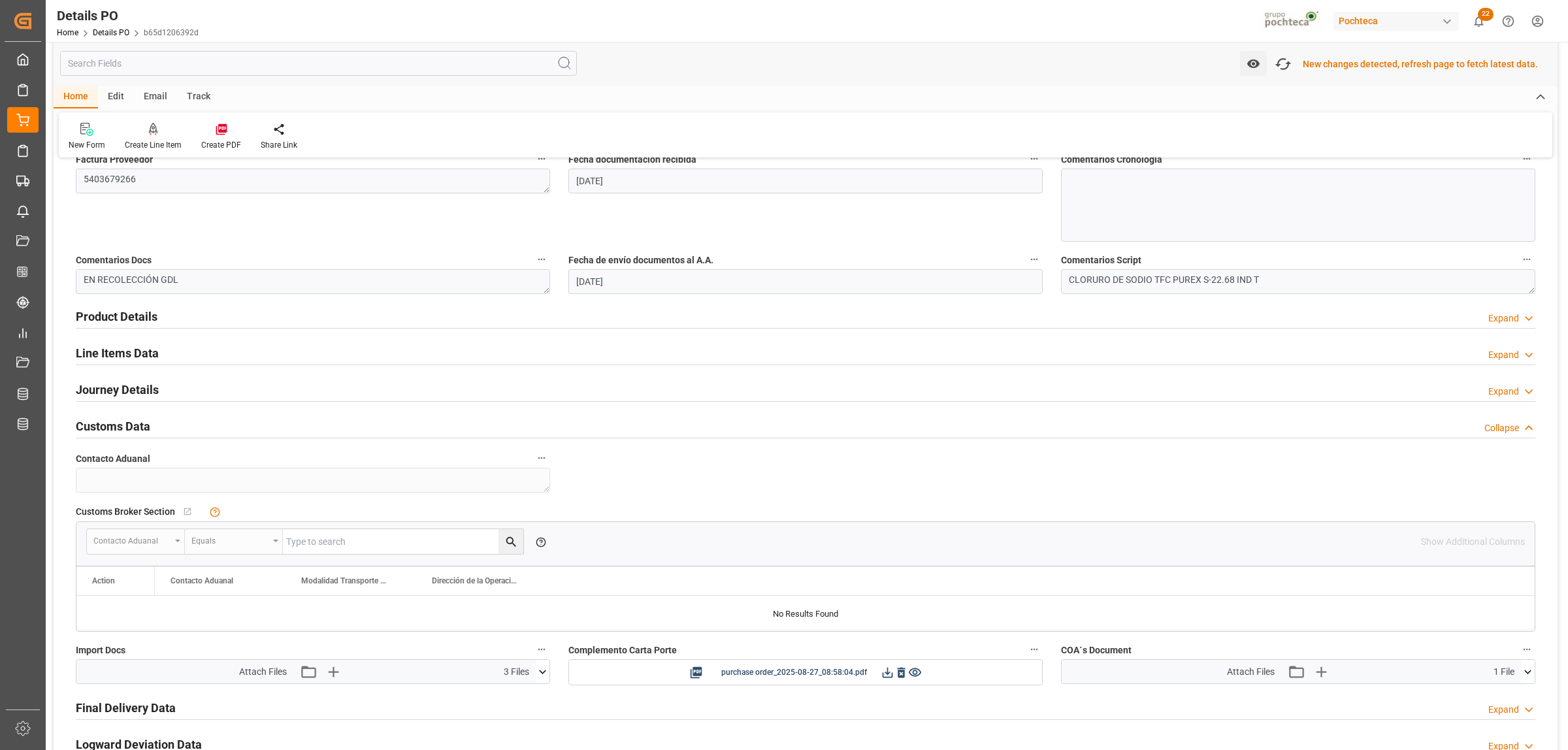
scroll to position [736, 0]
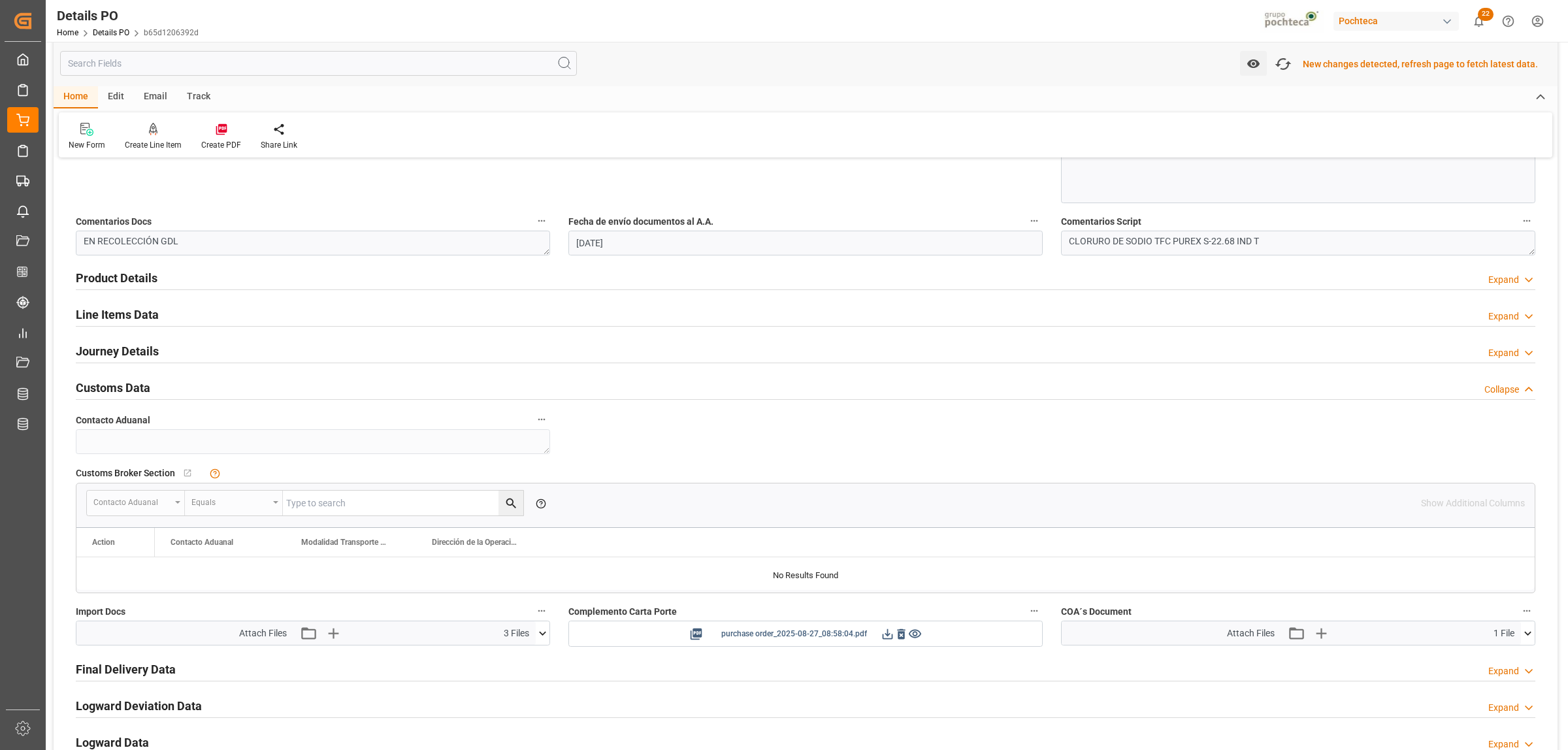
click at [887, 633] on icon at bounding box center [887, 634] width 14 height 14
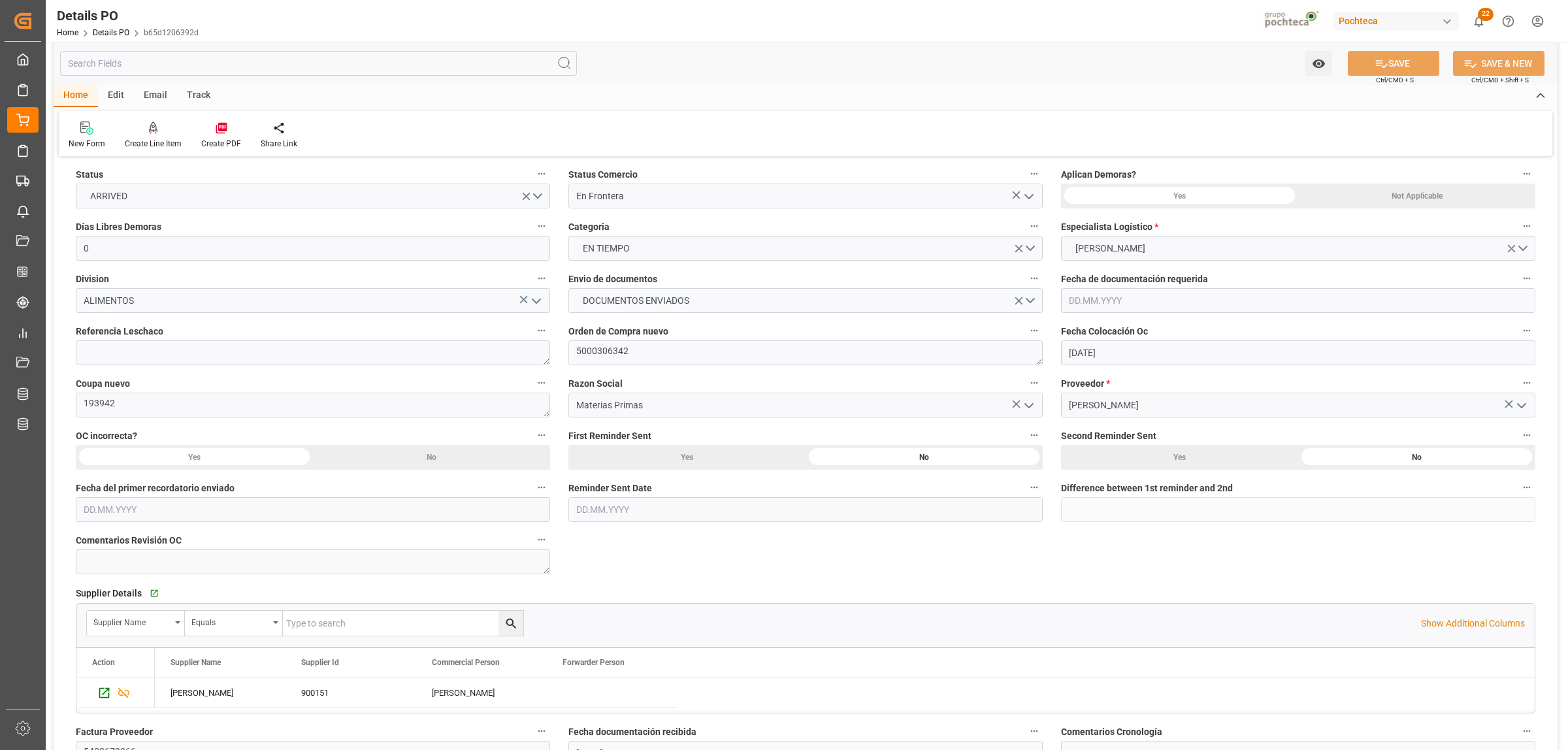
scroll to position [0, 0]
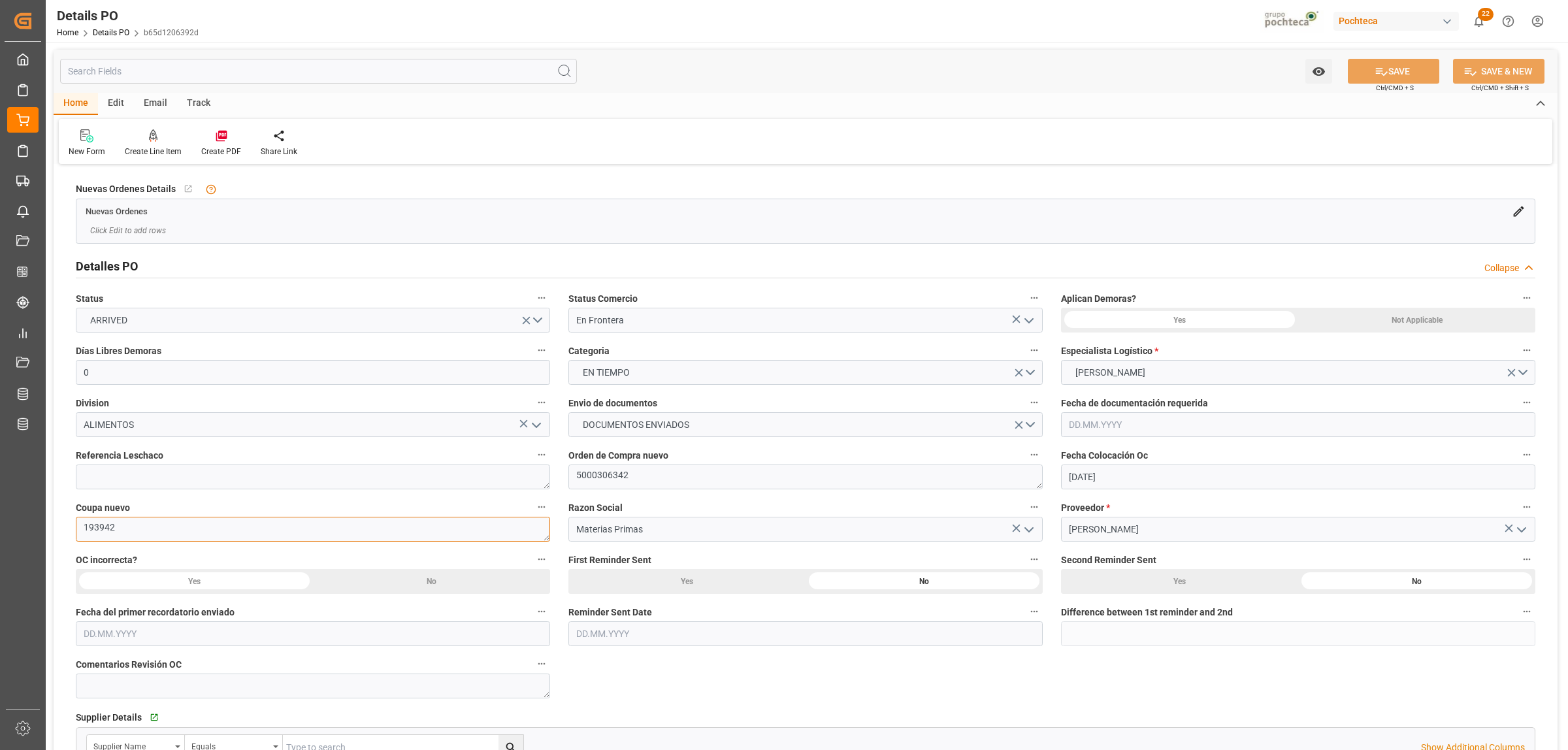
drag, startPoint x: 116, startPoint y: 530, endPoint x: 77, endPoint y: 529, distance: 39.0
click at [77, 529] on textarea "193942" at bounding box center [313, 529] width 474 height 25
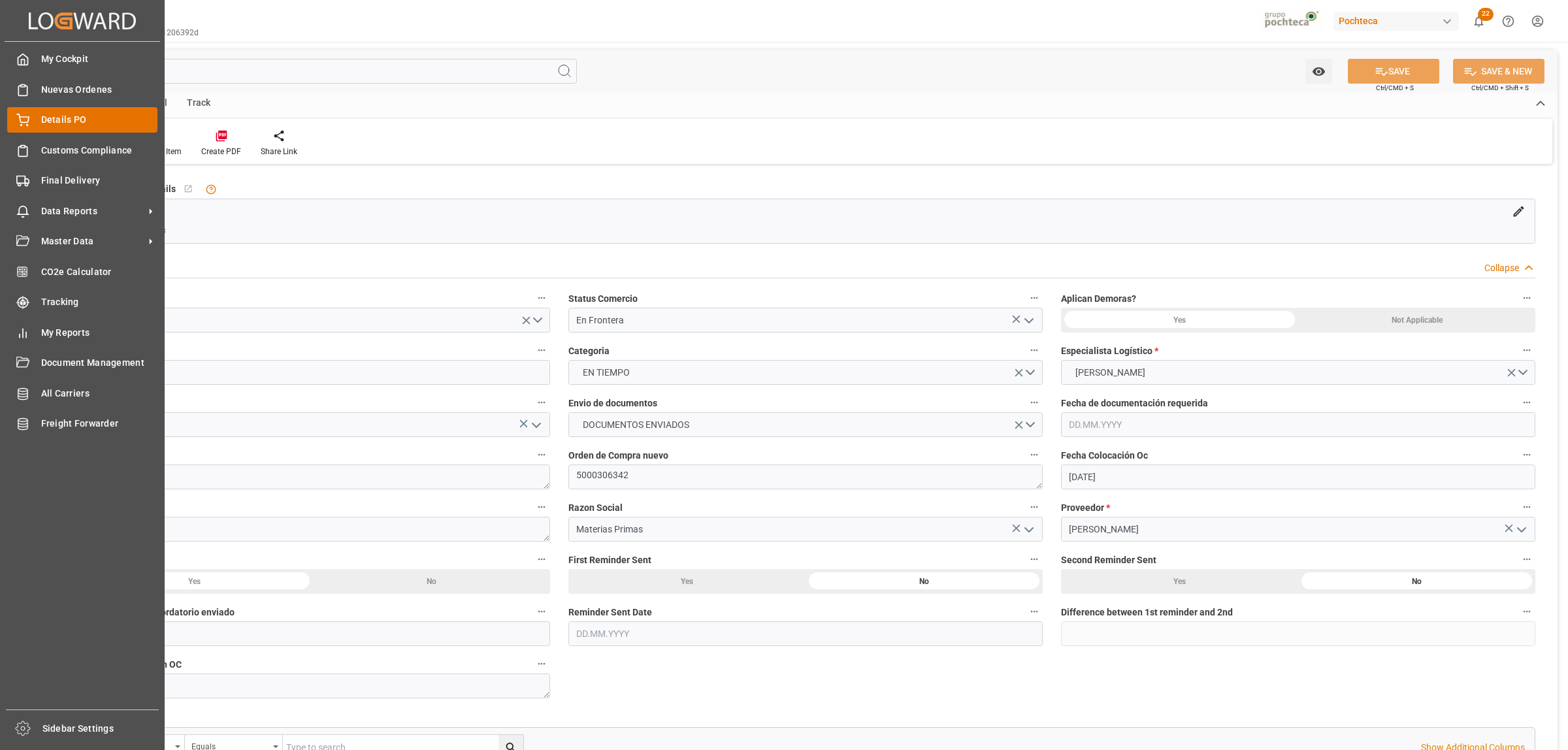
click at [38, 119] on div "Details PO Details PO" at bounding box center [82, 120] width 150 height 26
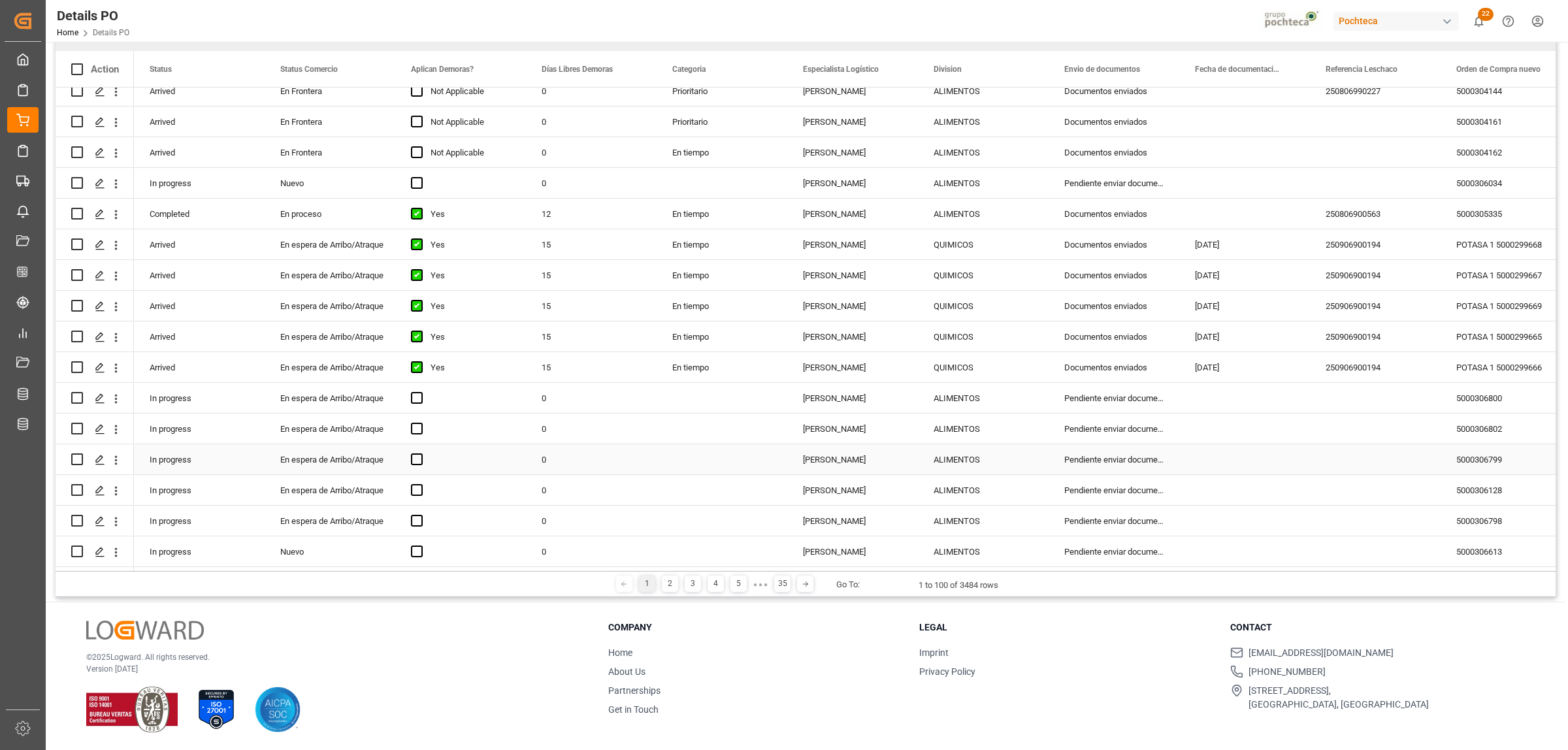
scroll to position [2513, 0]
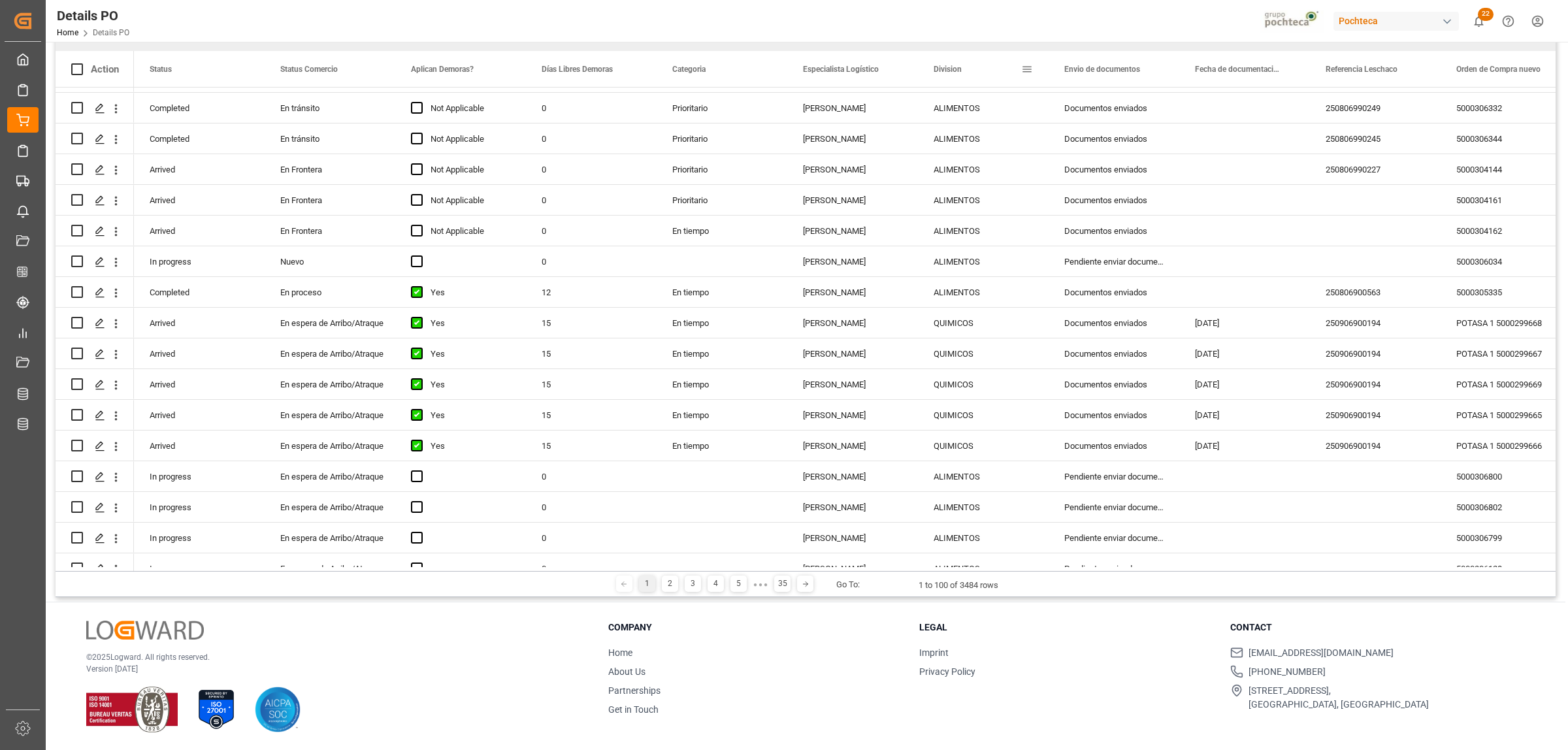
click at [1027, 70] on span at bounding box center [1027, 69] width 12 height 12
click at [1091, 65] on span "filter" at bounding box center [1087, 71] width 12 height 12
type input "SOLVENTES"
click at [1095, 177] on button "Apply" at bounding box center [1104, 181] width 24 height 13
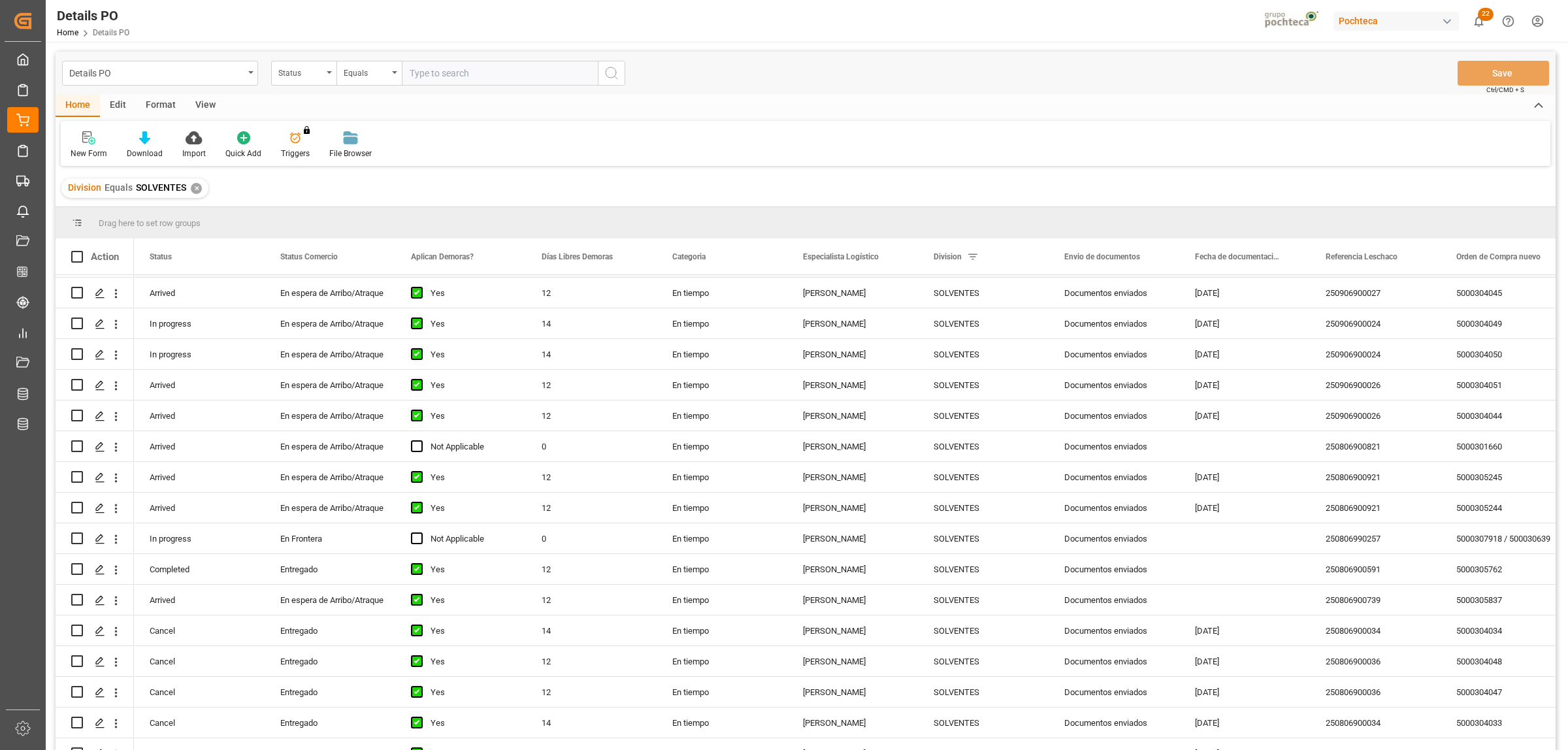
scroll to position [245, 0]
click at [96, 536] on icon "Press SPACE to select this row." at bounding box center [100, 537] width 10 height 10
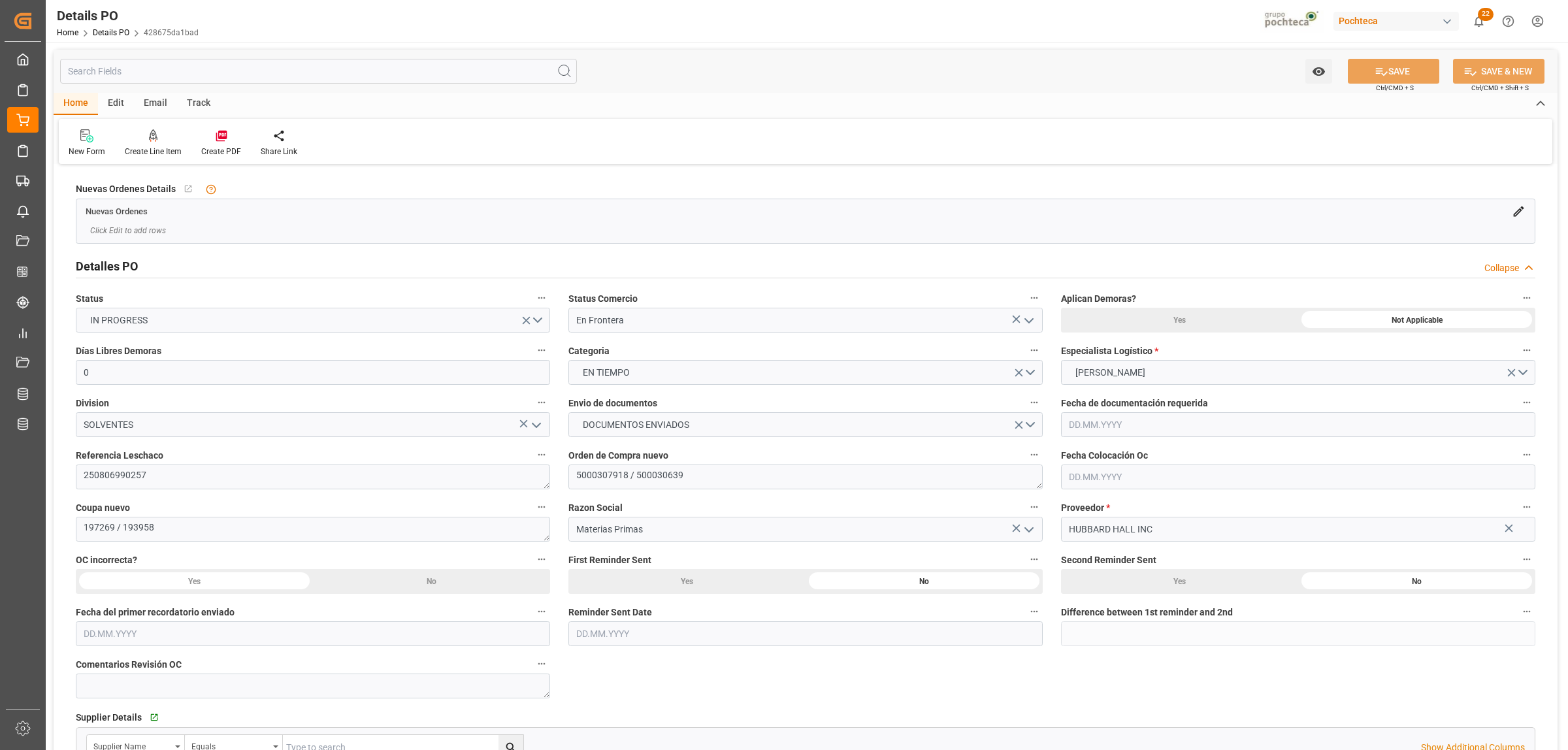
type input "0"
type input "USLRD"
type input "MX5CL"
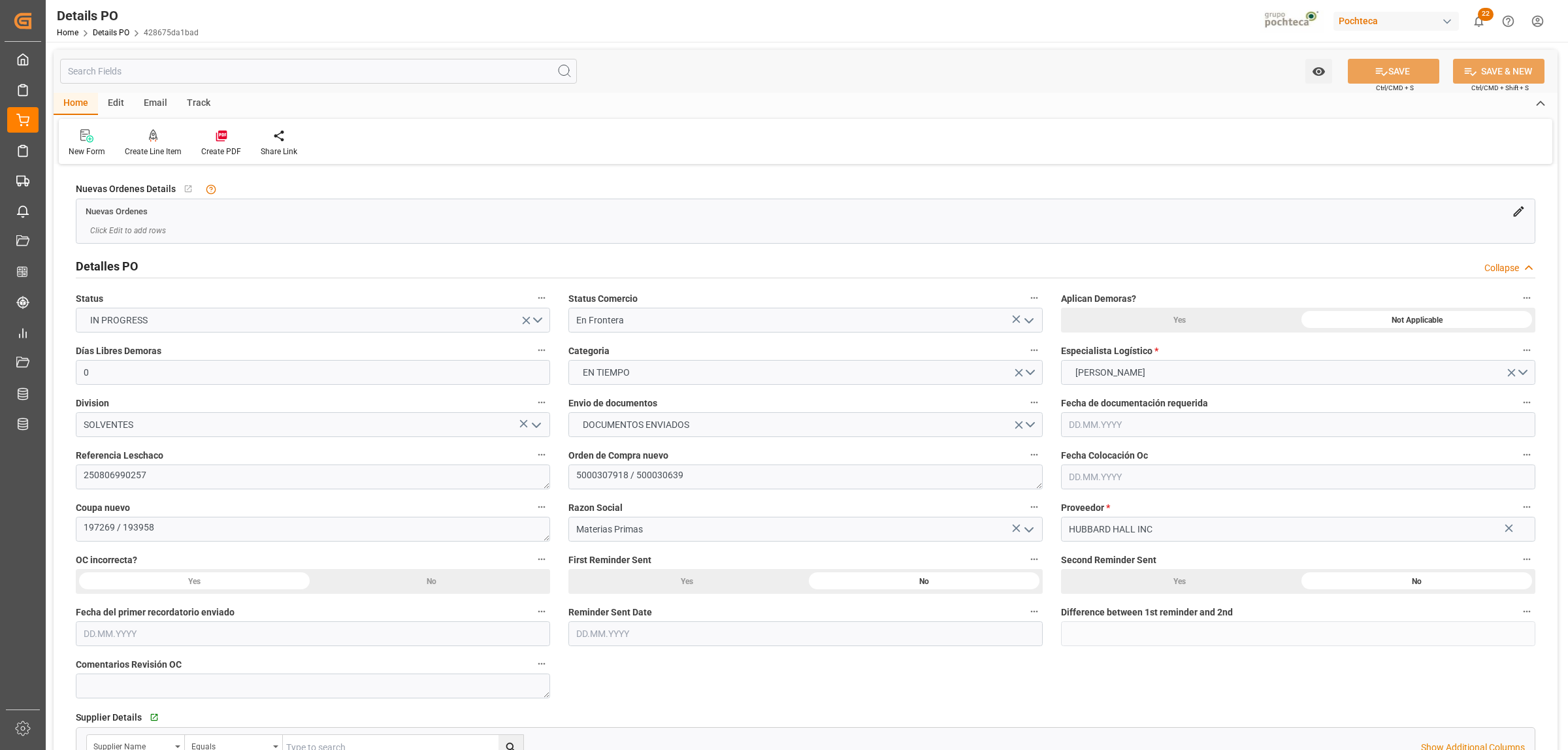
type input "35"
type input "[DATE]"
type input "[DATE] 00:00"
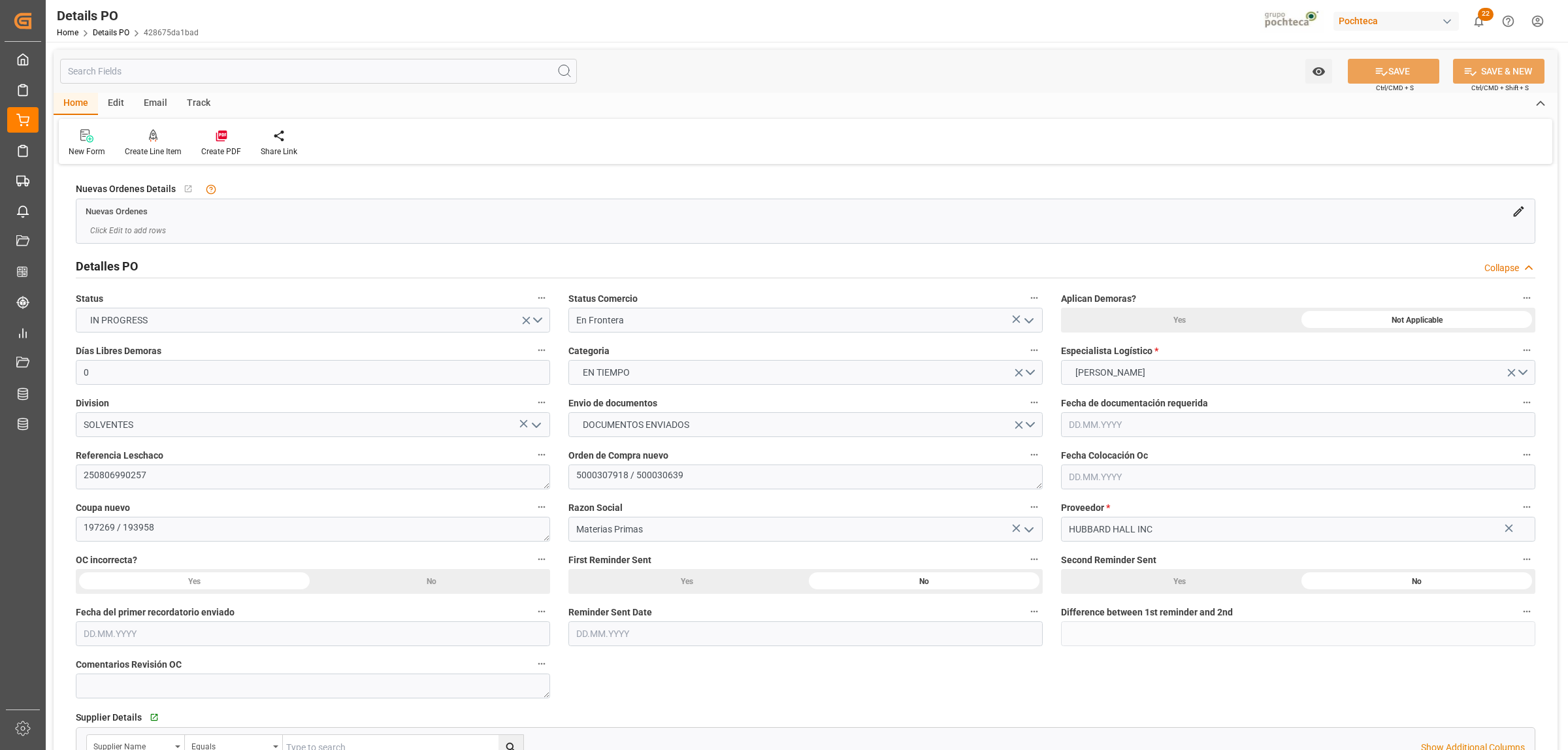
type input "[DATE] 00:00"
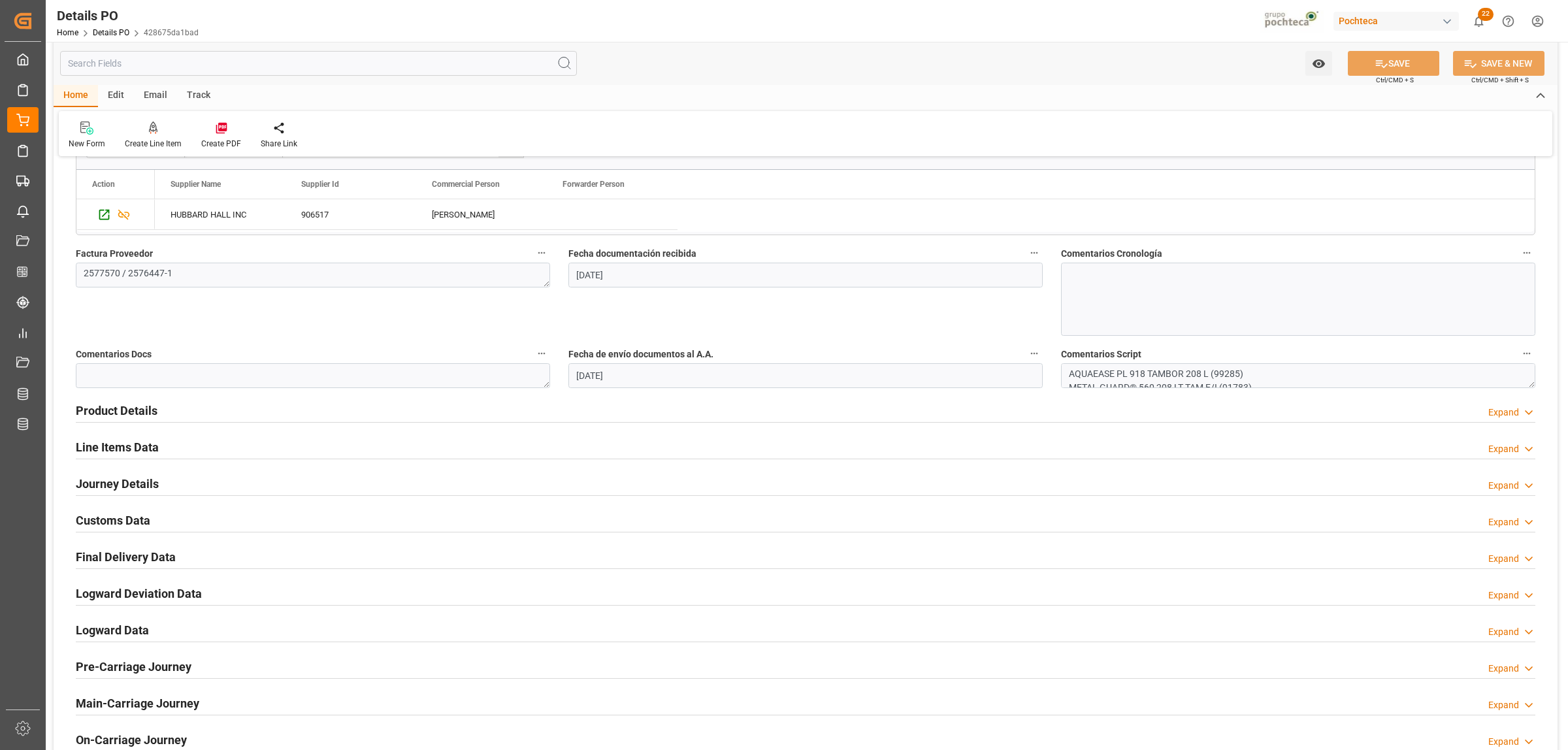
scroll to position [653, 0]
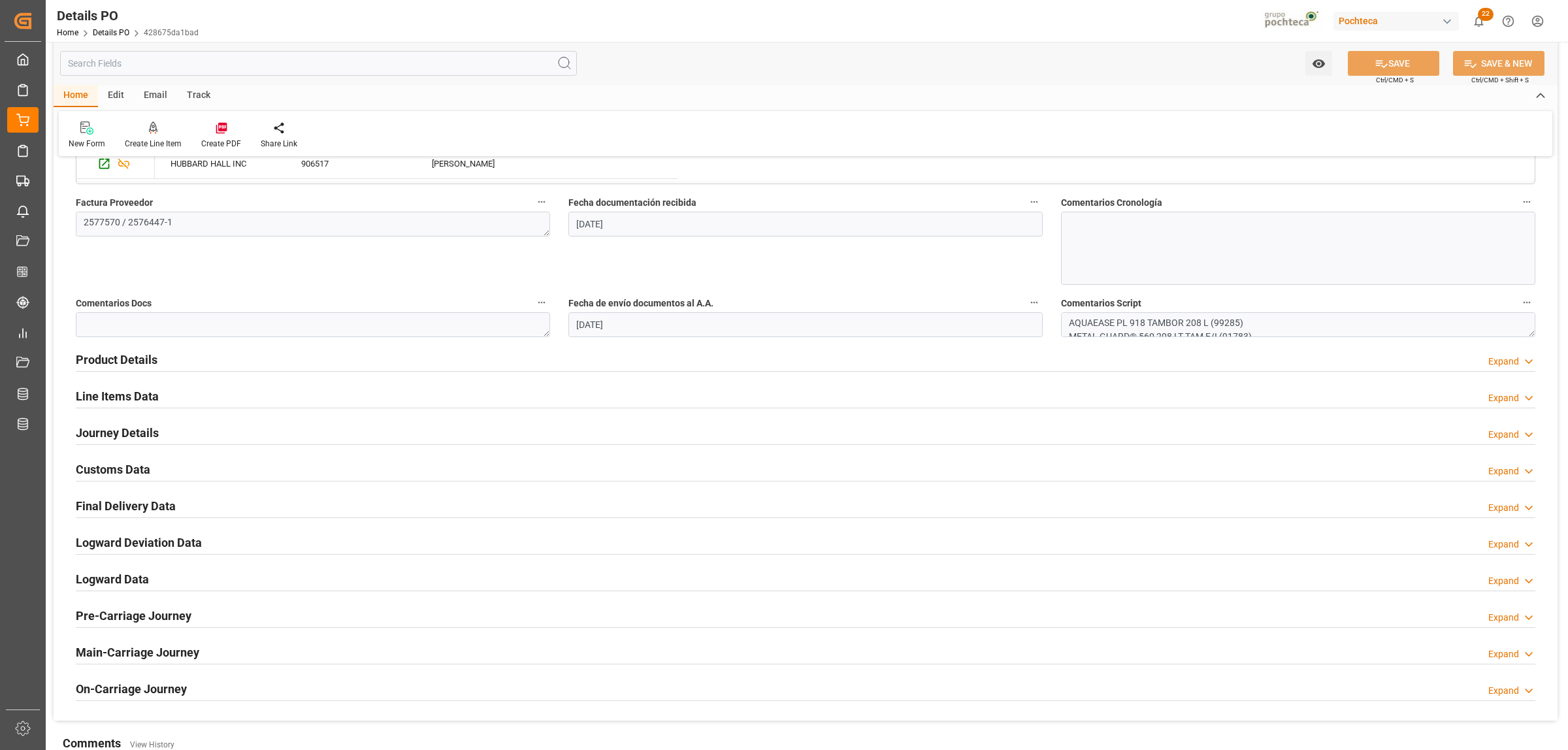
click at [101, 433] on h2 "Journey Details" at bounding box center [117, 433] width 83 height 18
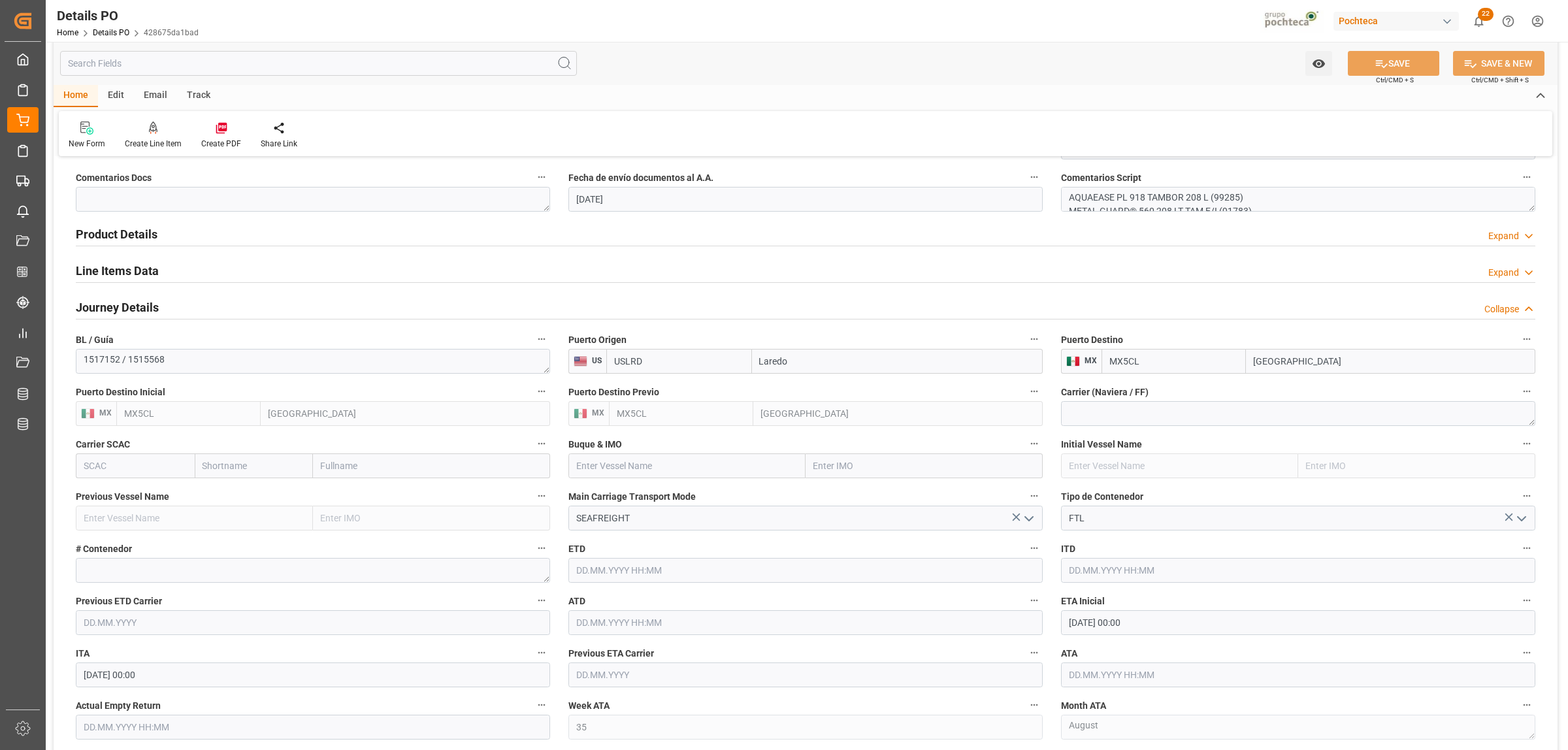
scroll to position [817, 0]
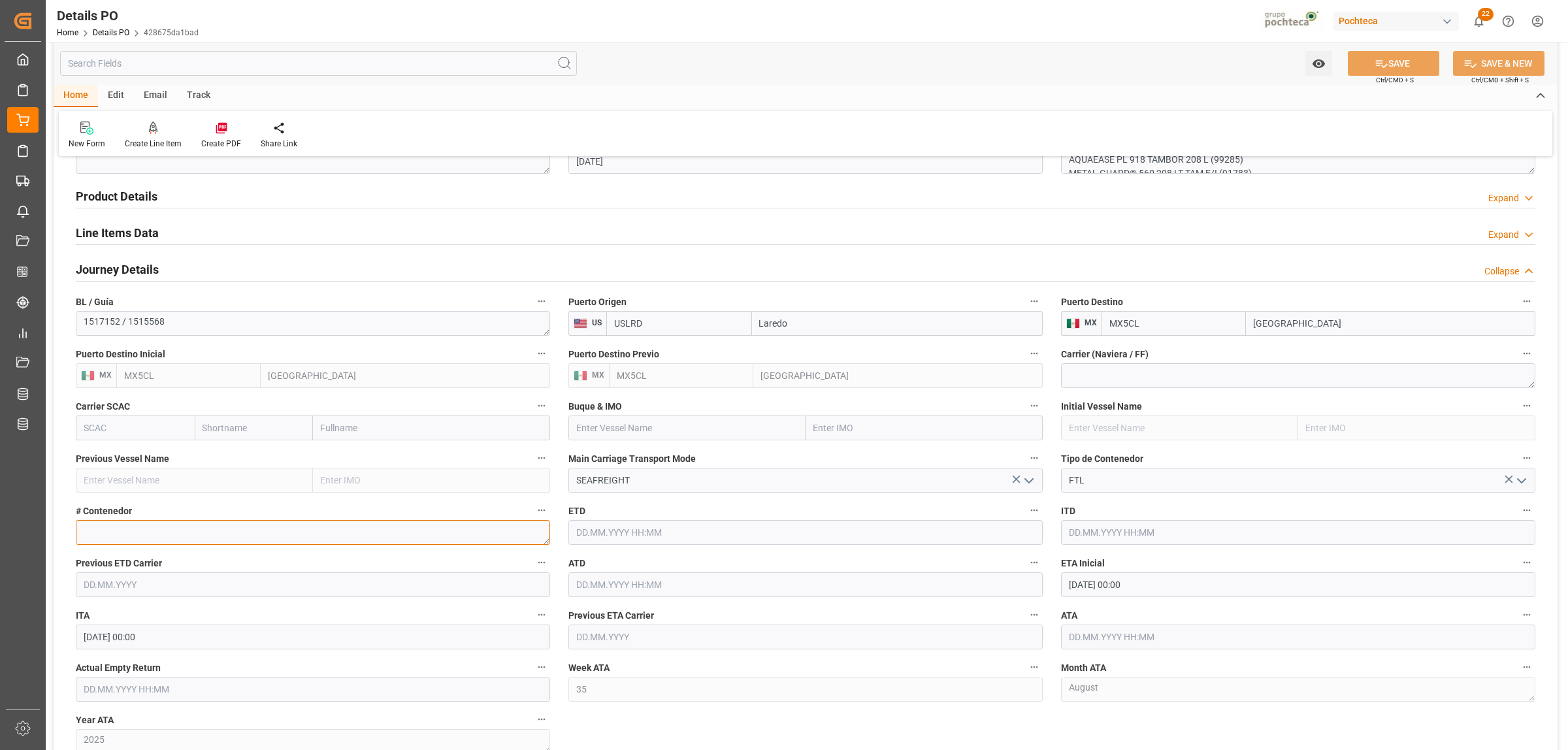
click at [269, 541] on textarea at bounding box center [313, 533] width 474 height 25
paste textarea "52747"
type textarea "52747"
click at [201, 693] on input "text" at bounding box center [313, 689] width 474 height 25
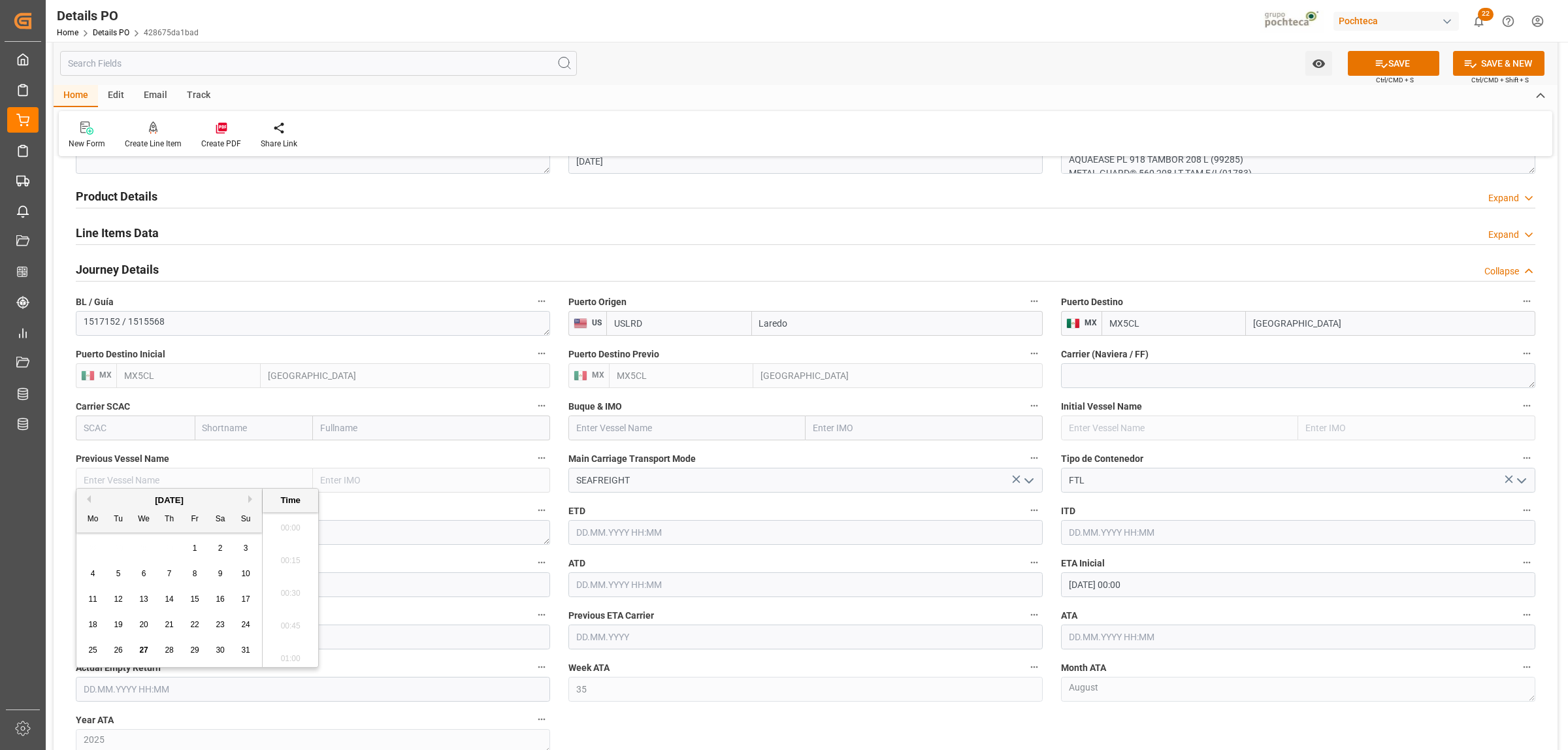
scroll to position [1932, 0]
click at [133, 557] on div "28 29 30 31 1 2 3" at bounding box center [169, 548] width 178 height 26
click at [169, 653] on span "28" at bounding box center [169, 650] width 9 height 9
type input "[DATE] 00:00"
click at [676, 727] on div "Nuevas Ordenes Details   No child Object linked Nuevas Ordenes Click Edit to ad…" at bounding box center [805, 189] width 1503 height 1676
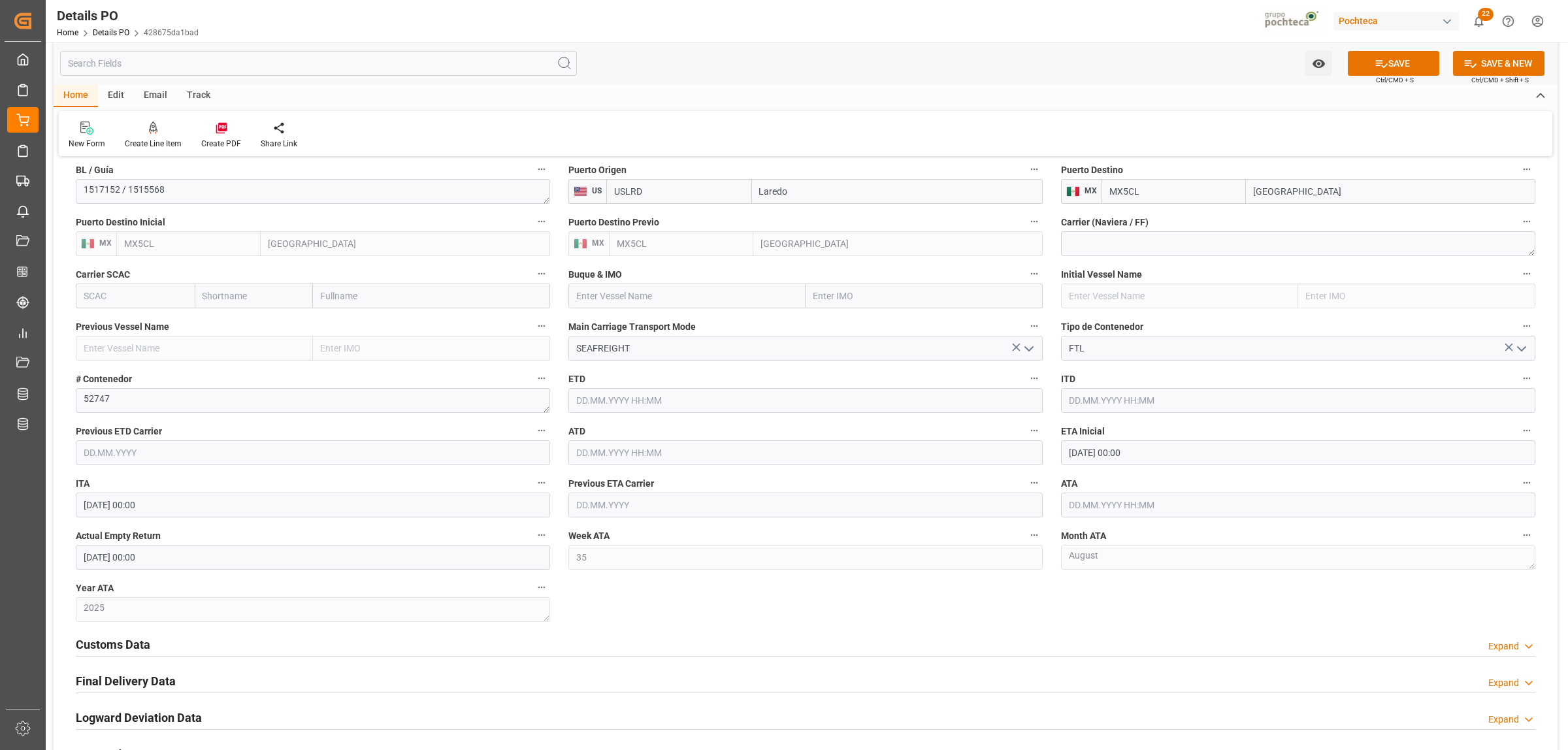
scroll to position [980, 0]
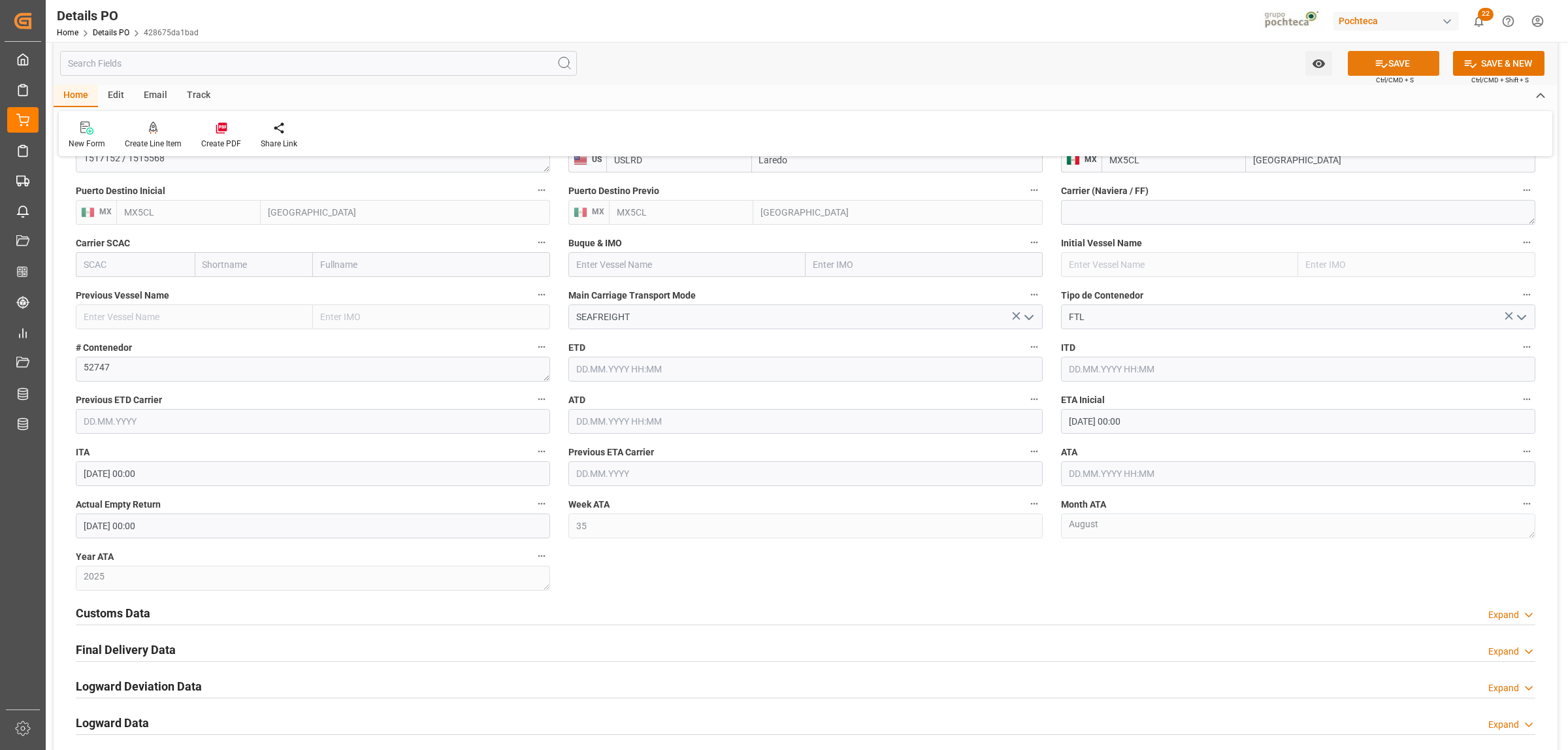
click at [1409, 69] on button "SAVE" at bounding box center [1393, 63] width 92 height 25
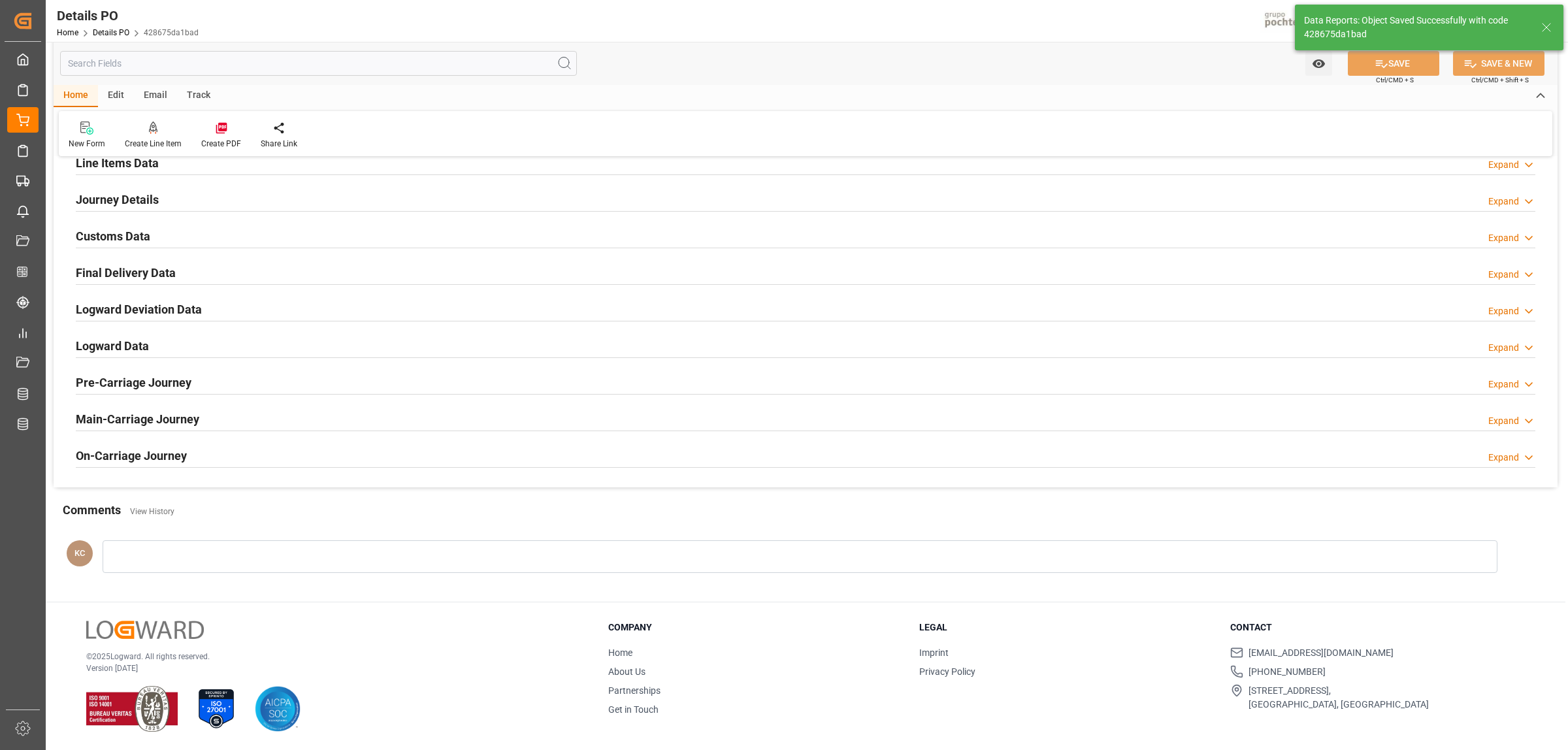
scroll to position [889, 0]
click at [133, 261] on div "Final Delivery Data" at bounding box center [125, 272] width 100 height 25
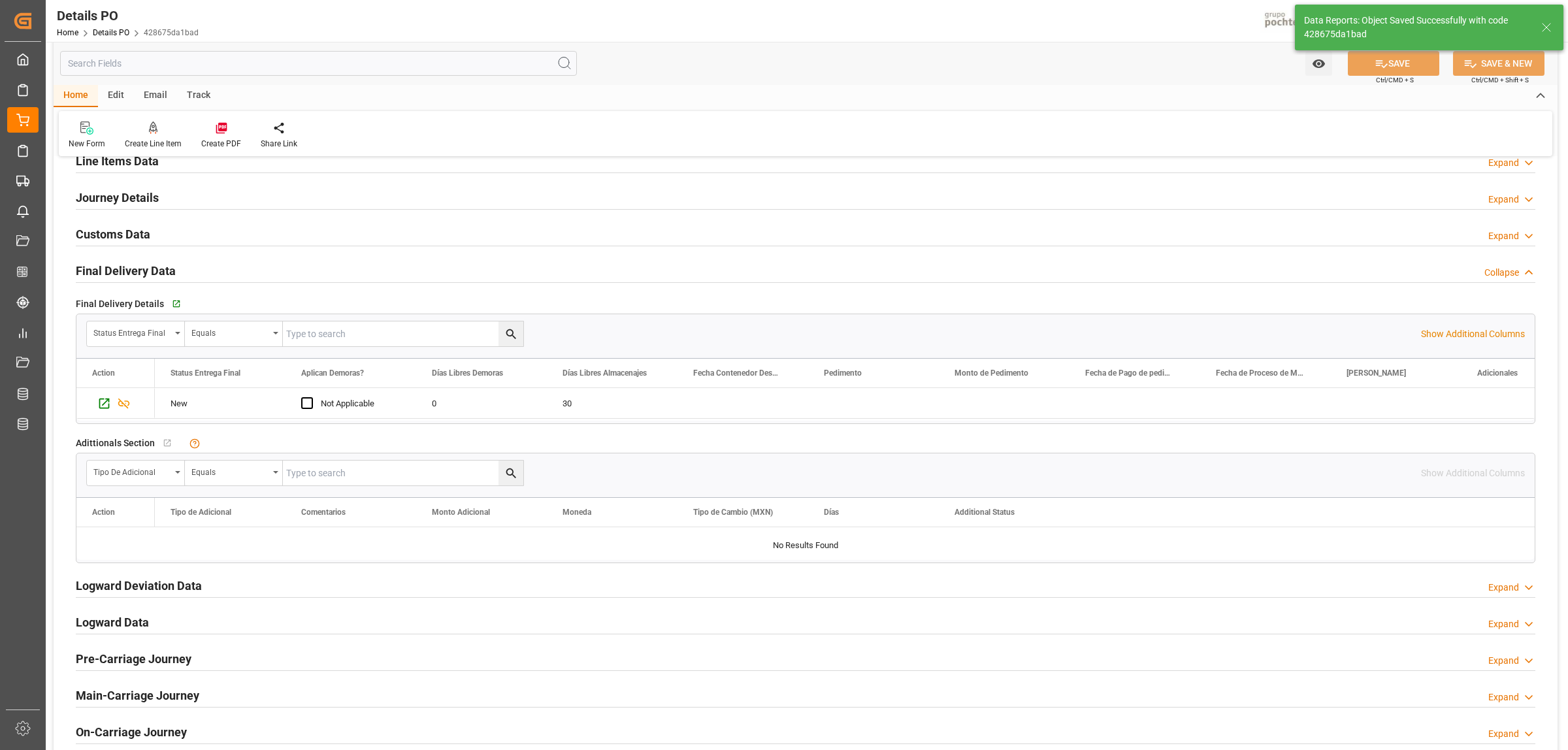
scroll to position [980, 0]
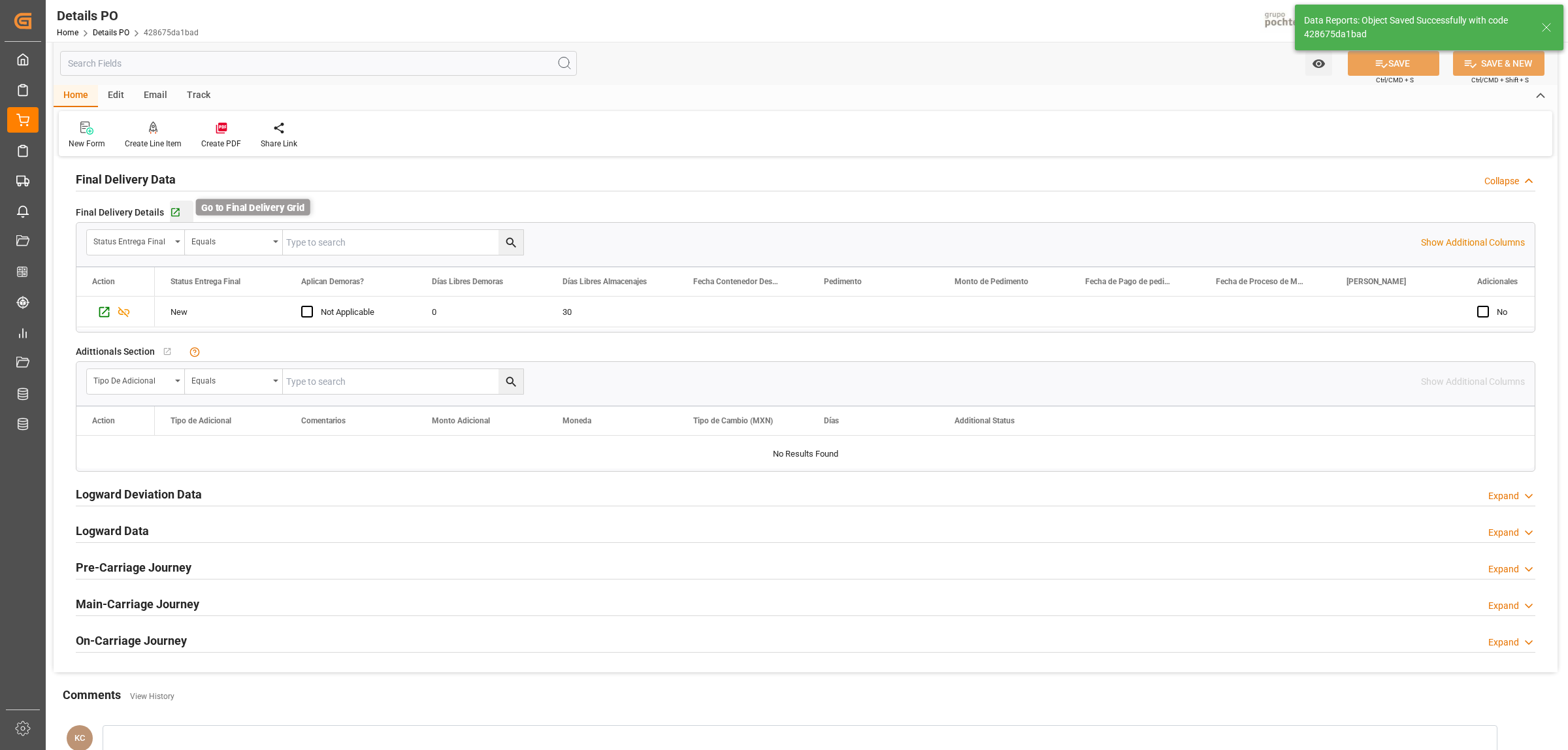
click at [175, 216] on icon "button" at bounding box center [175, 212] width 11 height 11
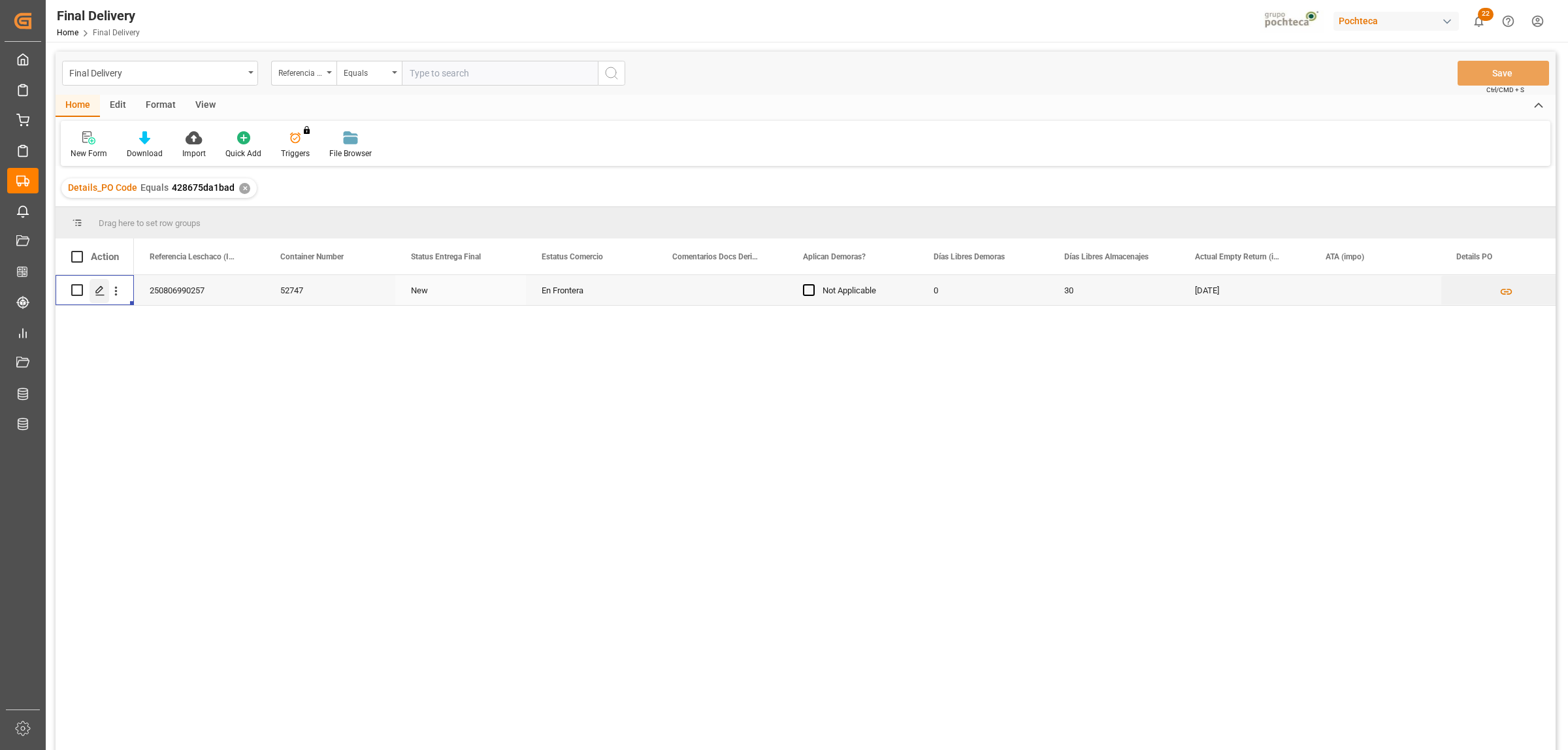
click at [99, 289] on icon "Press SPACE to select this row." at bounding box center [100, 291] width 10 height 10
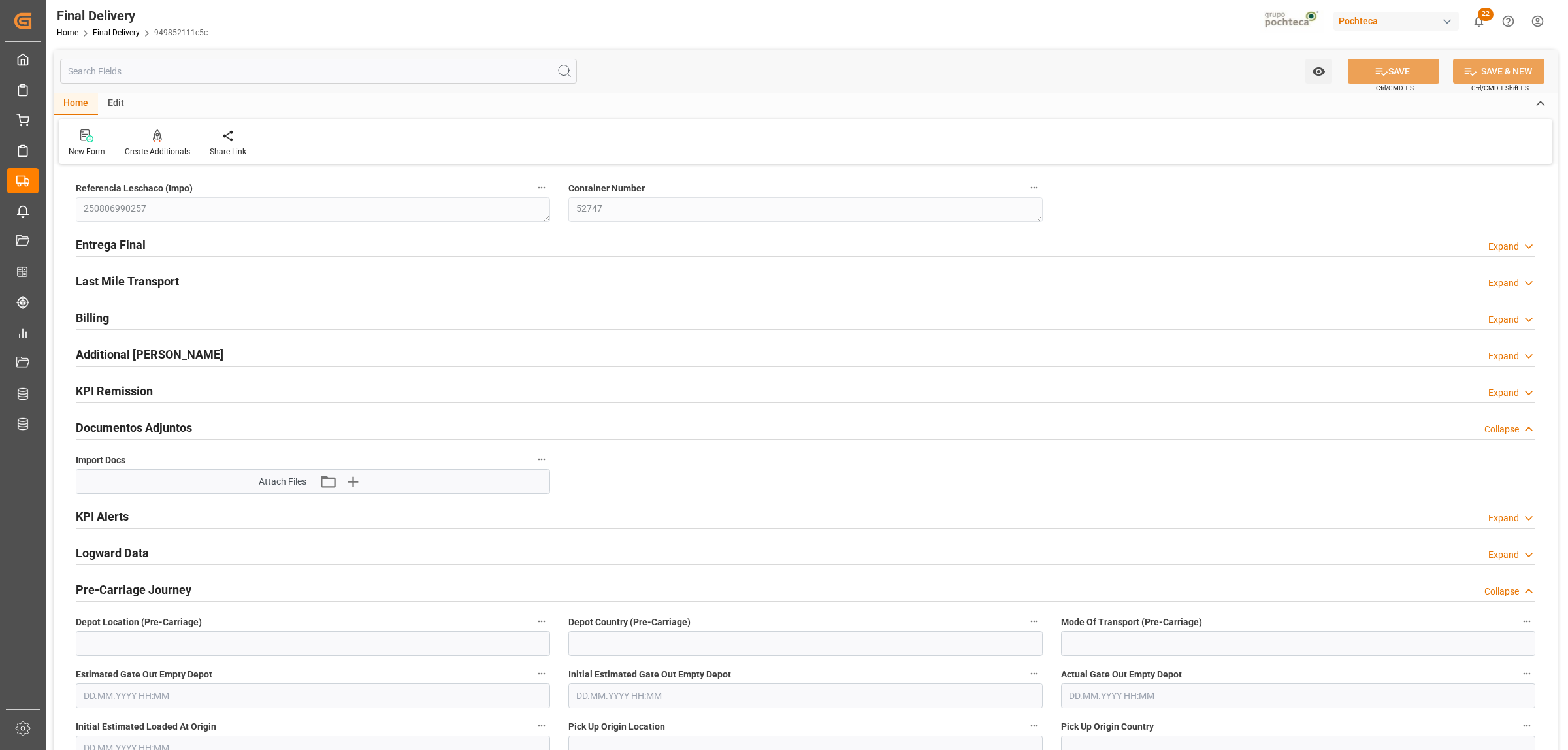
type input "0"
type input "30"
type input "28.08.2025"
click at [120, 242] on h2 "Entrega Final" at bounding box center [110, 244] width 70 height 18
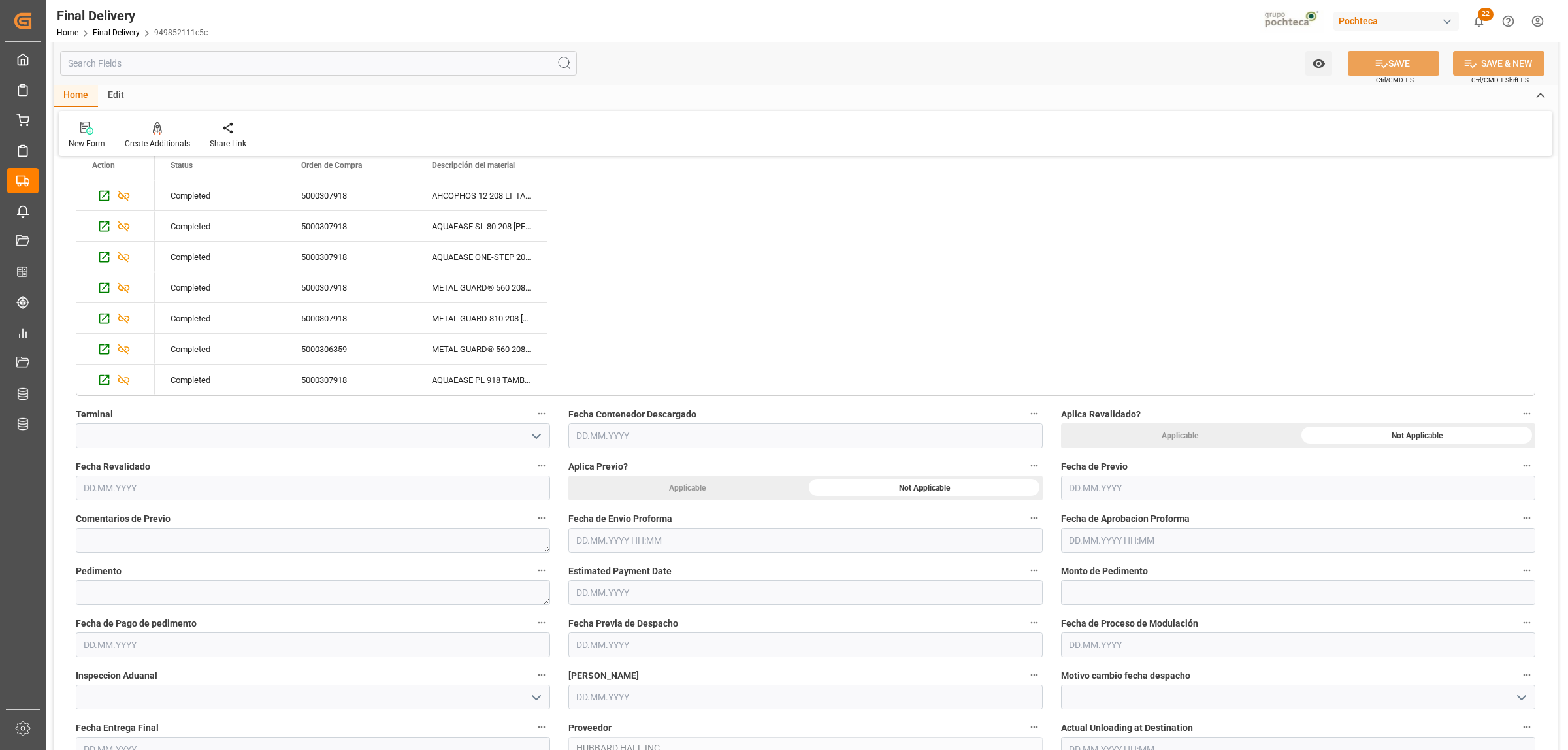
scroll to position [490, 0]
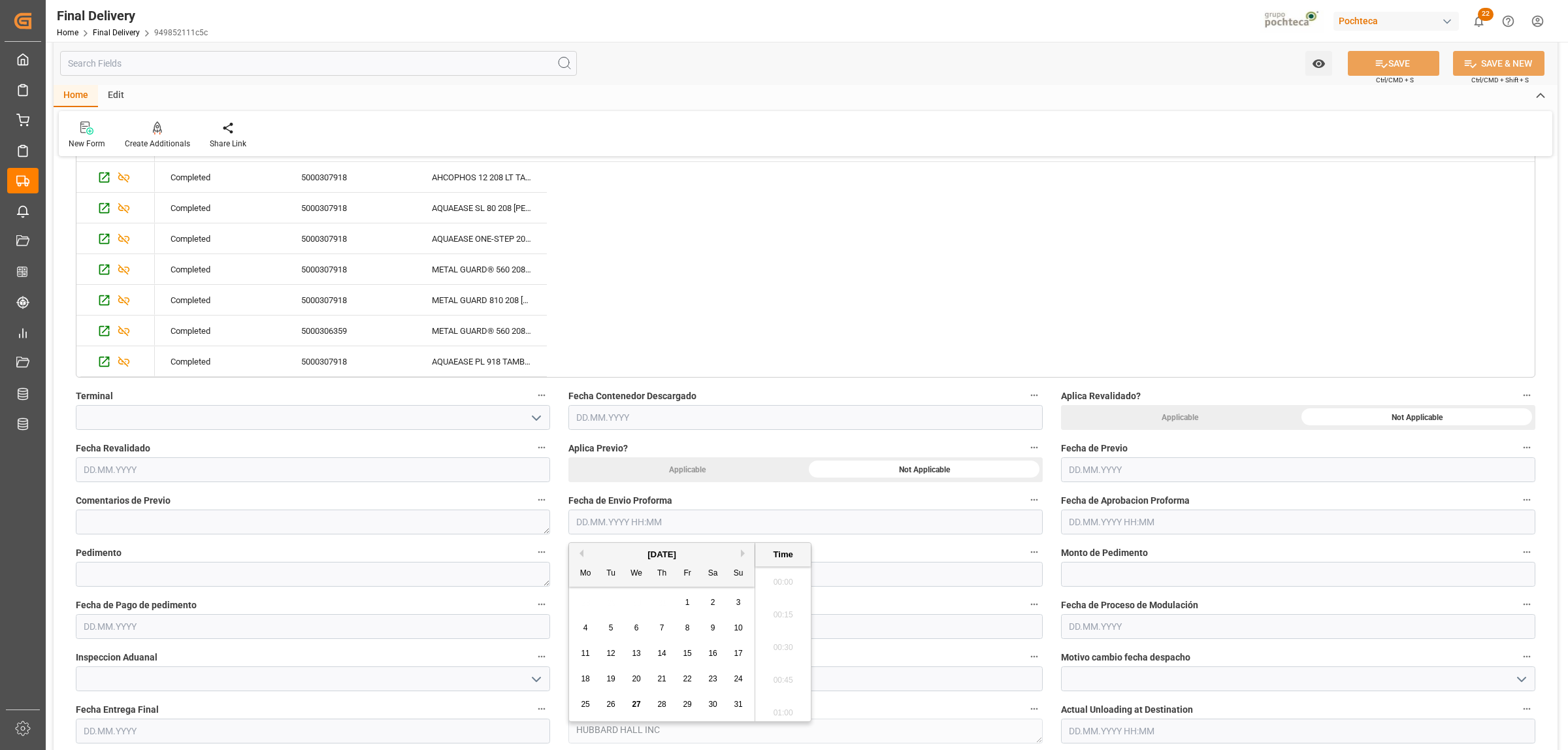
click at [704, 523] on input "text" at bounding box center [806, 522] width 474 height 25
click at [624, 588] on div "August 2025 Mo Tu We Th Fr Sa Su 28 29 30 31 1 2 3 4 5 6 7 8 9 10 11 12 13 14 1…" at bounding box center [662, 632] width 186 height 178
click at [635, 704] on span "27" at bounding box center [636, 704] width 9 height 9
type input "[DATE] 00:00"
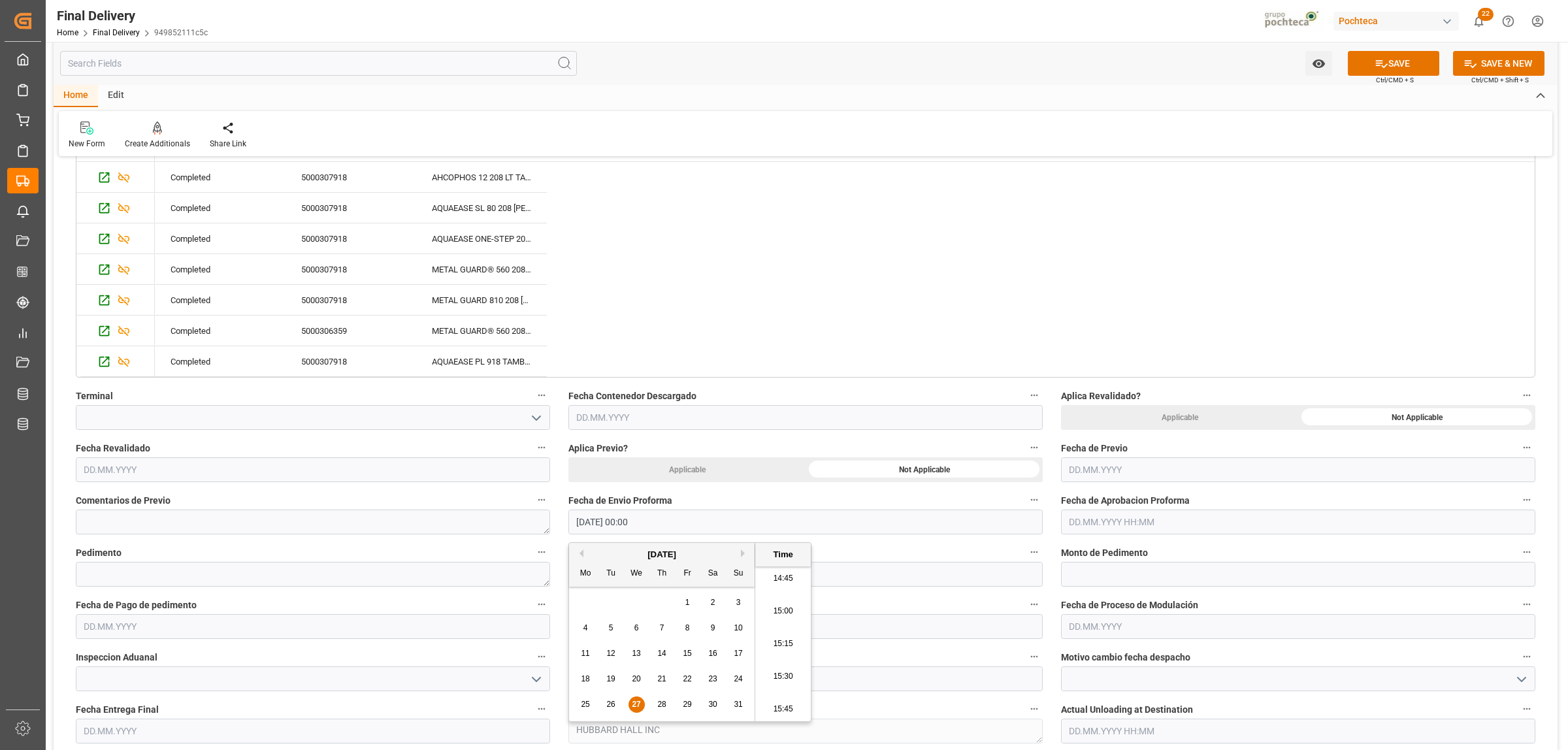
click at [1073, 524] on input "text" at bounding box center [1298, 522] width 474 height 25
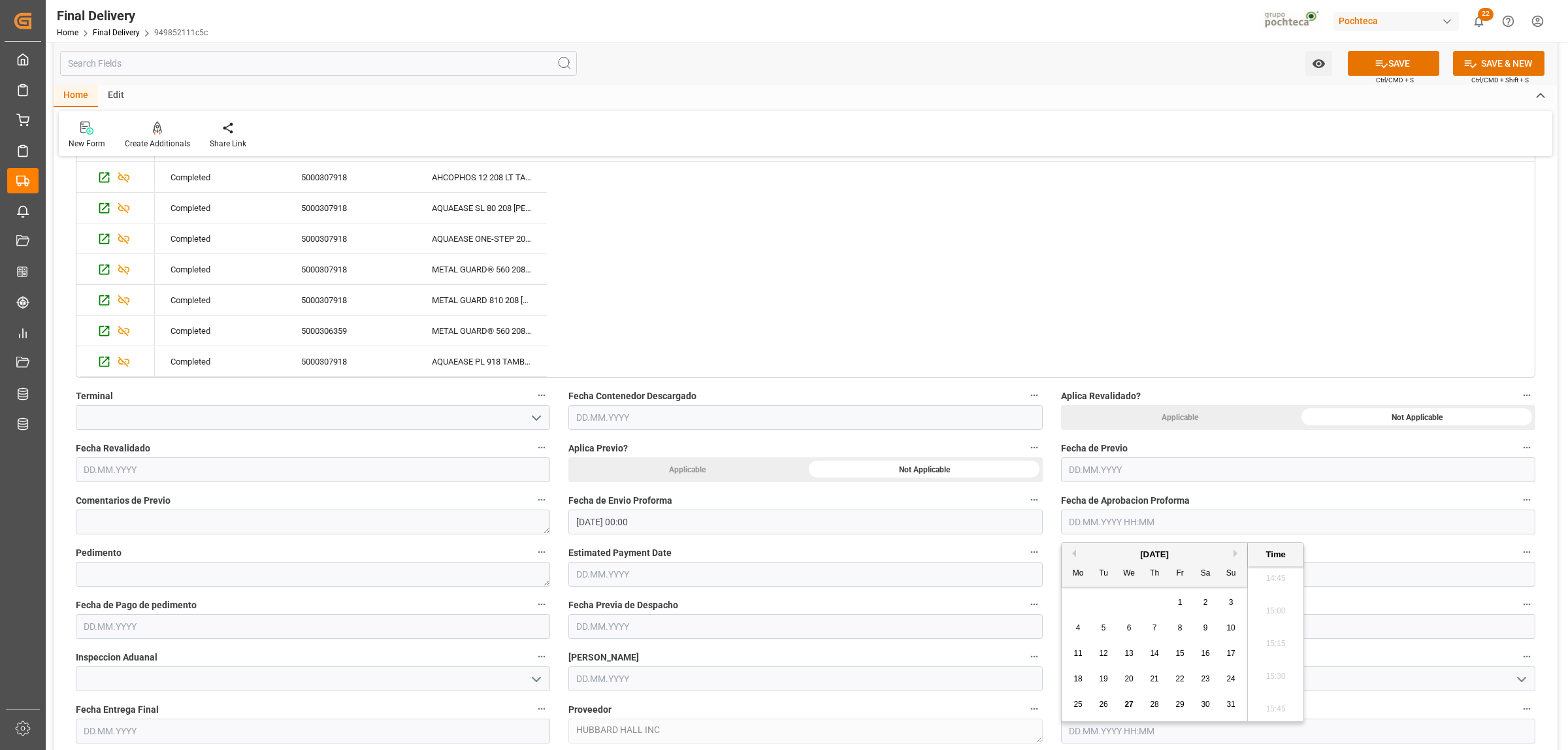
click at [1131, 702] on span "27" at bounding box center [1128, 704] width 9 height 9
type input "[DATE] 00:00"
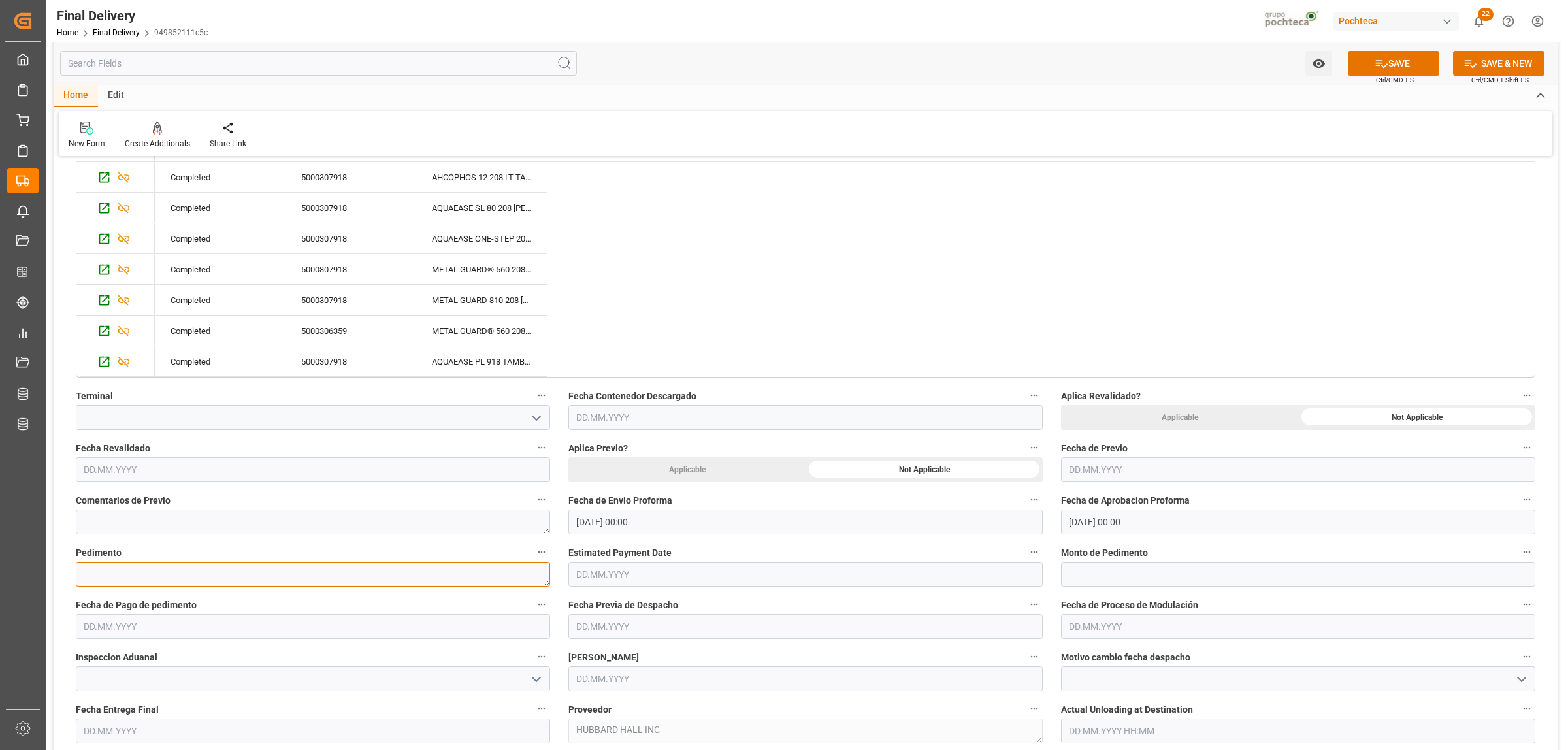
click at [223, 579] on textarea at bounding box center [313, 575] width 474 height 25
click at [266, 580] on textarea at bounding box center [313, 575] width 474 height 25
paste textarea "25 80 3617 5002574"
type textarea "25 80 3617 5002574"
click at [1082, 569] on input "text" at bounding box center [1298, 575] width 474 height 25
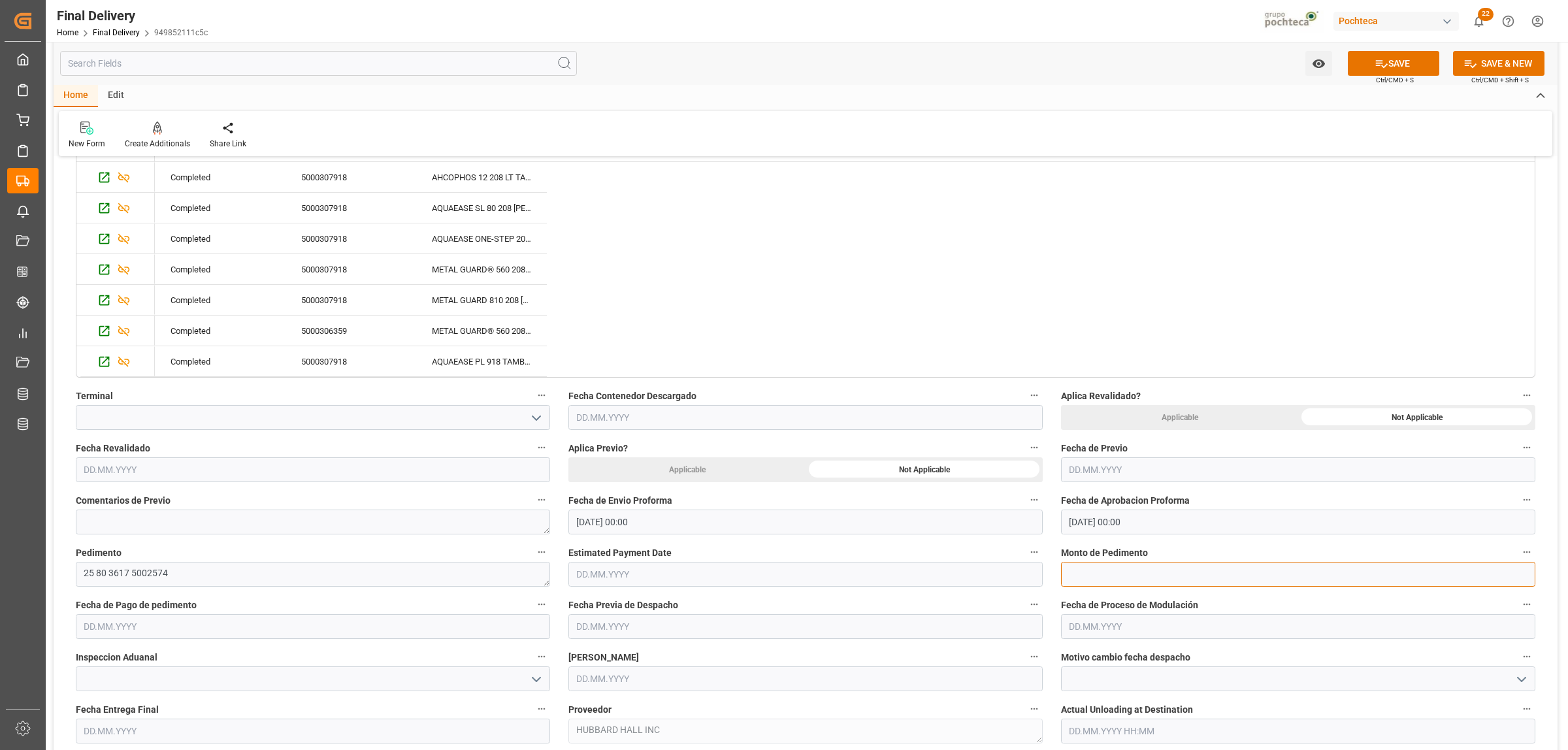
paste input "206635"
type input "206635"
click at [139, 625] on input "text" at bounding box center [313, 627] width 474 height 25
click at [145, 591] on span "27" at bounding box center [144, 587] width 9 height 9
type input "[DATE]"
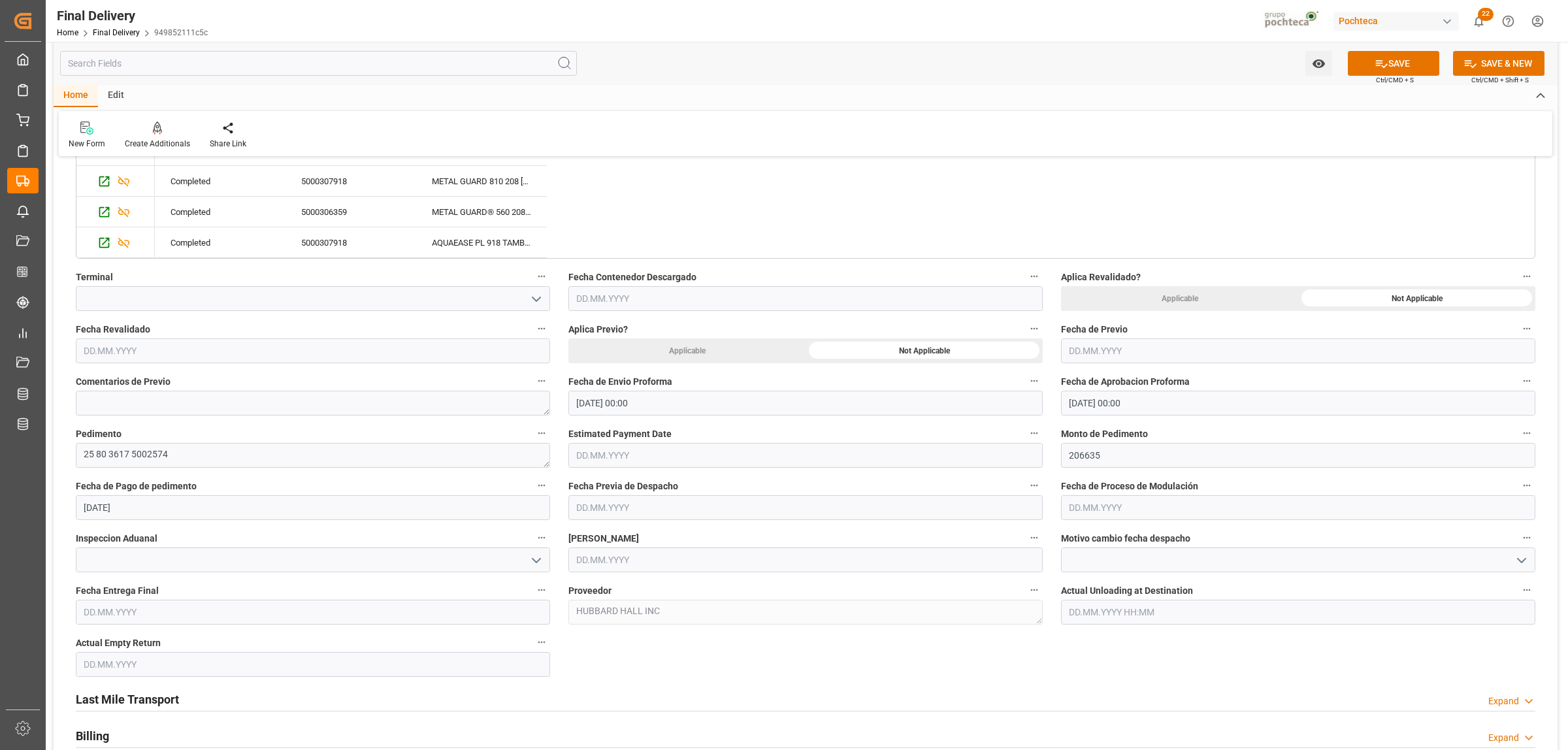
scroll to position [653, 0]
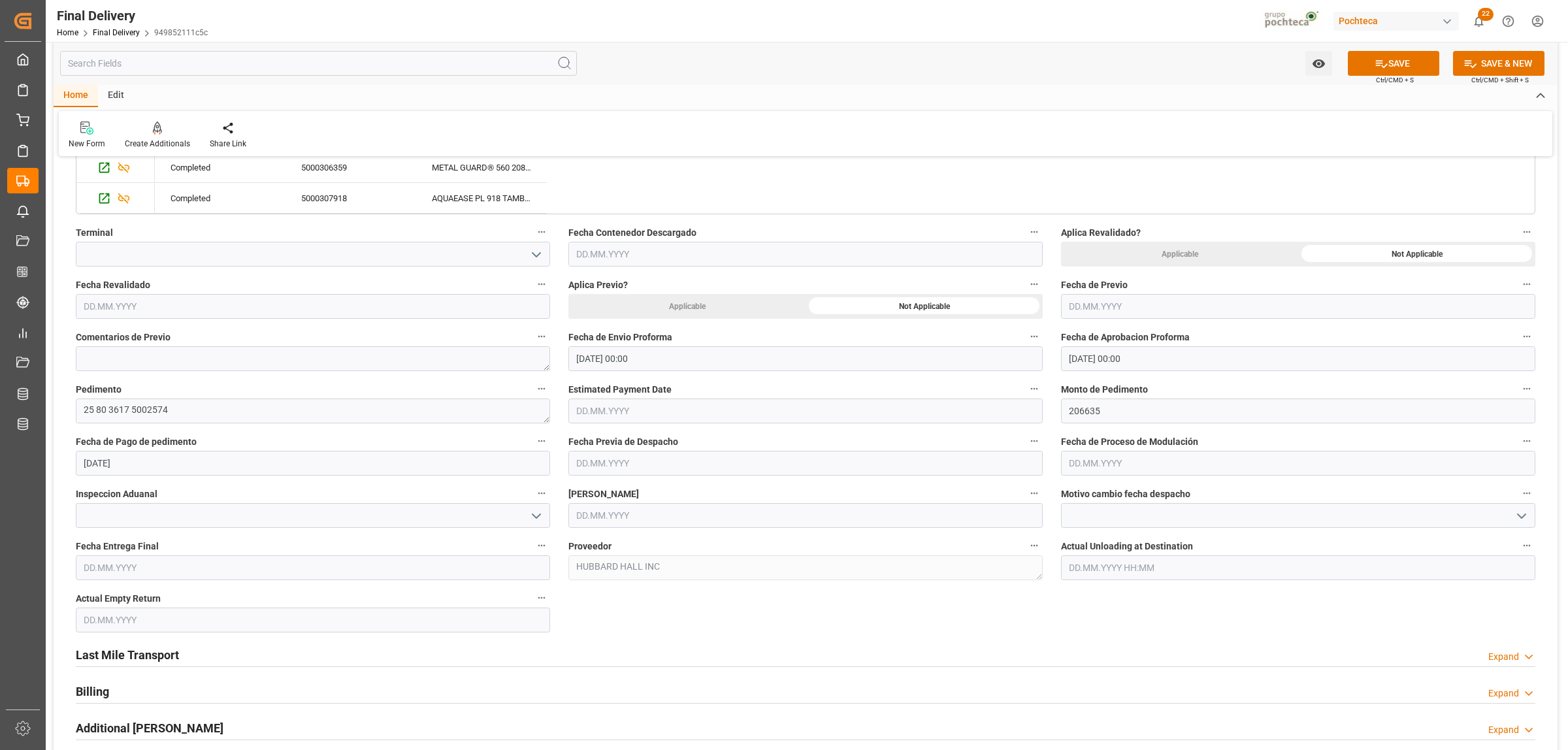
click at [629, 523] on input "text" at bounding box center [806, 515] width 474 height 25
click at [639, 696] on span "27" at bounding box center [636, 698] width 9 height 9
type input "[DATE]"
click at [180, 567] on input "text" at bounding box center [313, 568] width 474 height 25
click at [116, 426] on div "28 29 30 31 1 2 3" at bounding box center [169, 426] width 178 height 26
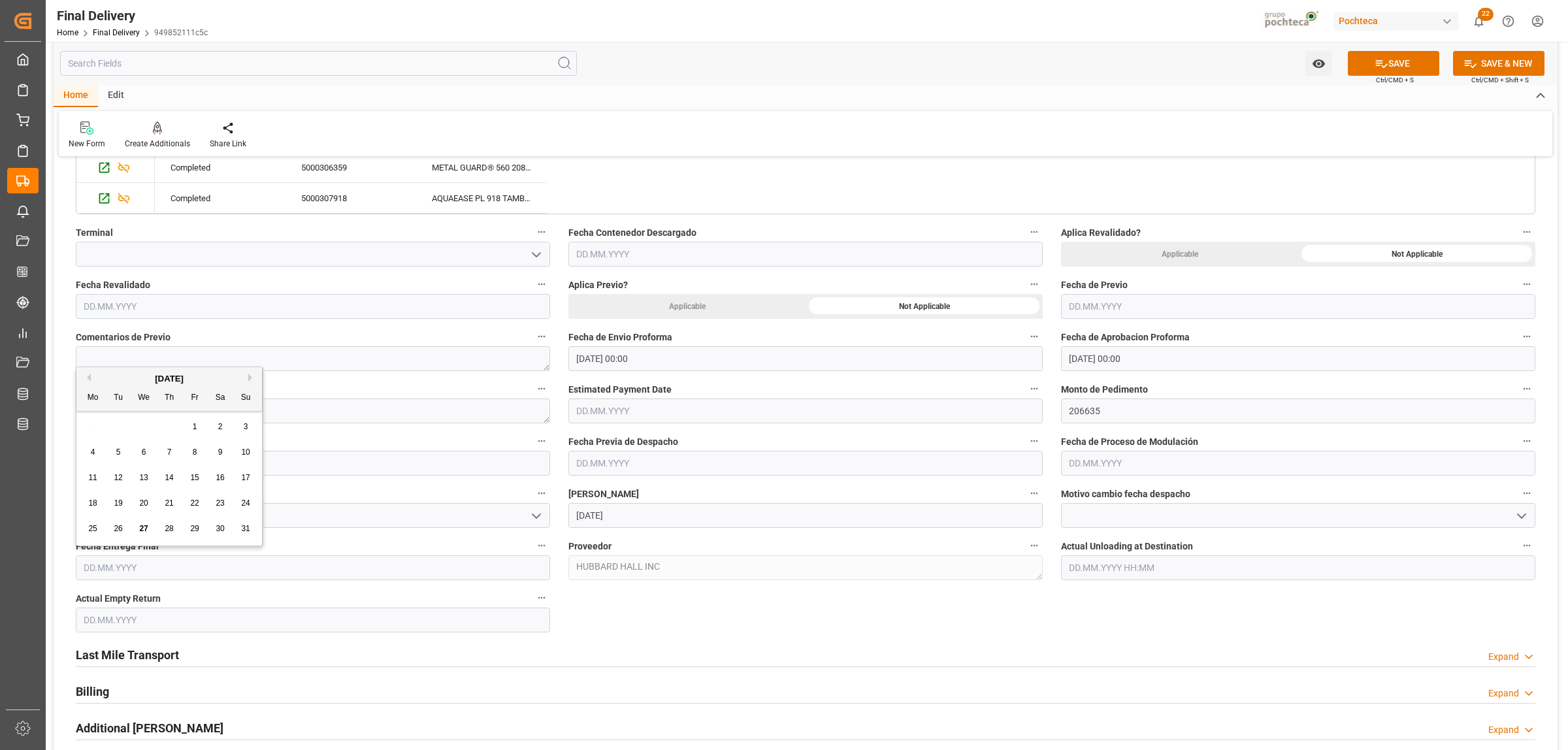
click at [161, 528] on div "28" at bounding box center [169, 528] width 16 height 15
type input "28.08.2025"
click at [141, 625] on input "text" at bounding box center [313, 620] width 474 height 25
click at [124, 477] on div "28 29 30 31 1 2 3" at bounding box center [169, 479] width 178 height 26
click at [167, 585] on span "28" at bounding box center [169, 580] width 9 height 9
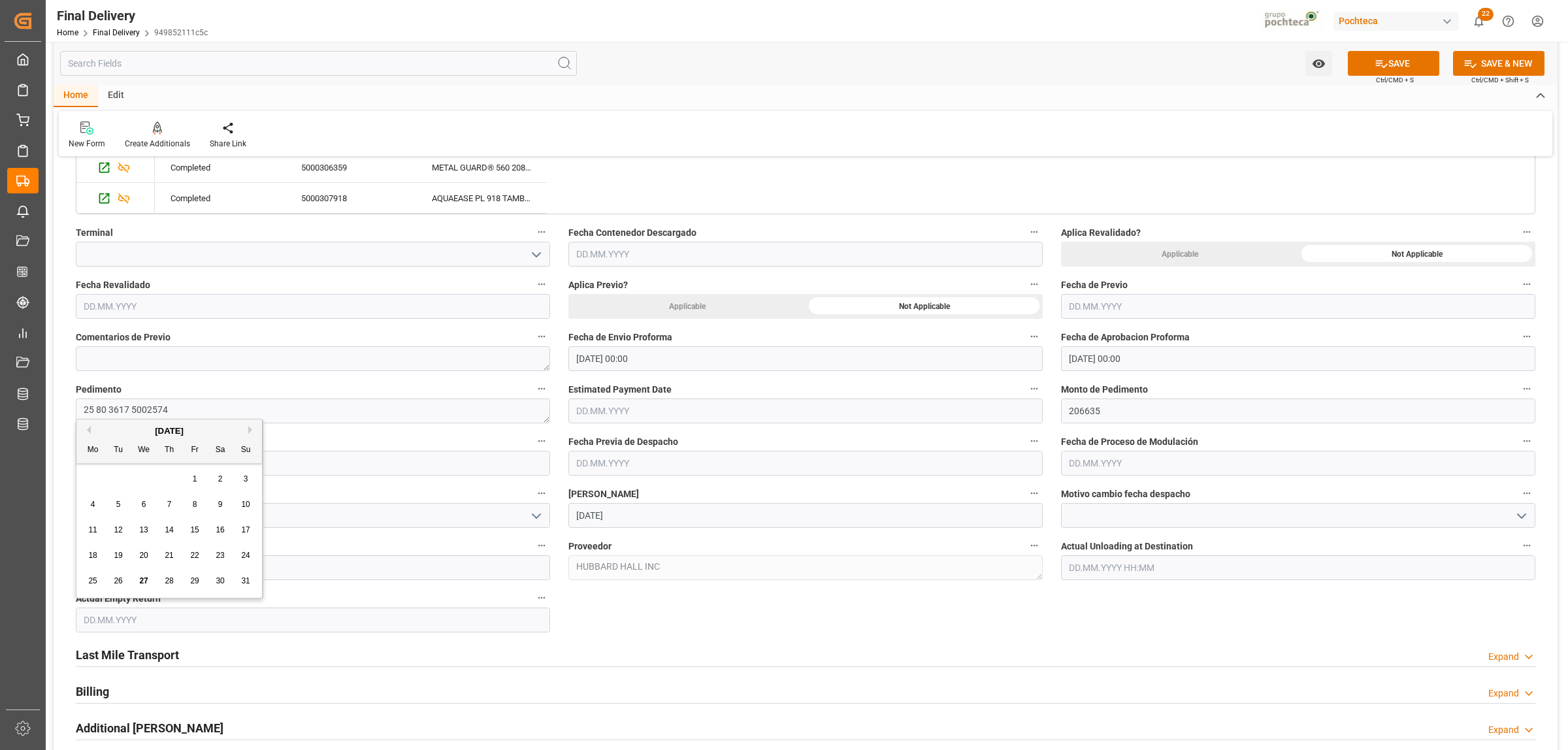
type input "28.08.2025"
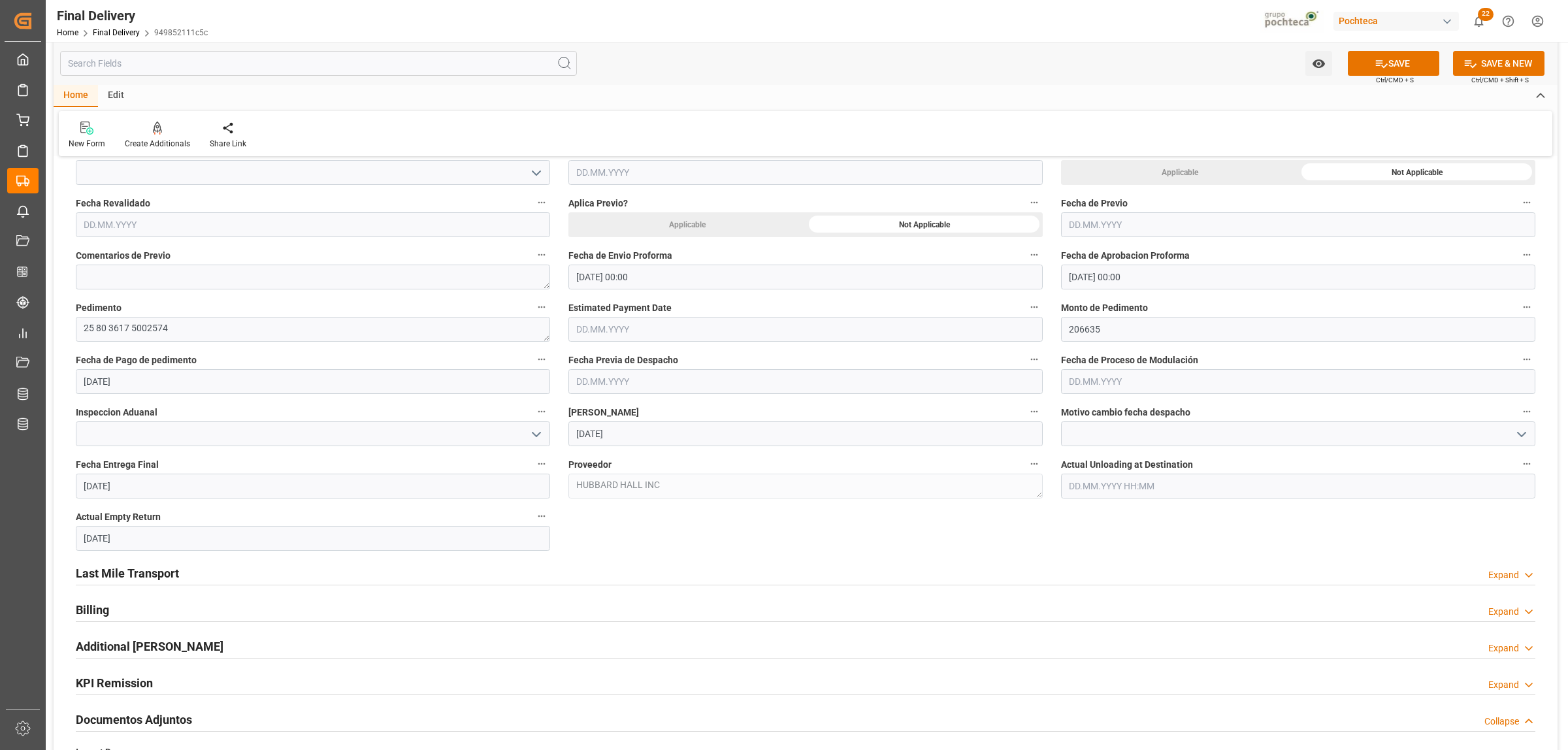
scroll to position [817, 0]
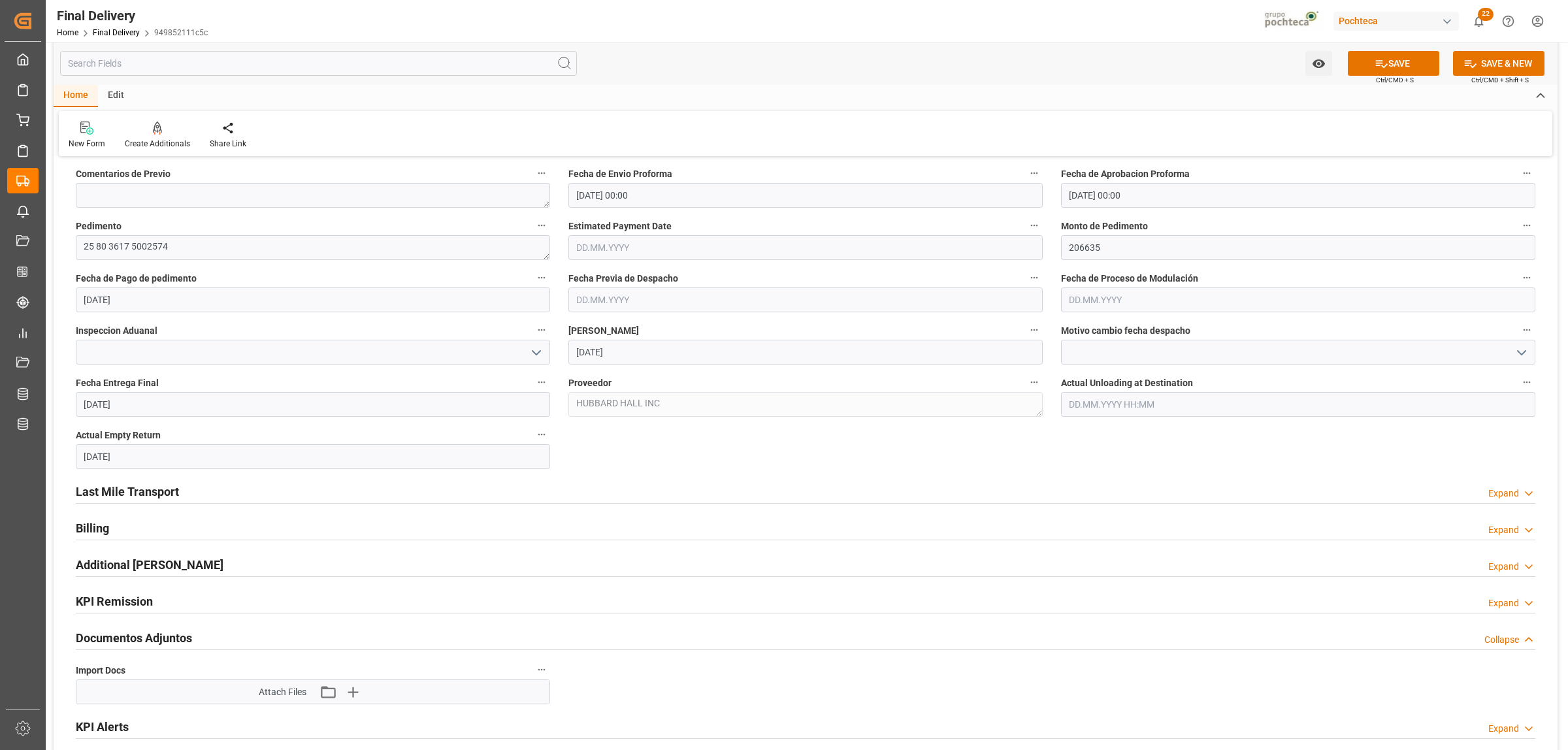
click at [168, 497] on h2 "Last Mile Transport" at bounding box center [127, 492] width 103 height 18
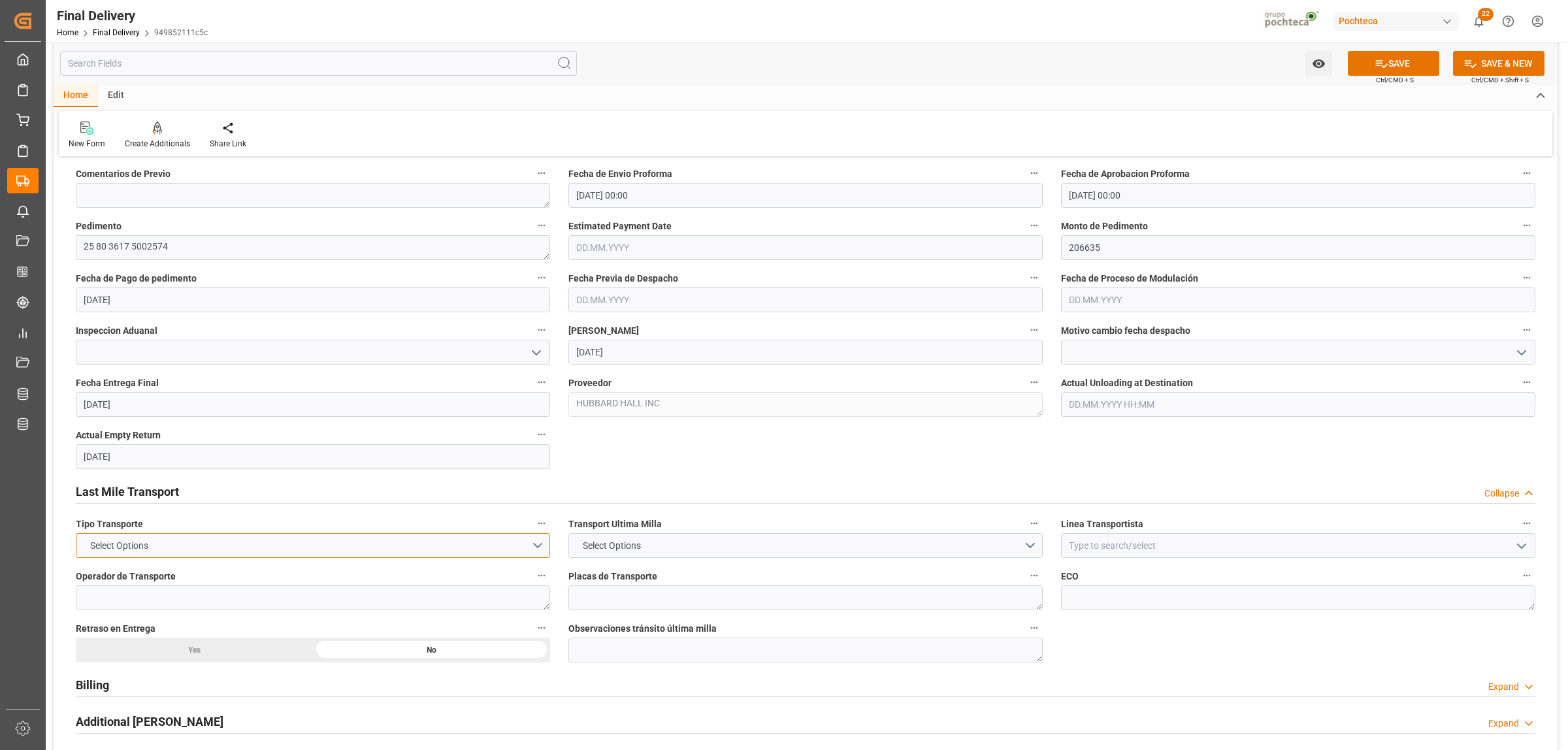
click at [540, 545] on button "Select Options" at bounding box center [313, 545] width 474 height 25
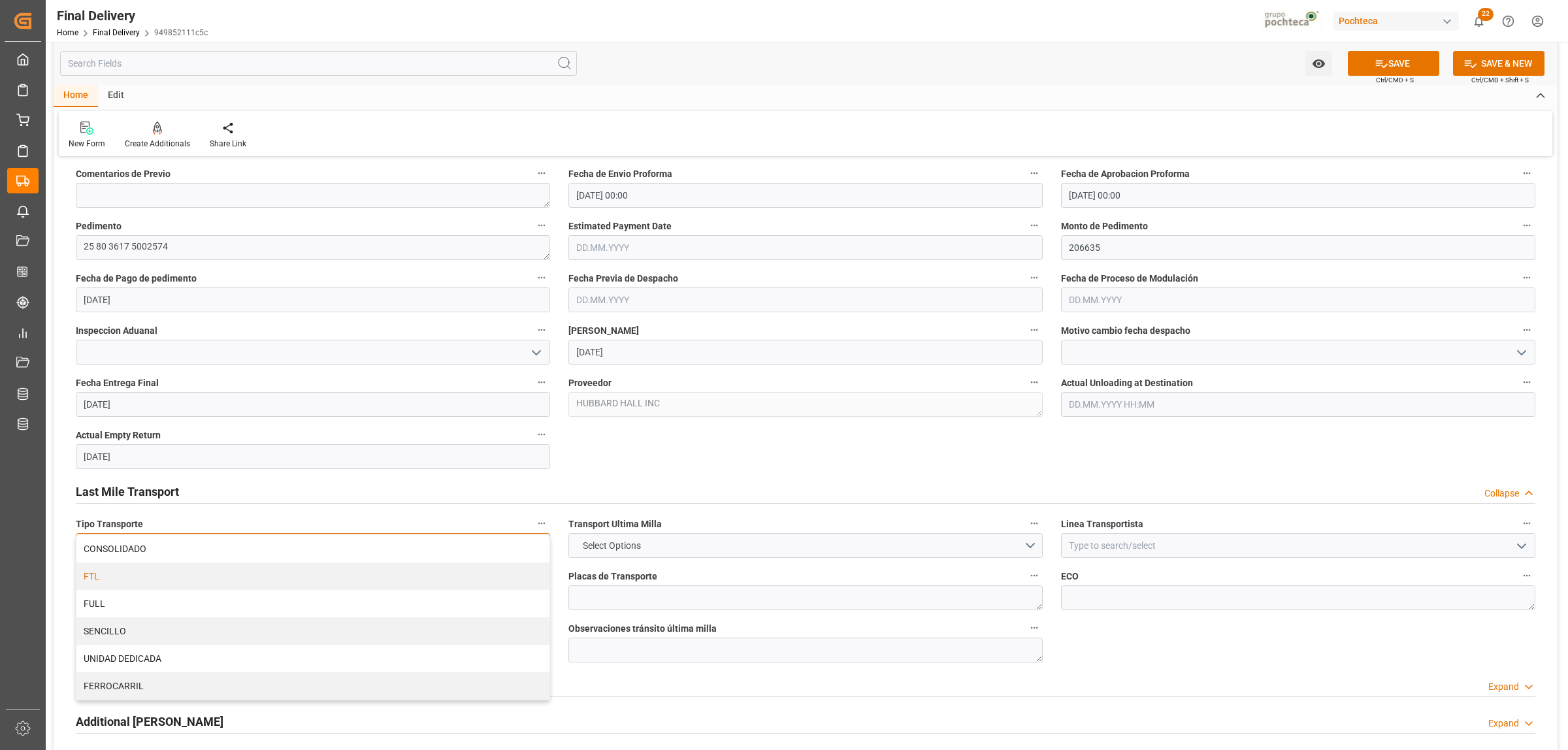
click at [161, 586] on div "FTL" at bounding box center [313, 575] width 473 height 27
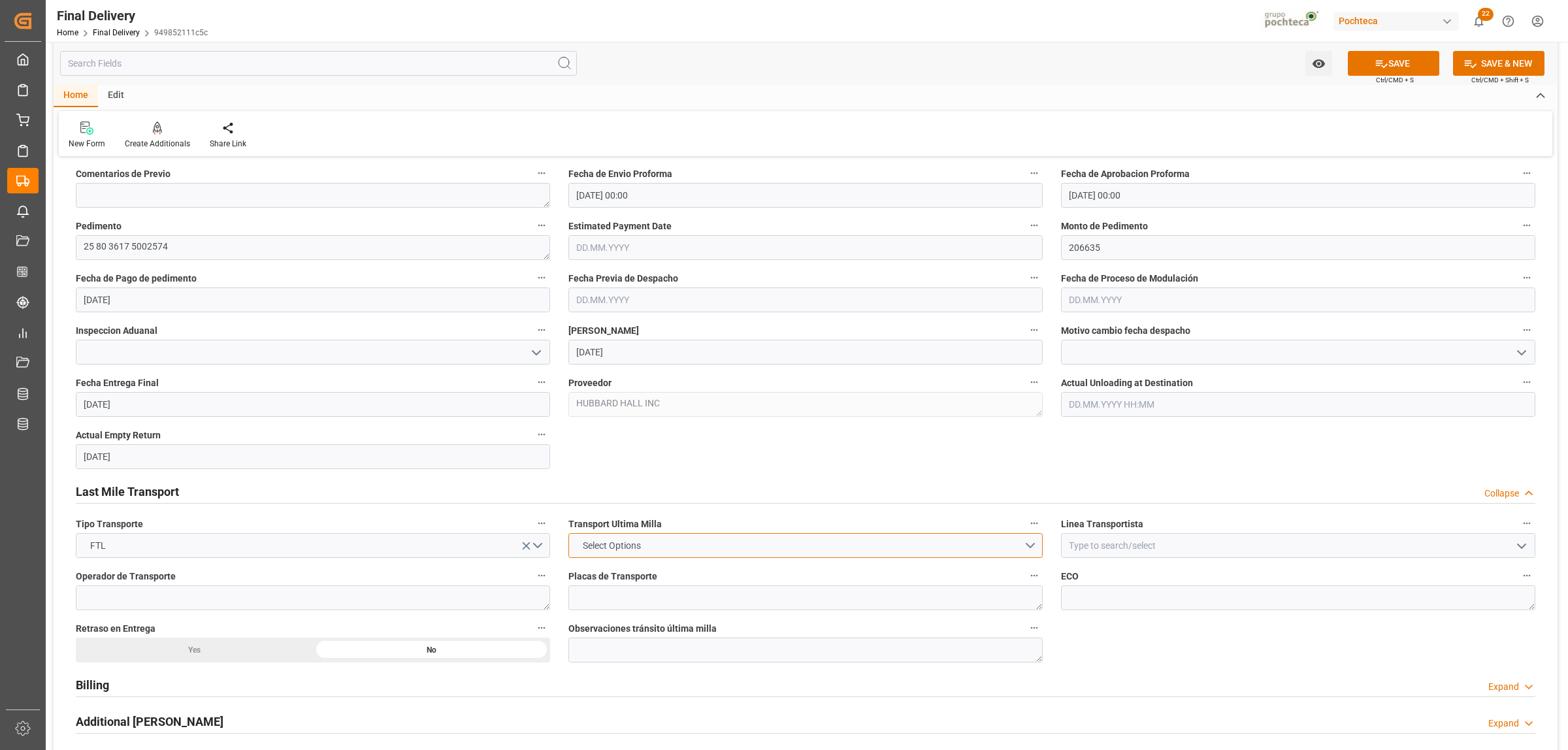
click at [1030, 549] on button "Select Options" at bounding box center [806, 545] width 474 height 25
click at [599, 554] on div "LESCHACO" at bounding box center [805, 548] width 473 height 27
click at [1516, 547] on icon "open menu" at bounding box center [1521, 546] width 15 height 15
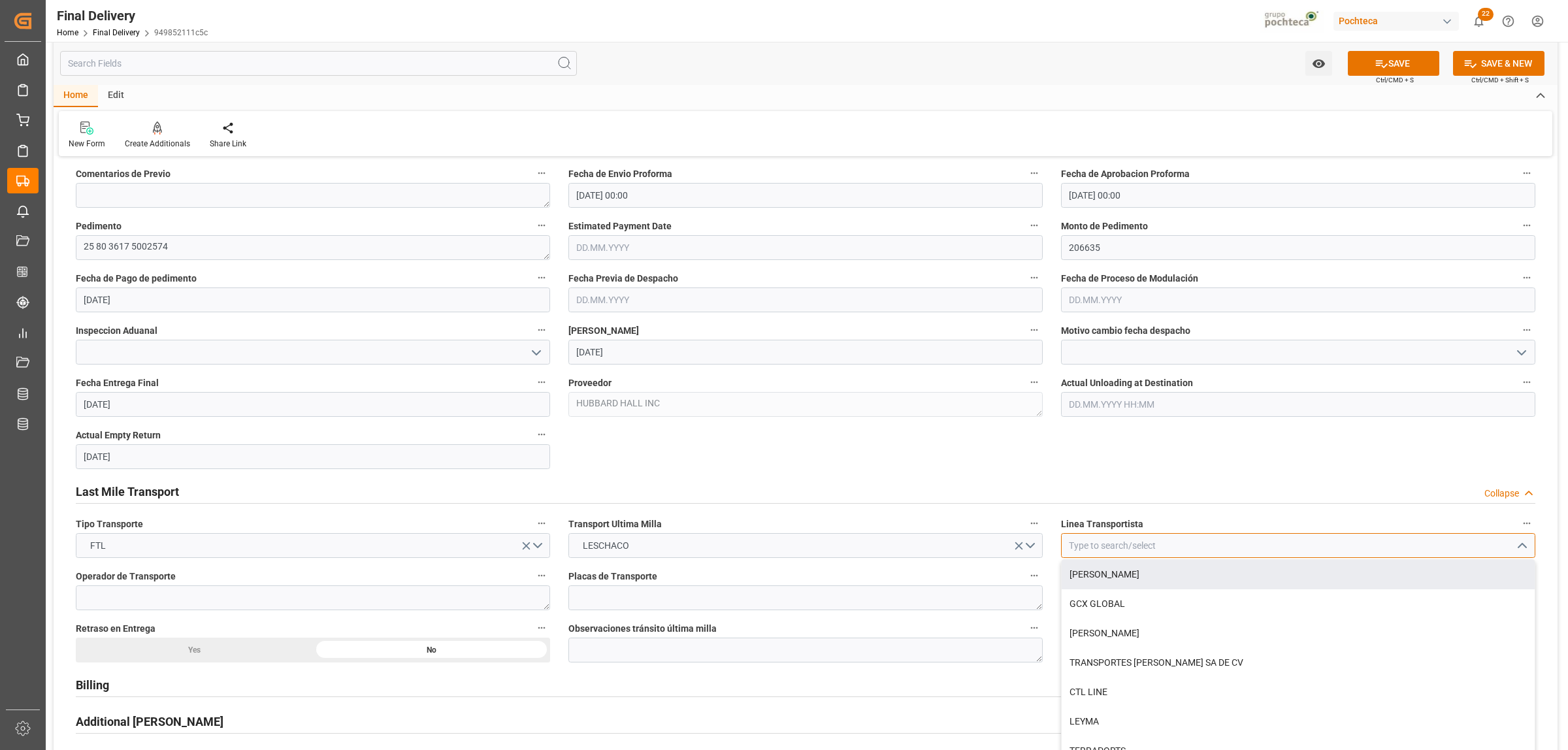
click at [1123, 550] on input at bounding box center [1298, 545] width 474 height 25
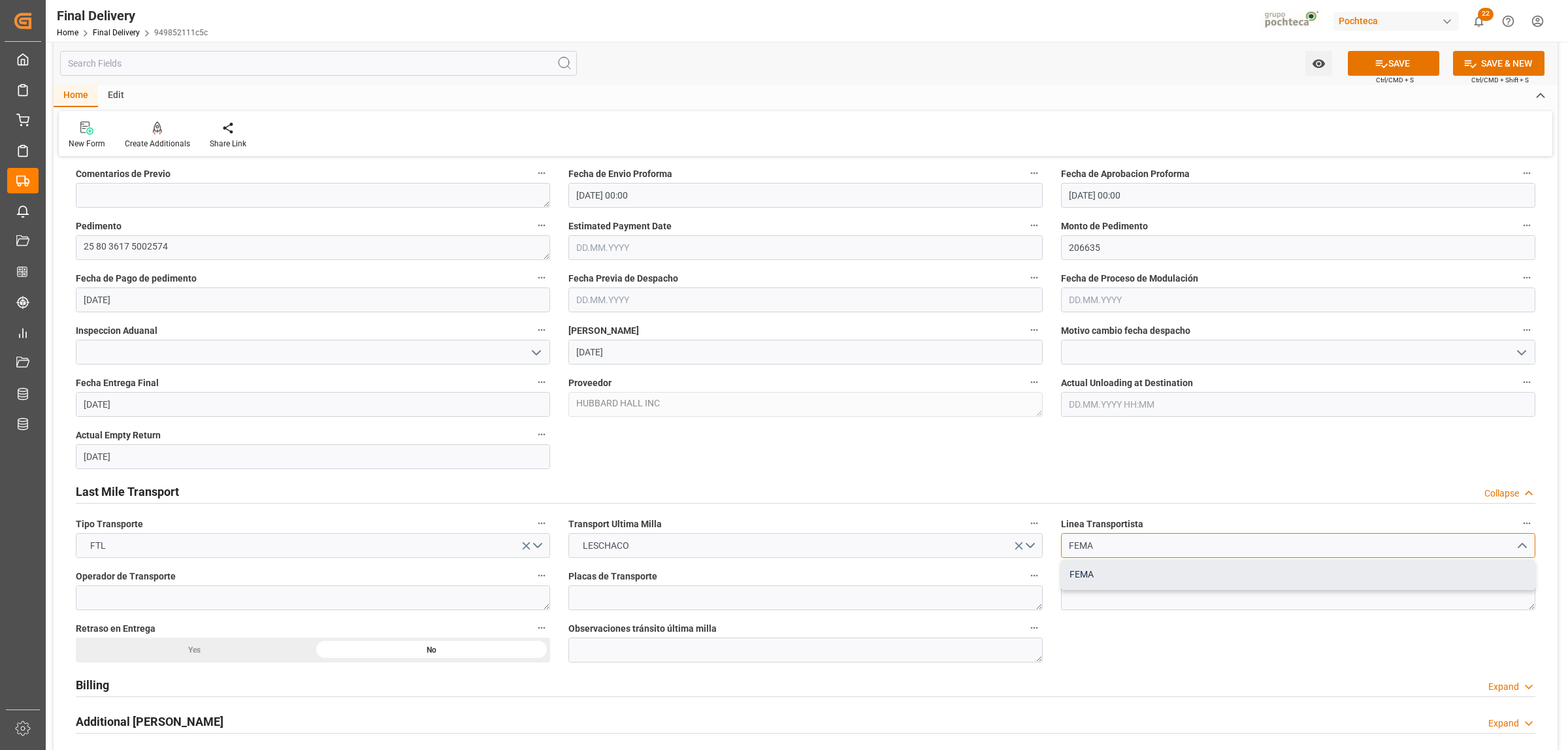
click at [1076, 577] on div "FEMA" at bounding box center [1298, 575] width 473 height 29
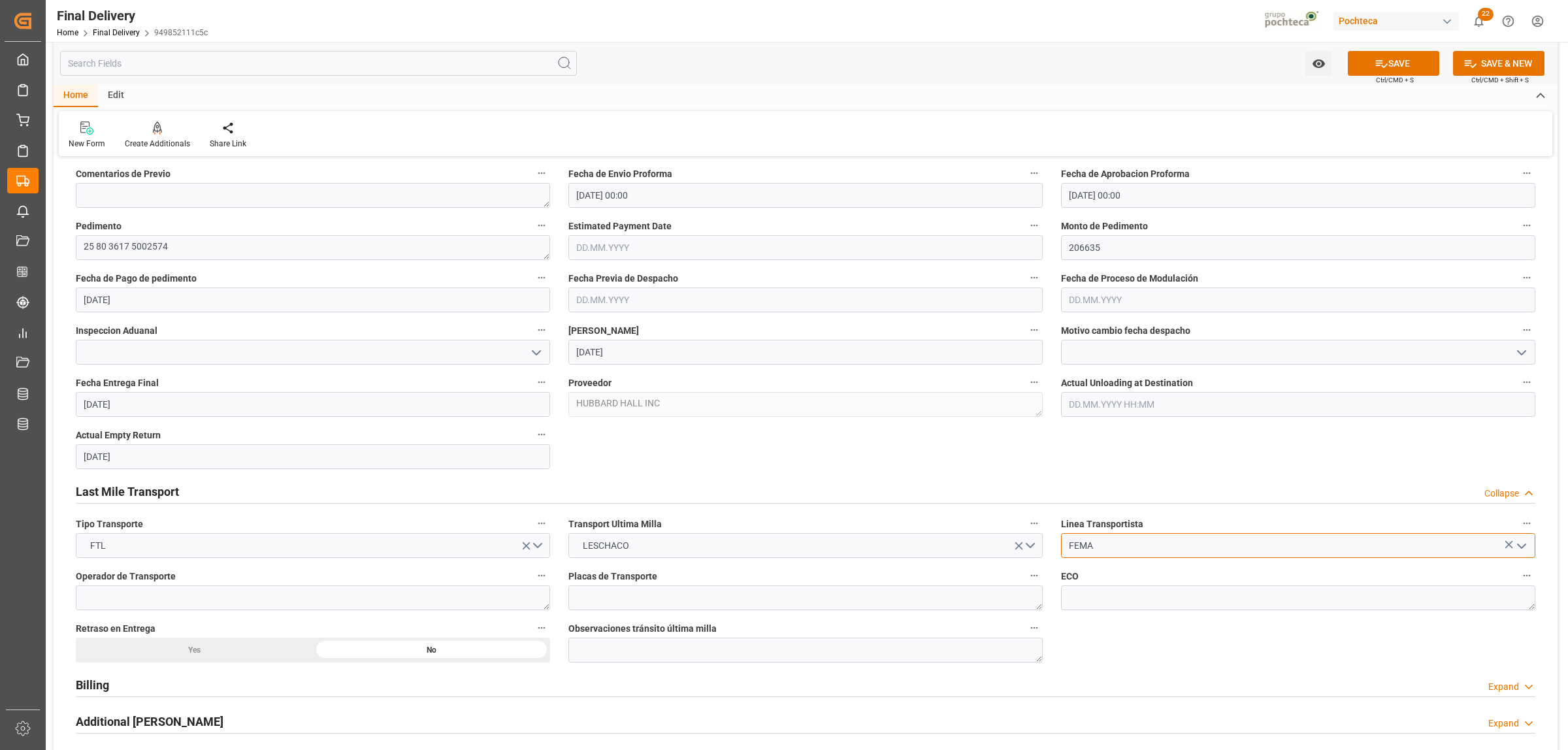
type input "FEMA"
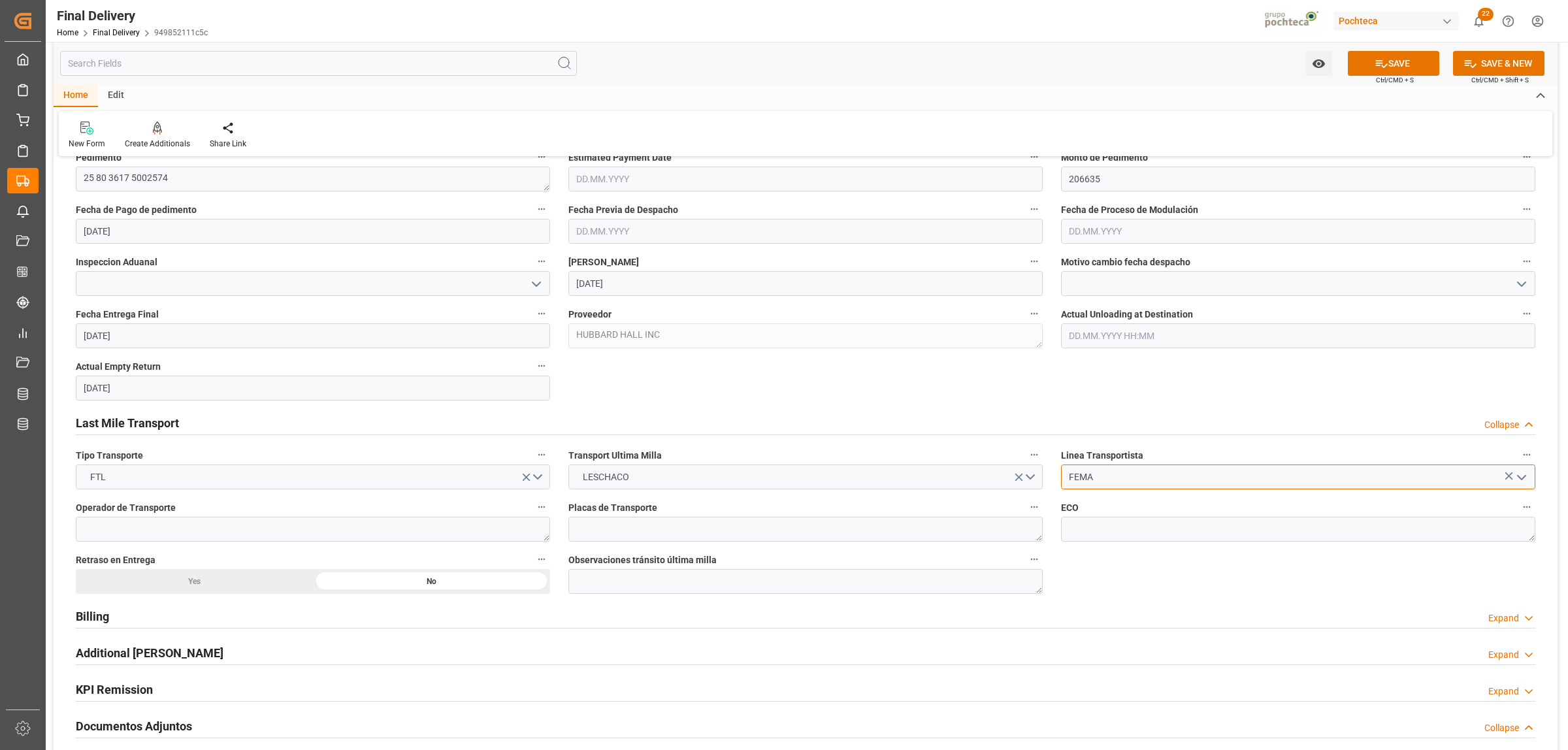
scroll to position [980, 0]
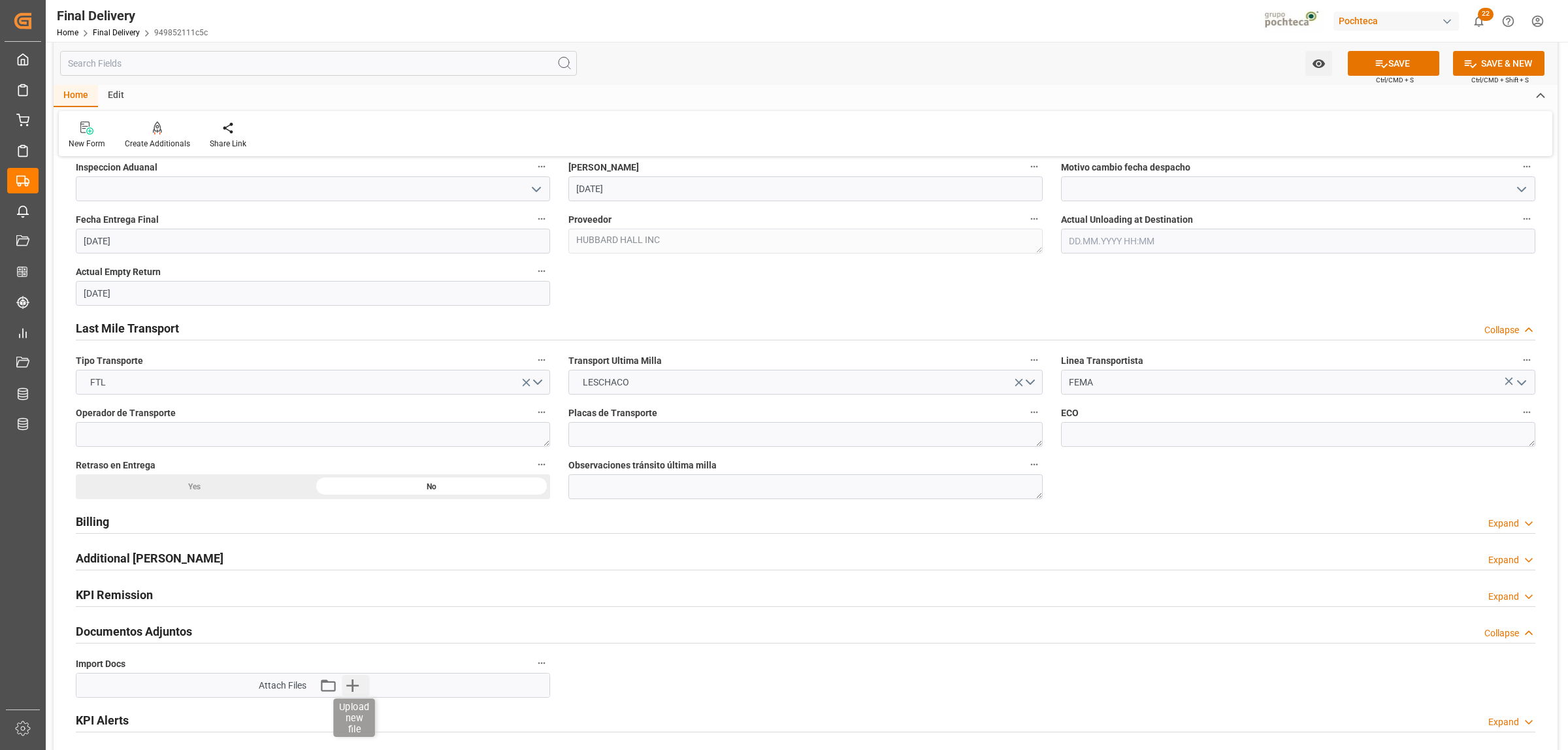
click at [348, 687] on icon "button" at bounding box center [352, 685] width 12 height 12
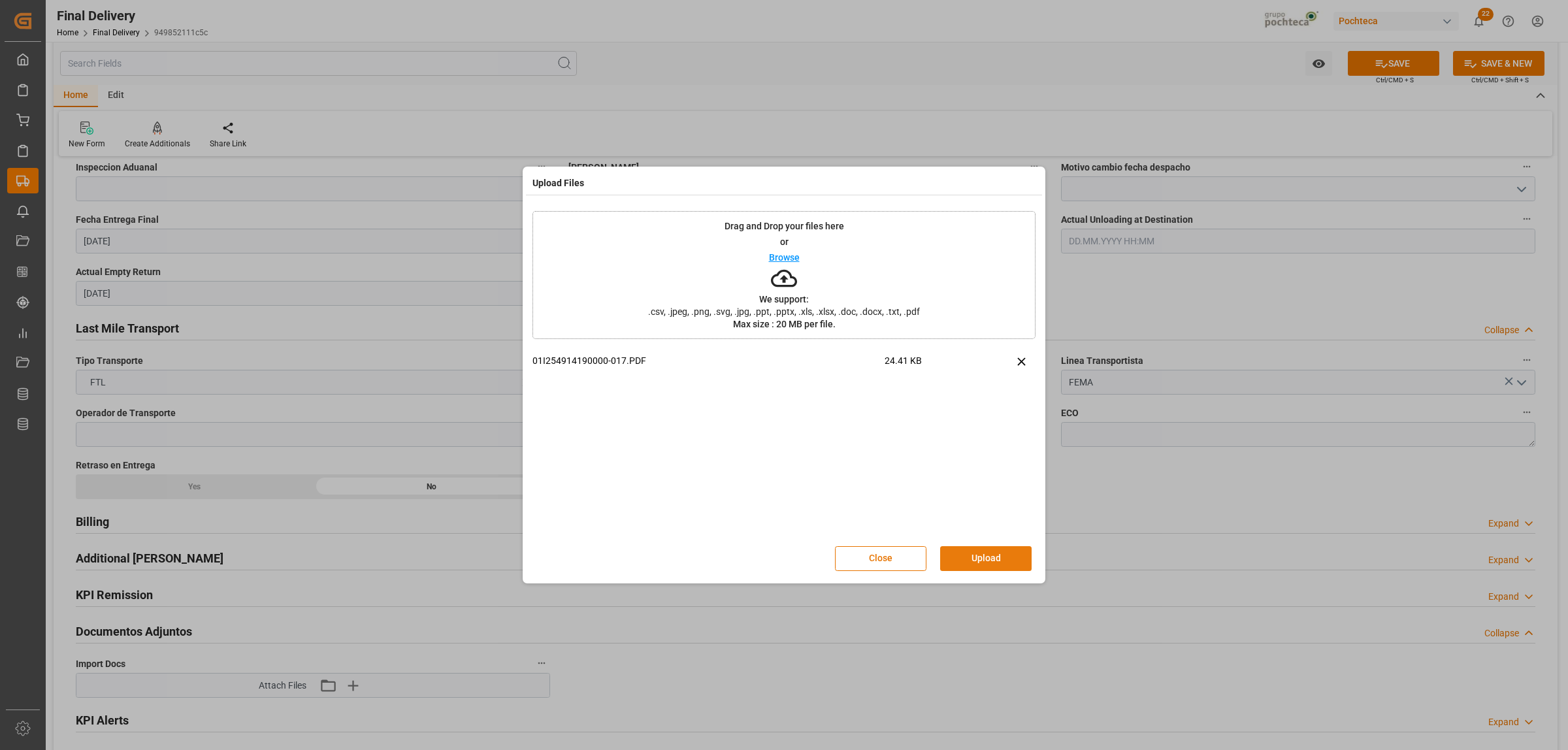
click at [964, 550] on button "Upload" at bounding box center [985, 558] width 92 height 25
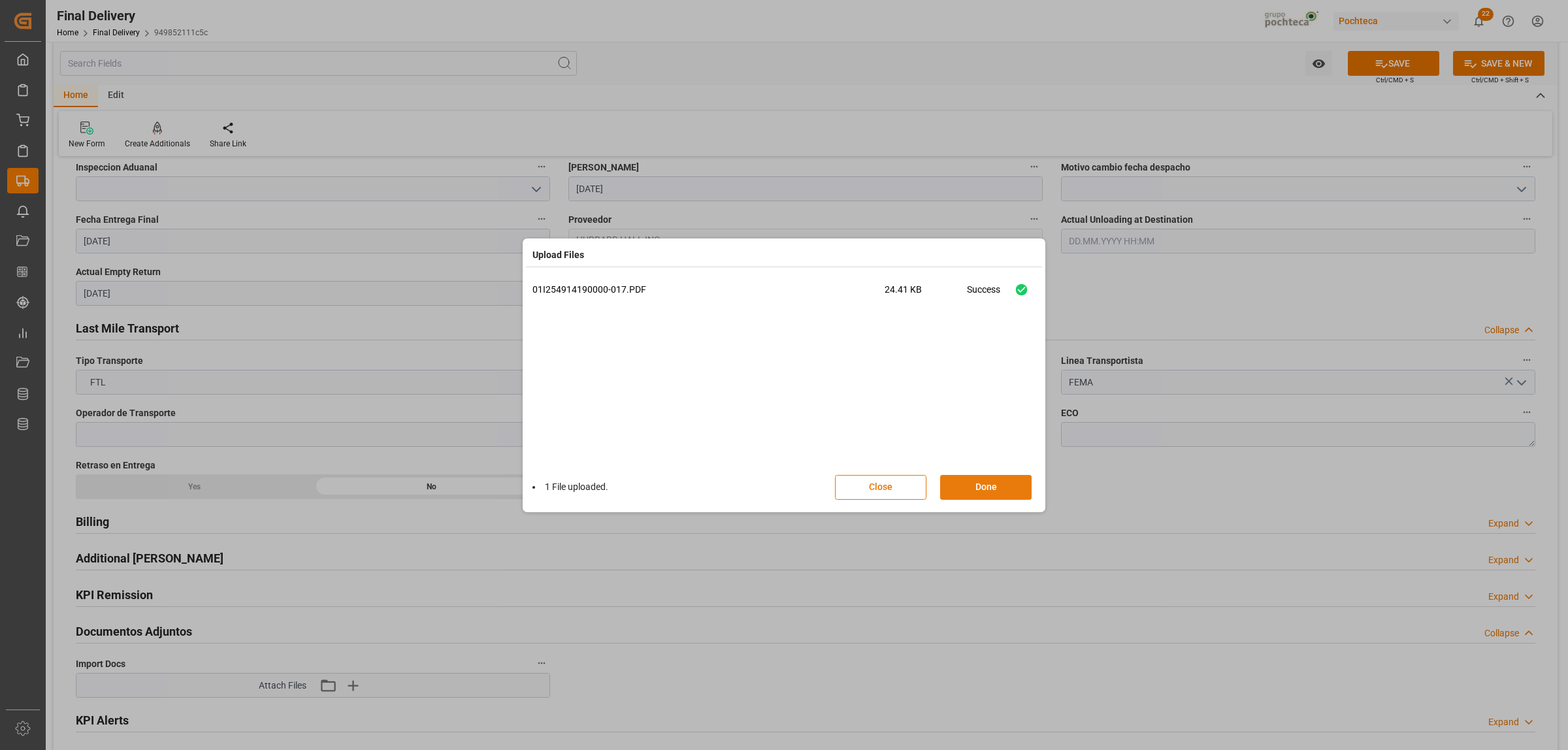
click at [1007, 484] on button "Done" at bounding box center [985, 487] width 92 height 25
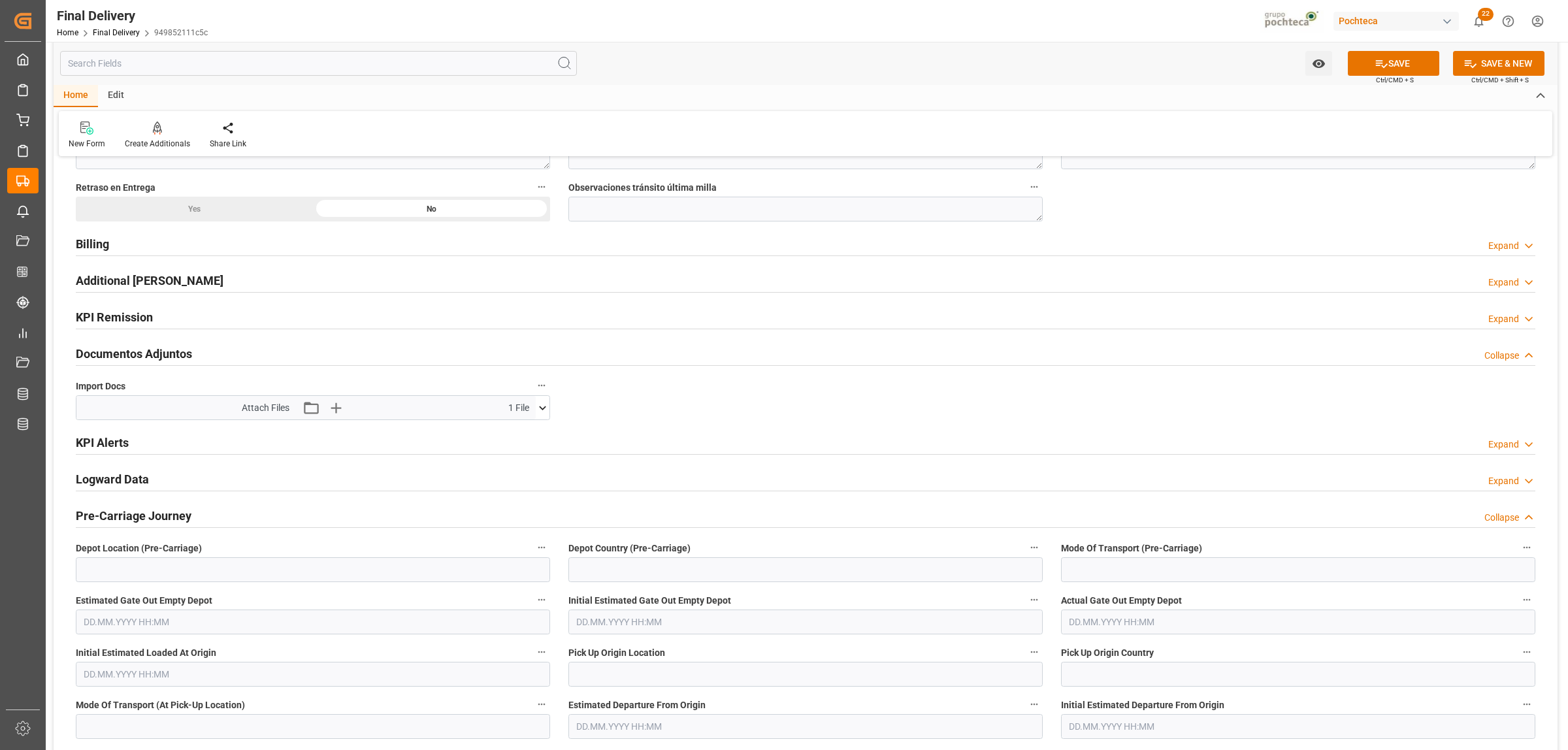
scroll to position [1306, 0]
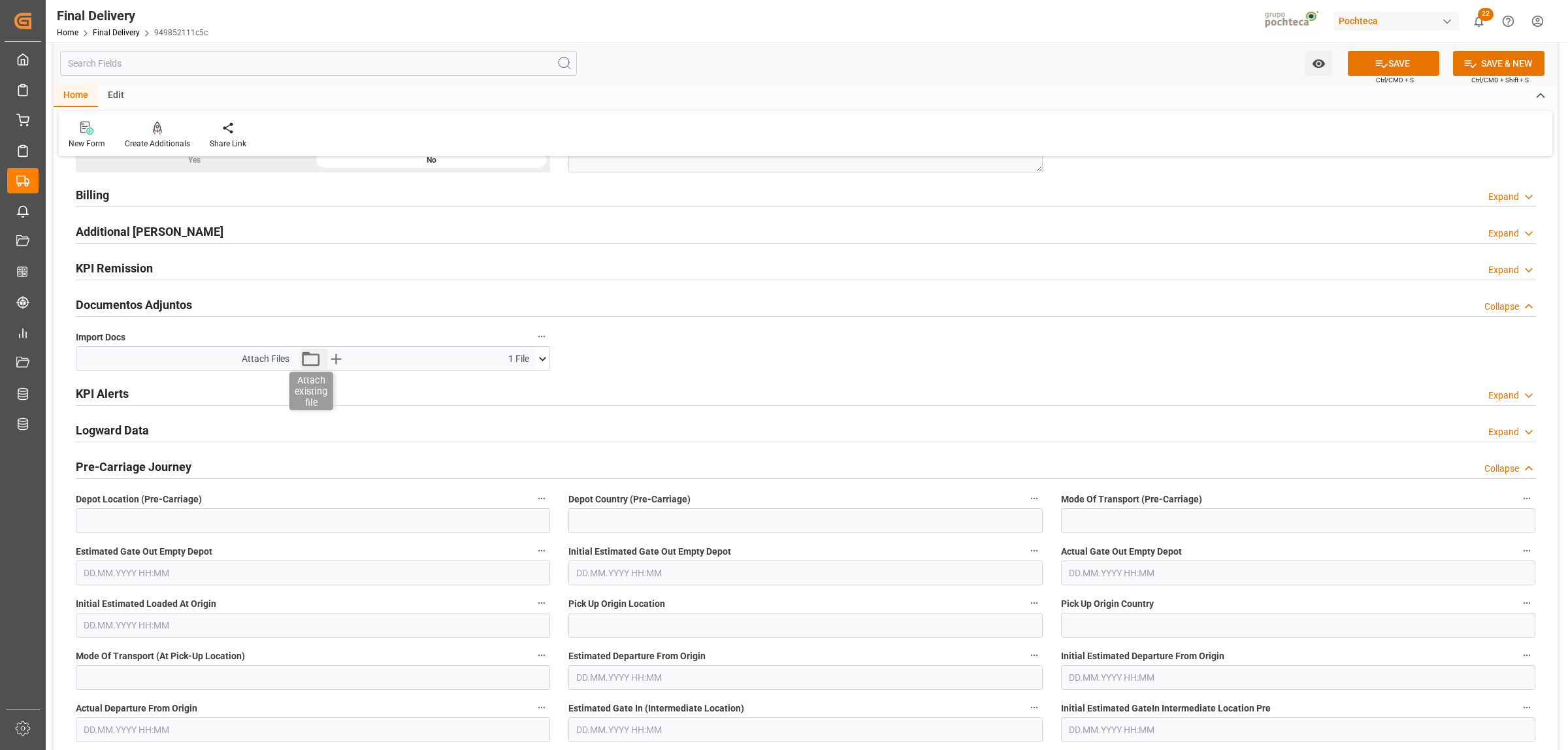
click at [310, 354] on icon "button" at bounding box center [310, 358] width 21 height 21
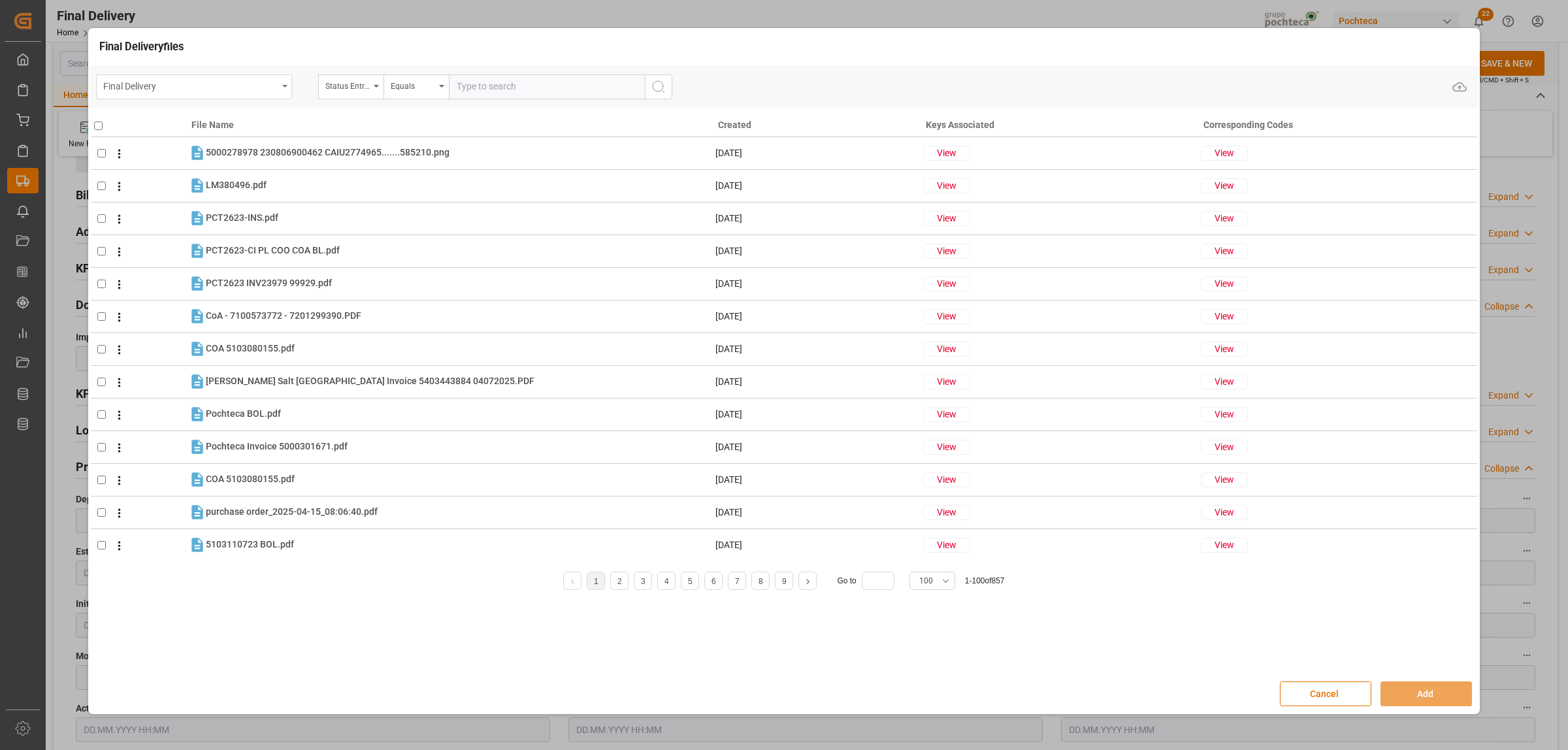
click at [278, 87] on div "Final Delivery" at bounding box center [194, 87] width 196 height 25
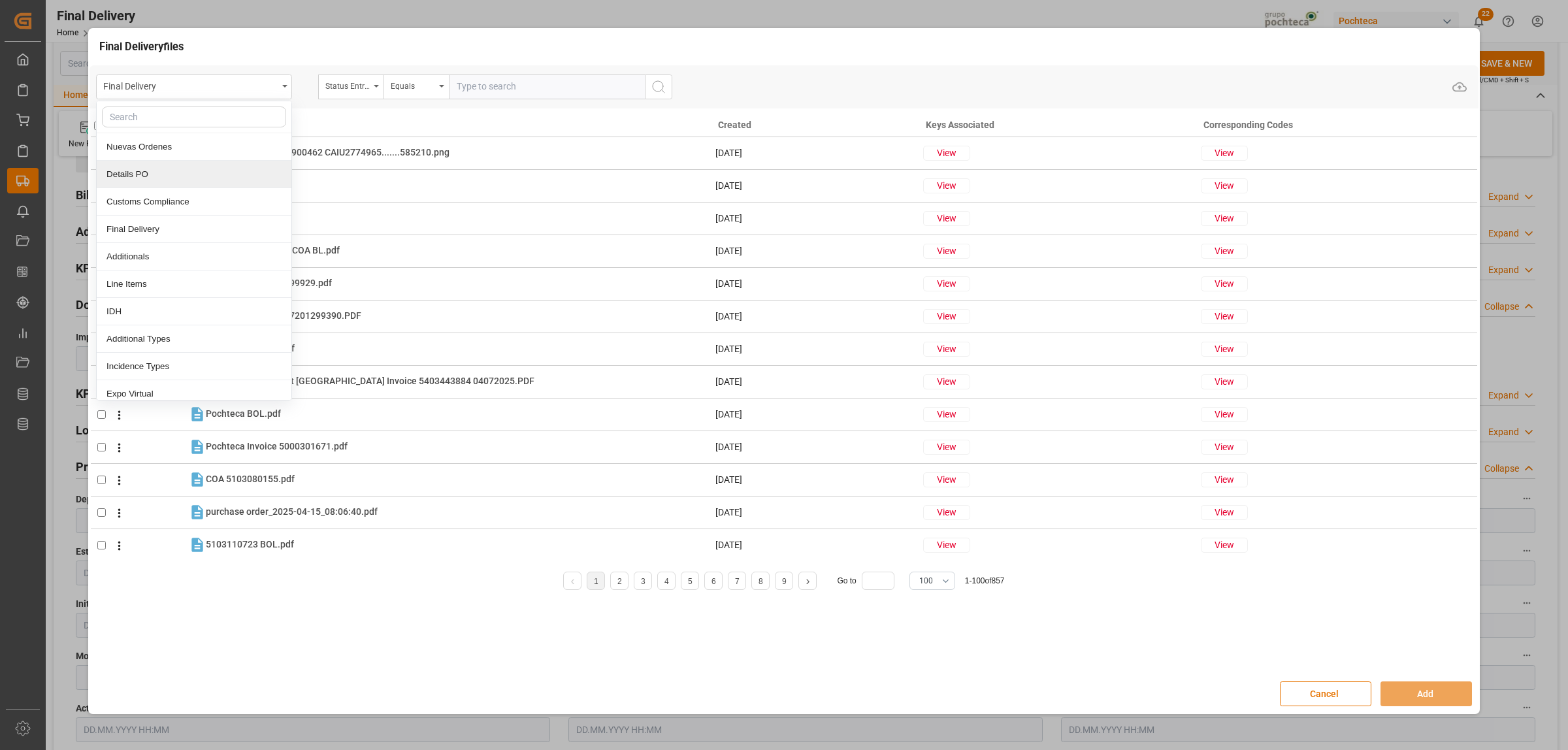
click at [175, 174] on div "Details PO" at bounding box center [194, 174] width 194 height 27
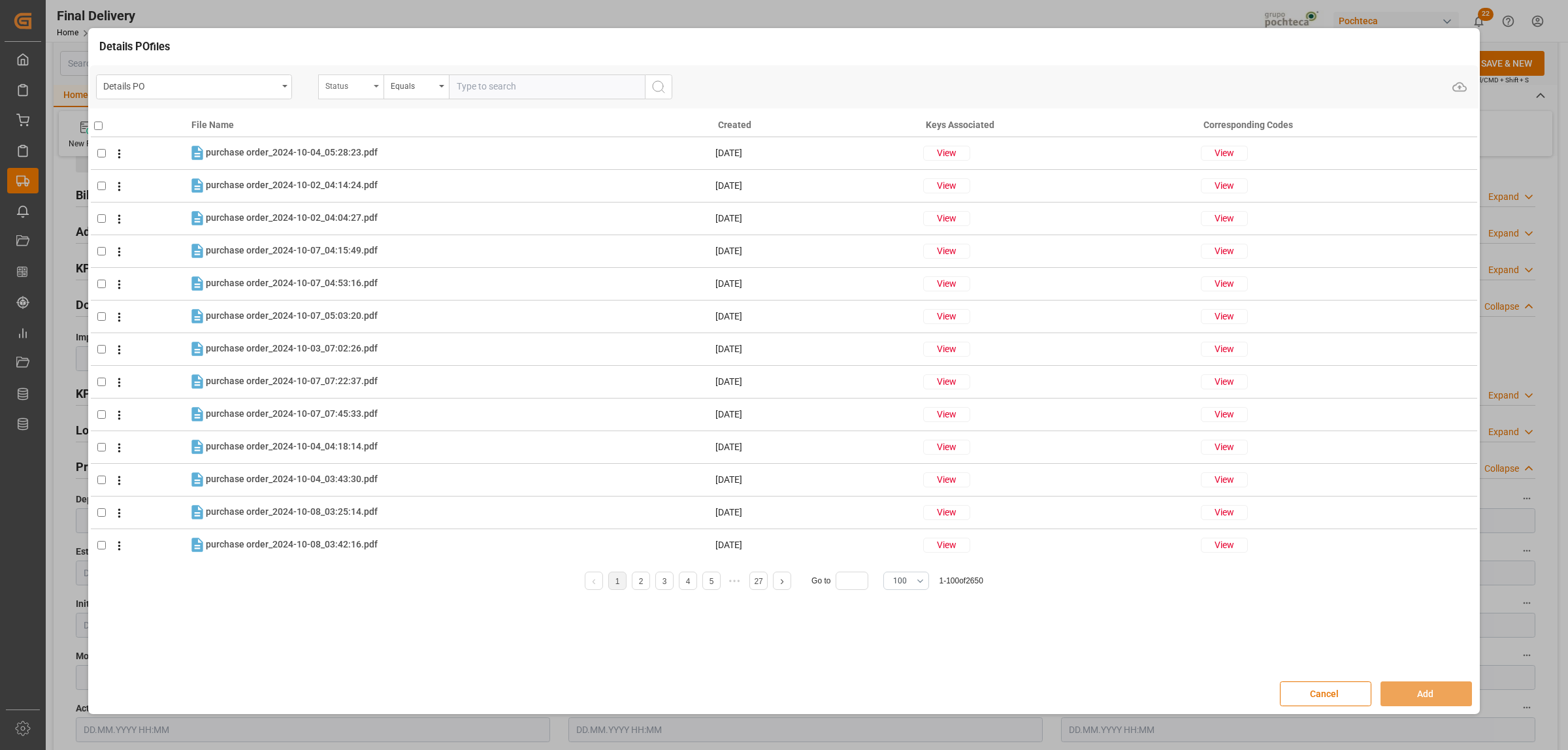
click at [376, 89] on div "Status" at bounding box center [351, 87] width 65 height 25
type input "re"
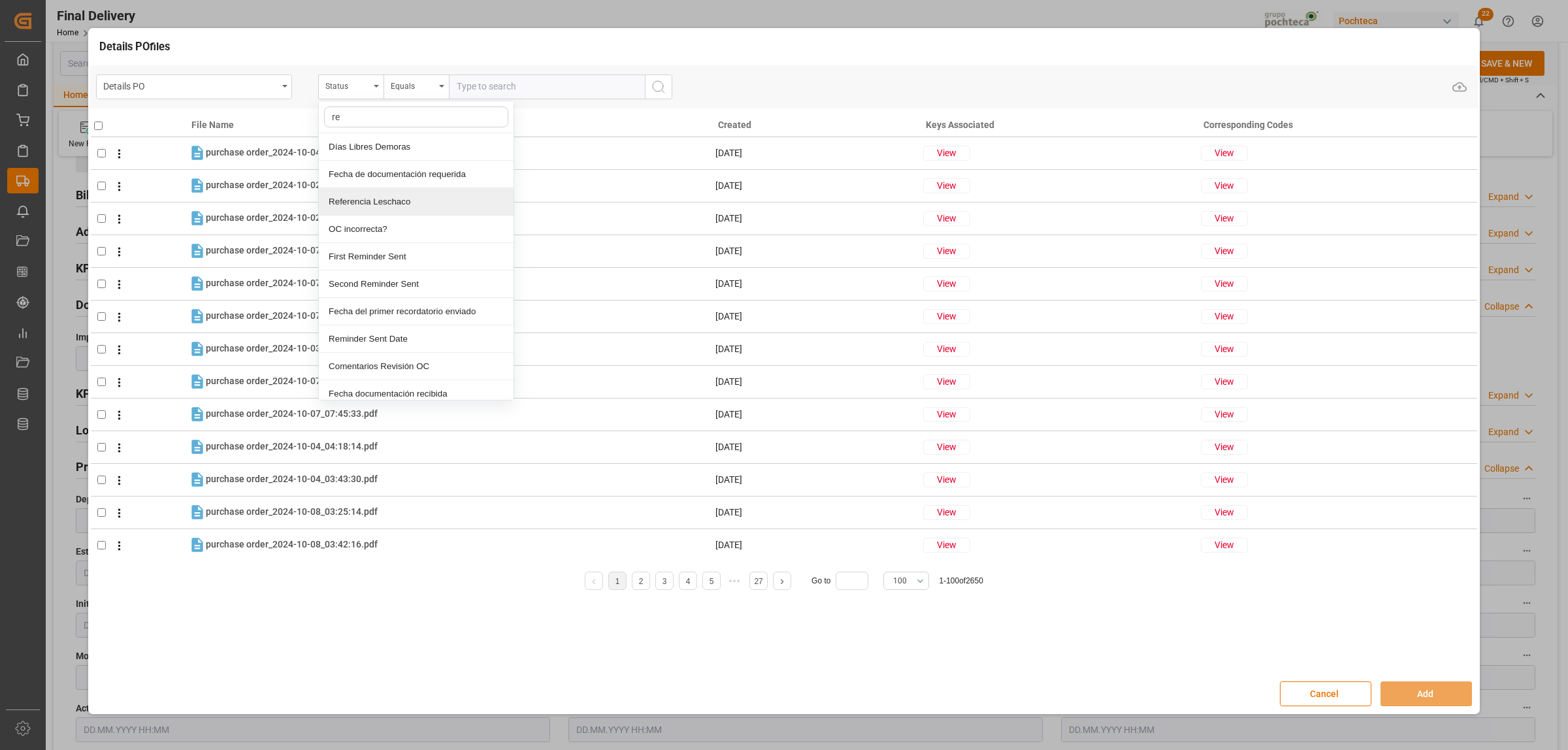
click at [378, 205] on div "Referencia Leschaco" at bounding box center [415, 201] width 194 height 27
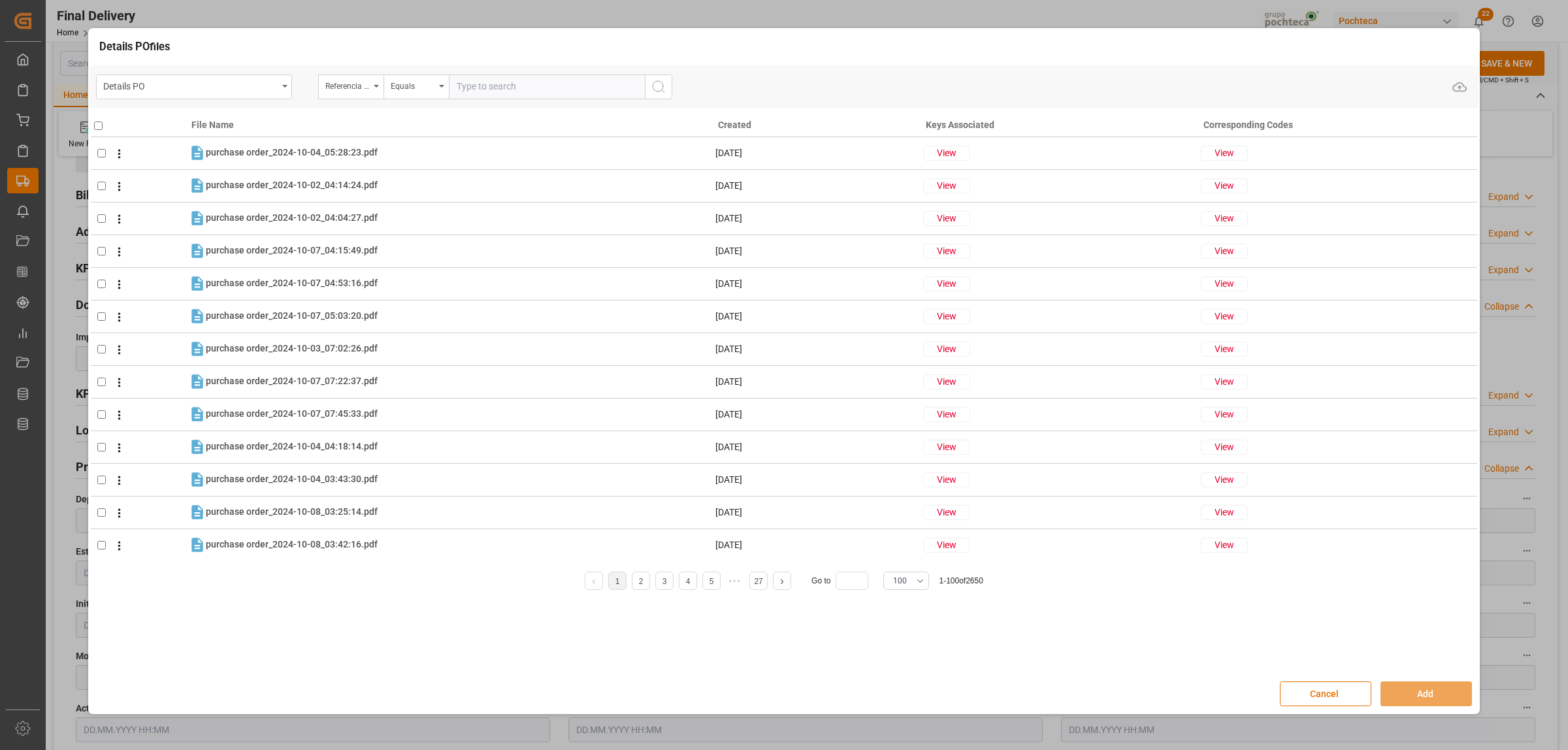
click at [462, 87] on input "text" at bounding box center [547, 87] width 196 height 25
paste input "250806990257"
type input "250806990257"
click at [652, 93] on icon "search button" at bounding box center [658, 87] width 15 height 15
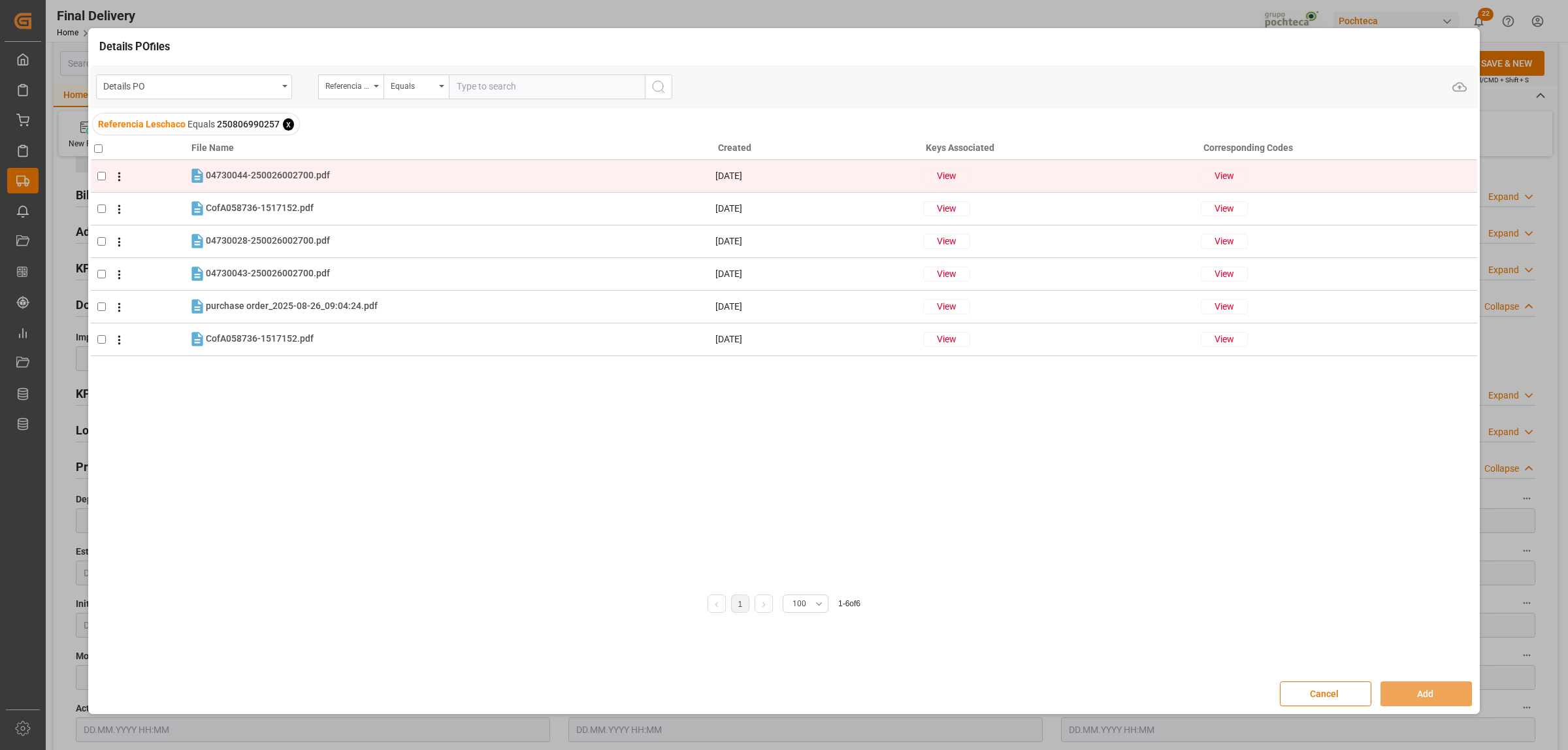
click at [99, 178] on input "checkbox" at bounding box center [102, 176] width 9 height 9
checkbox input "true"
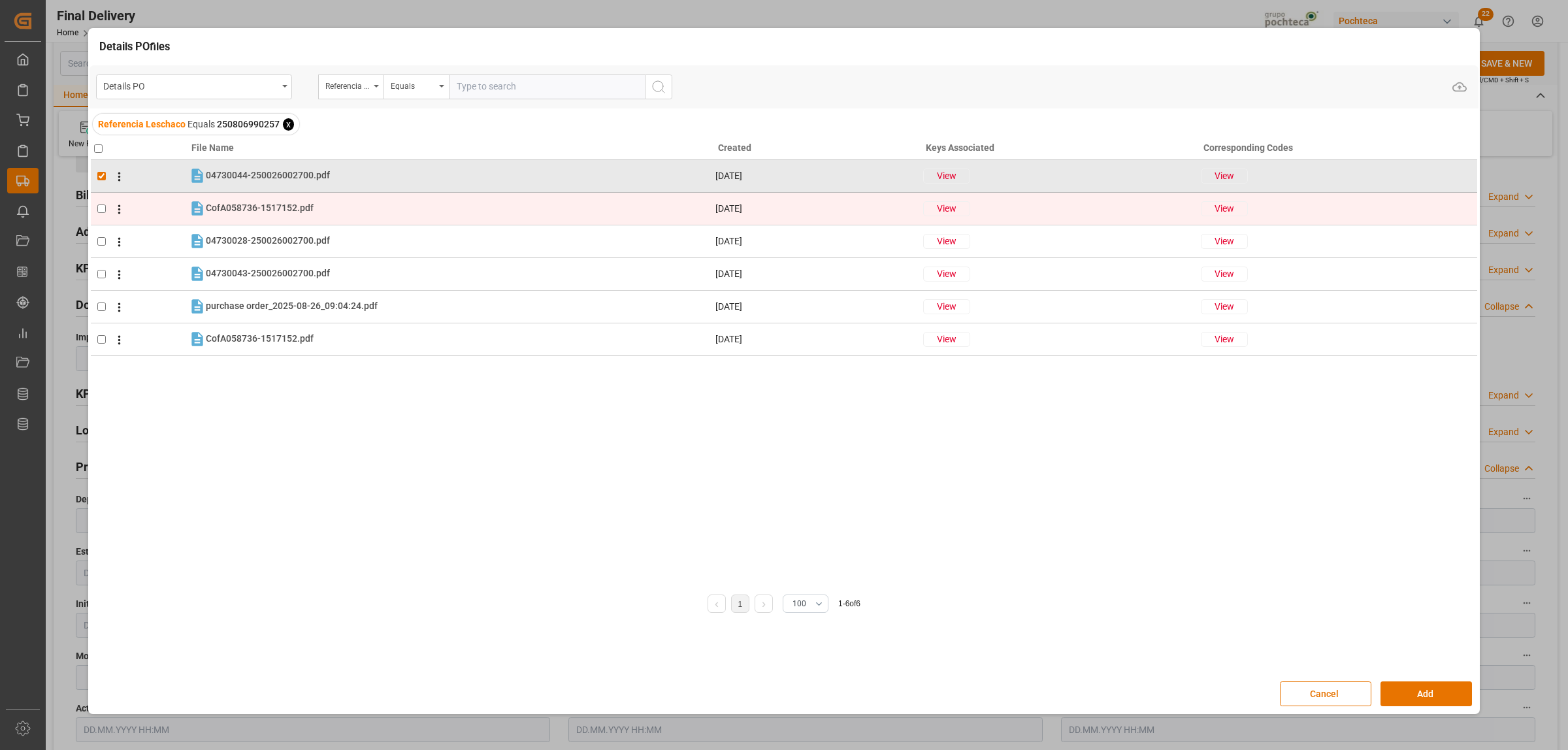
click at [102, 207] on input "checkbox" at bounding box center [102, 209] width 9 height 9
checkbox input "true"
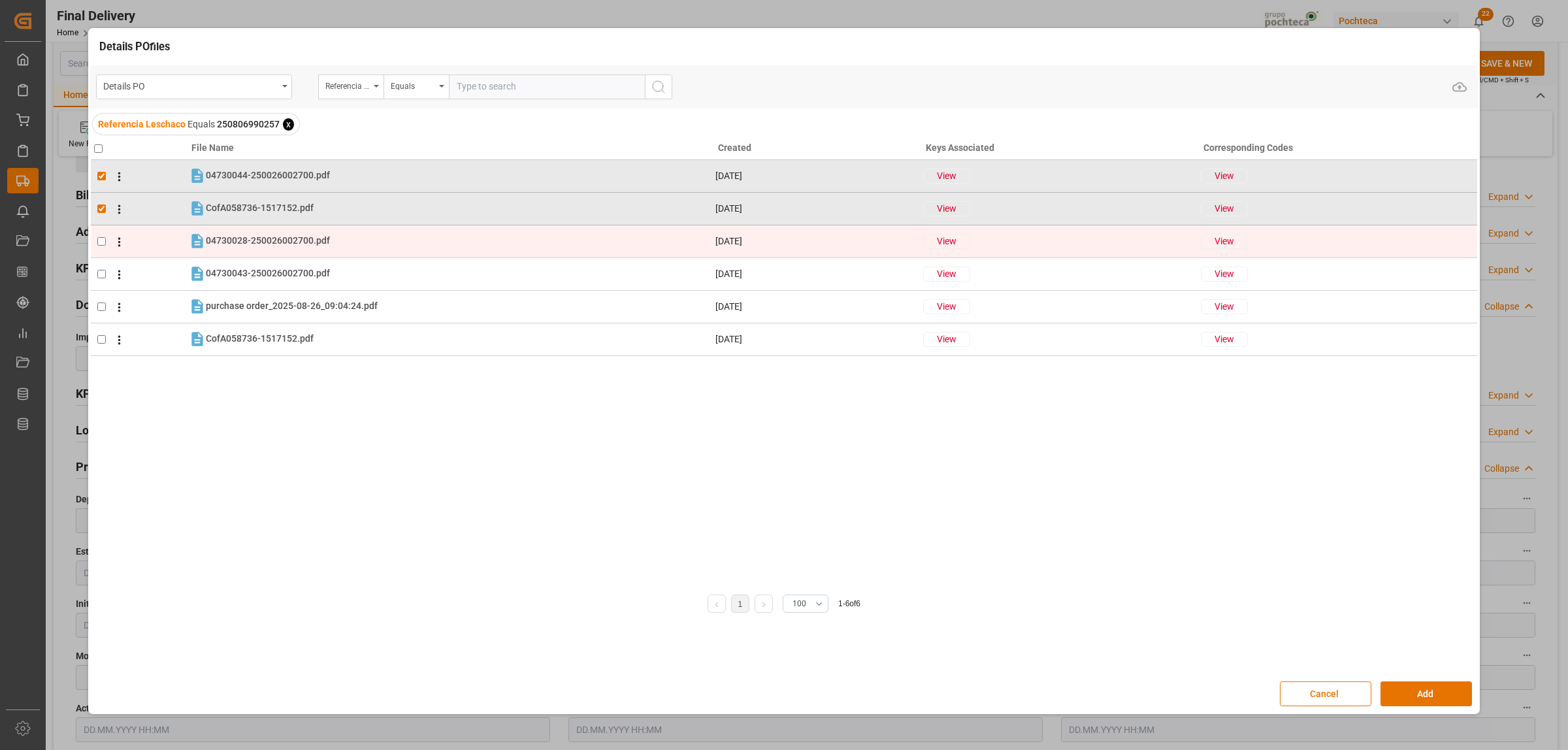
click at [99, 246] on input "checkbox" at bounding box center [102, 241] width 9 height 9
checkbox input "true"
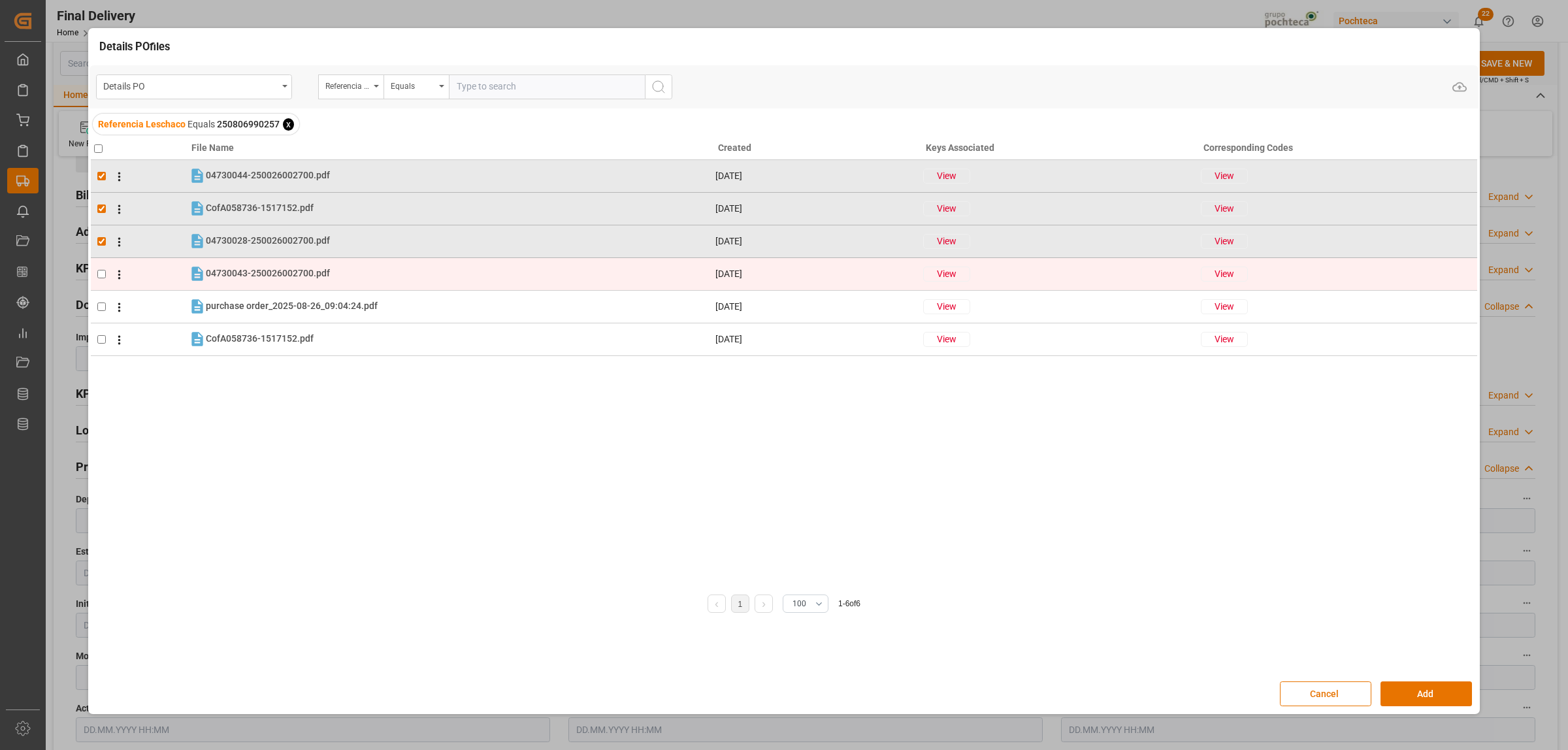
click at [101, 276] on input "checkbox" at bounding box center [102, 274] width 9 height 9
checkbox input "true"
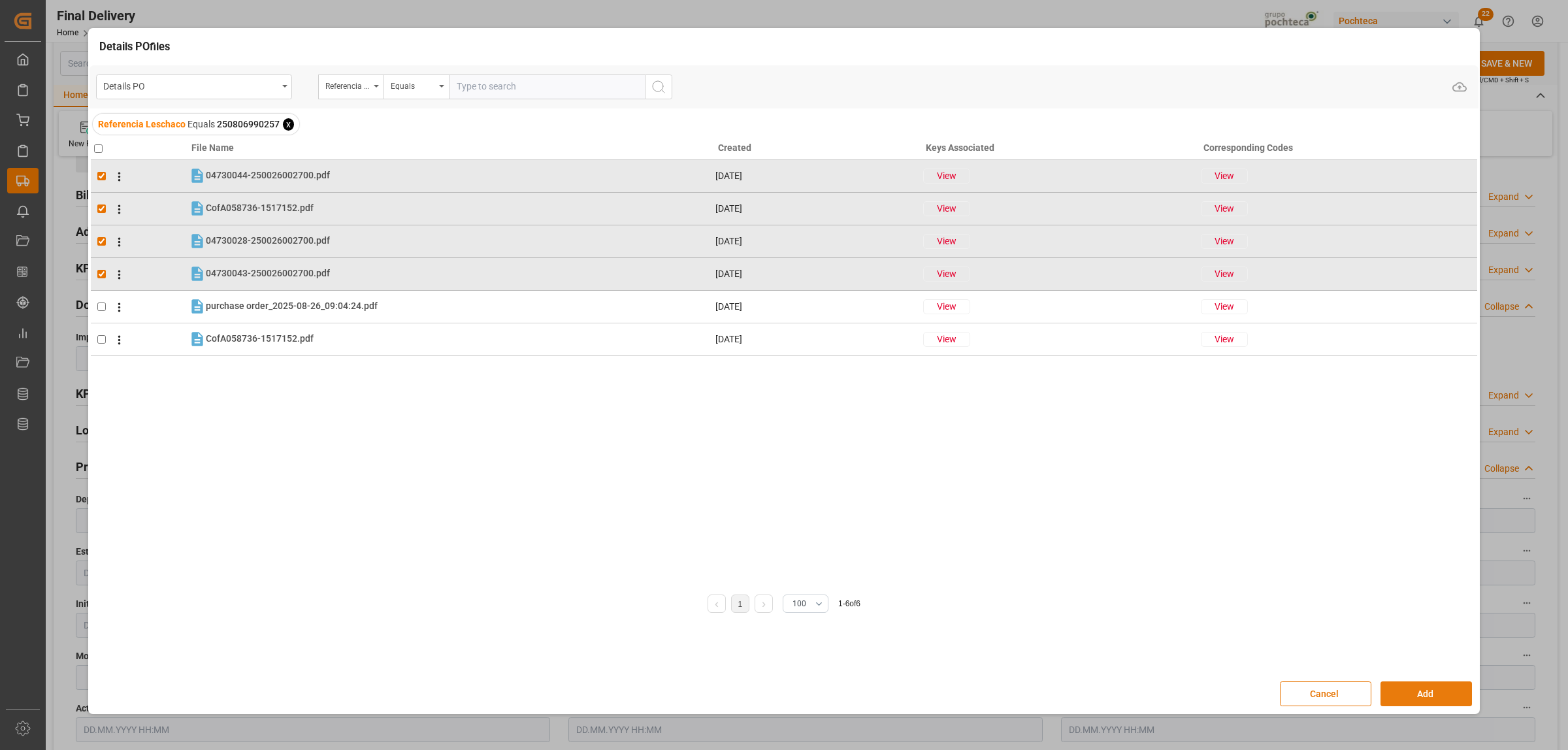
click at [1437, 691] on button "Add" at bounding box center [1426, 694] width 92 height 25
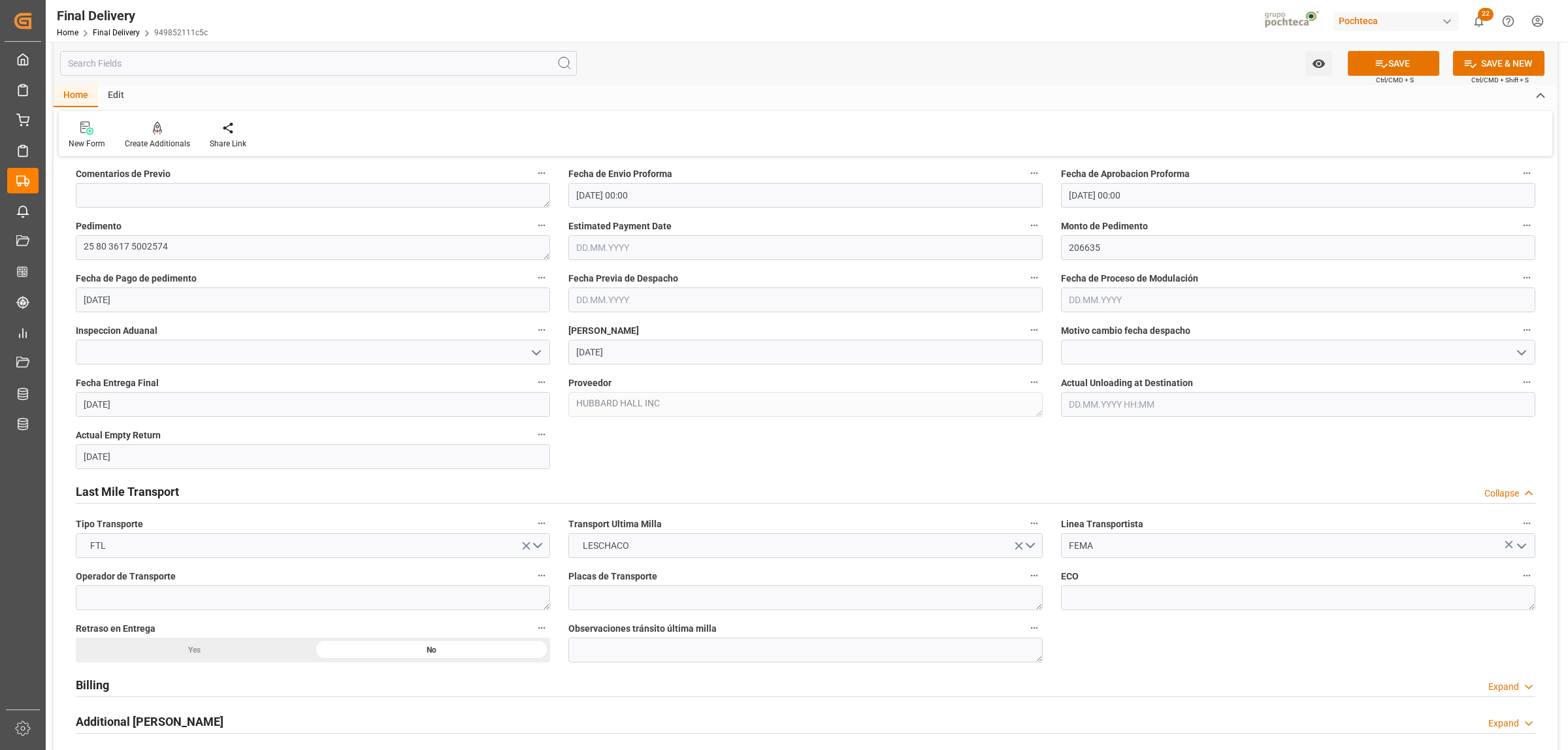
scroll to position [735, 0]
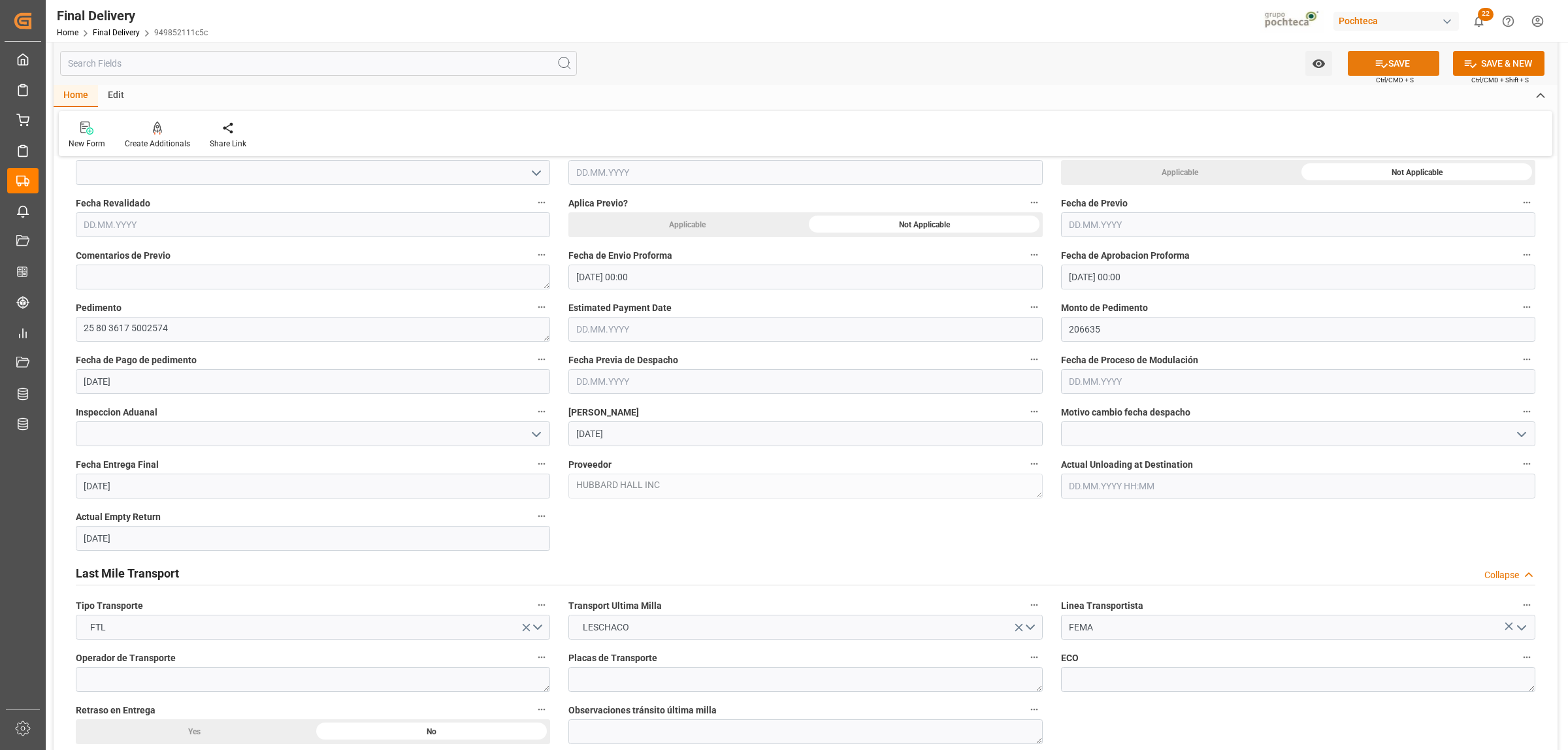
click at [1401, 69] on button "SAVE" at bounding box center [1393, 63] width 92 height 25
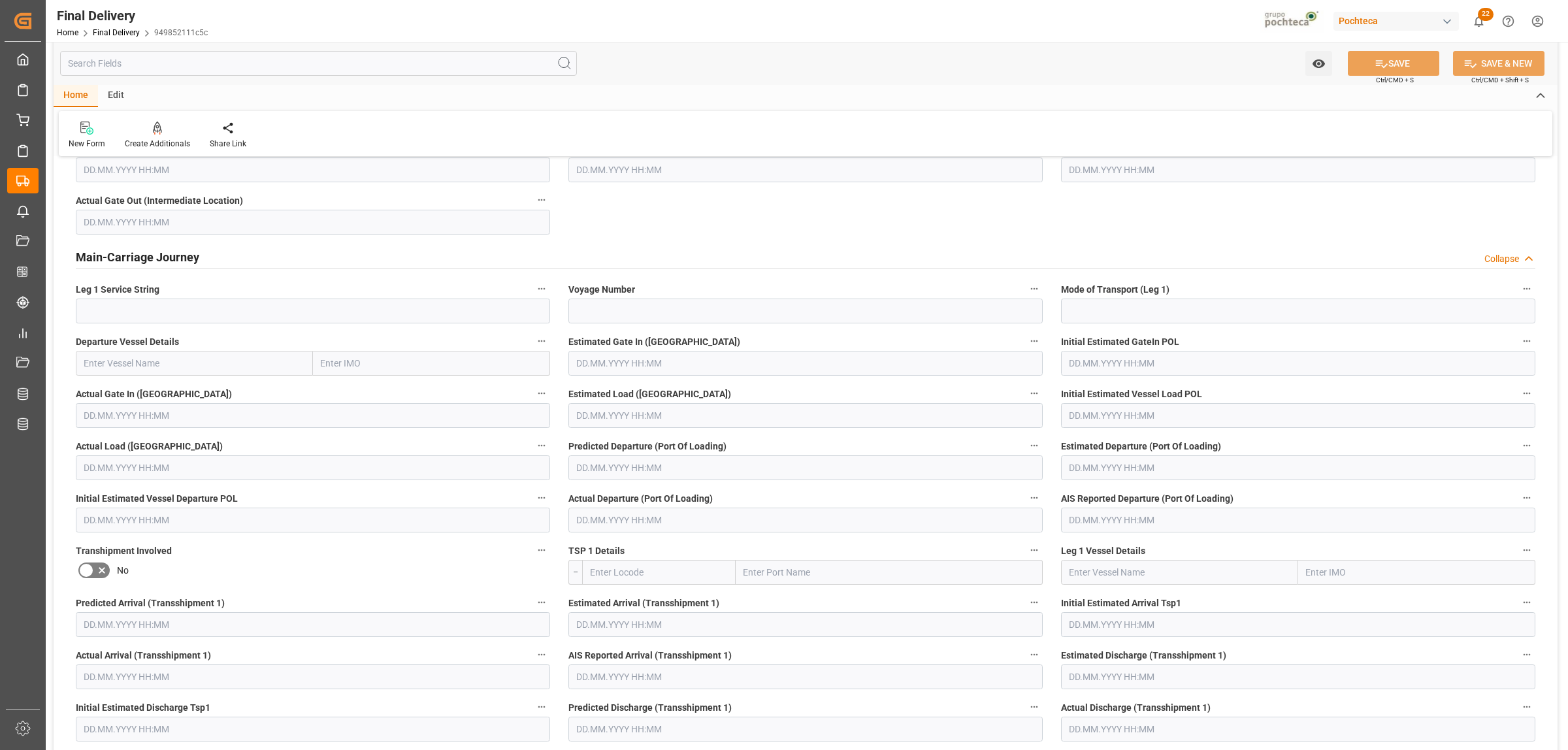
scroll to position [0, 0]
